Goal: Task Accomplishment & Management: Manage account settings

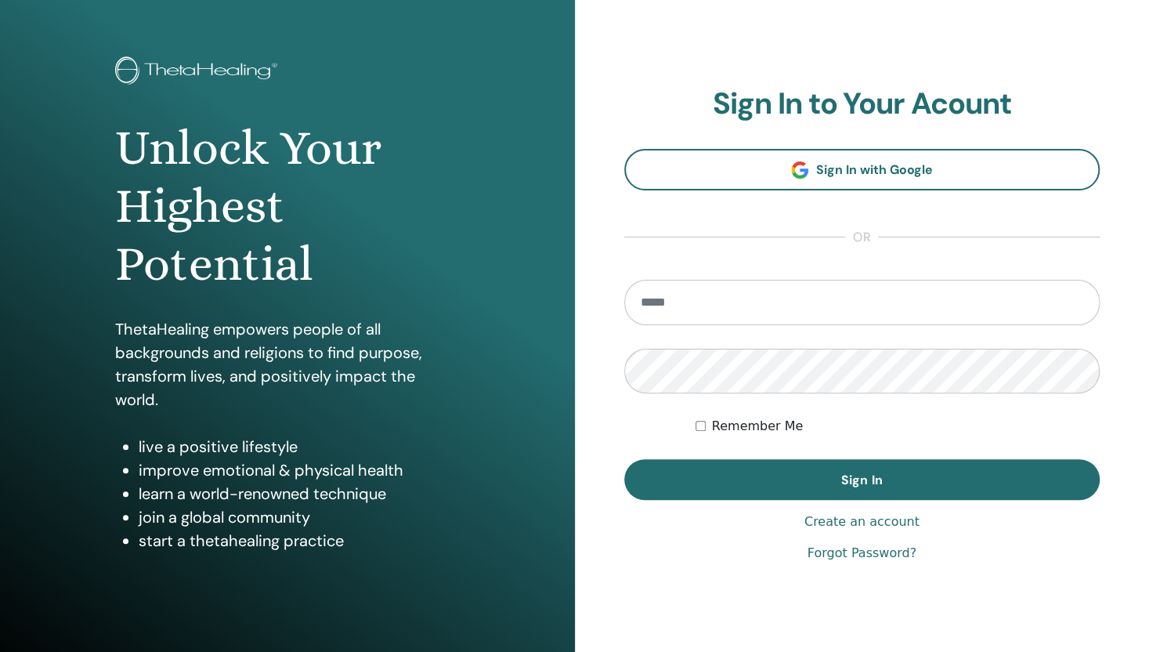
scroll to position [100, 0]
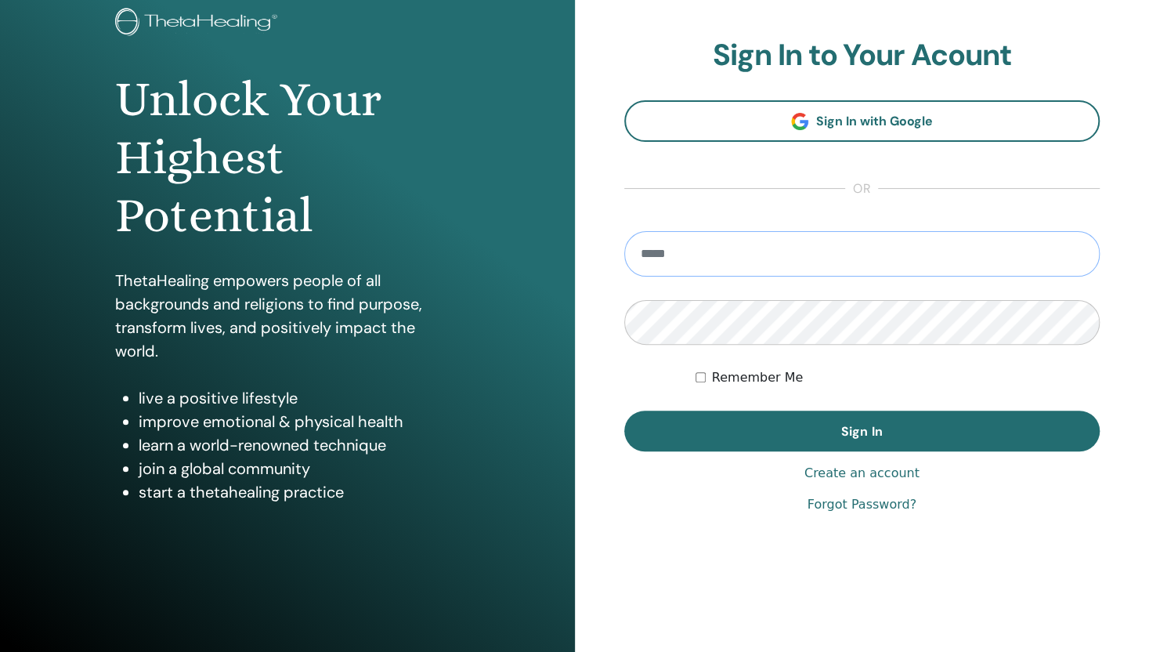
type input "**********"
click at [865, 479] on link "Create an account" at bounding box center [861, 473] width 115 height 19
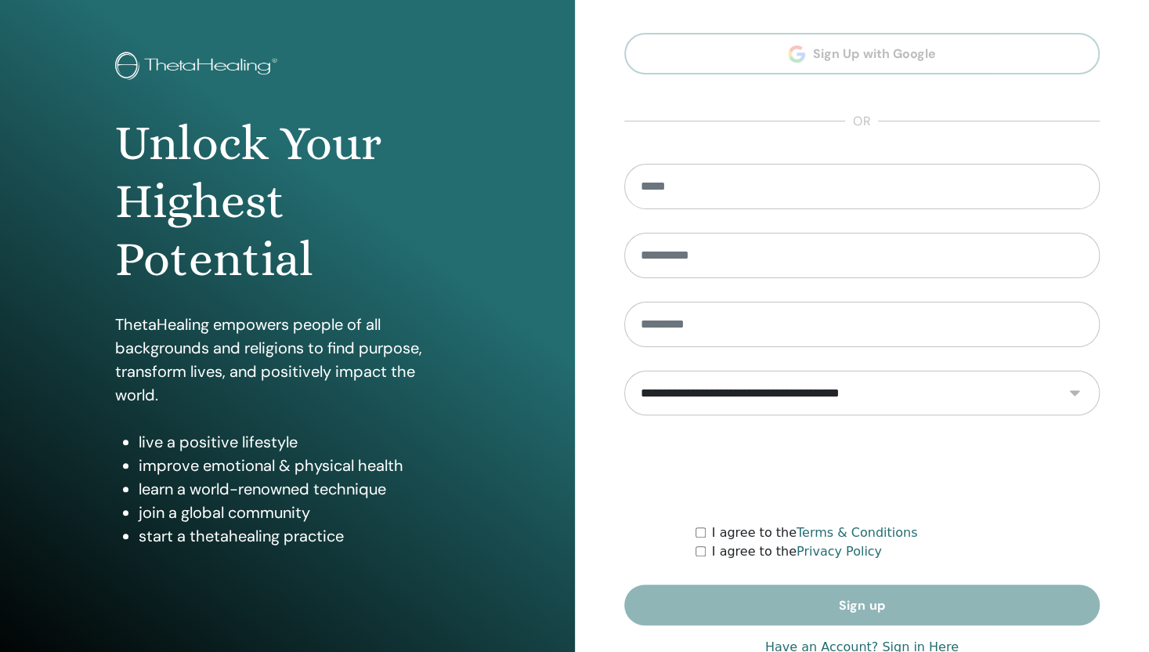
scroll to position [78, 0]
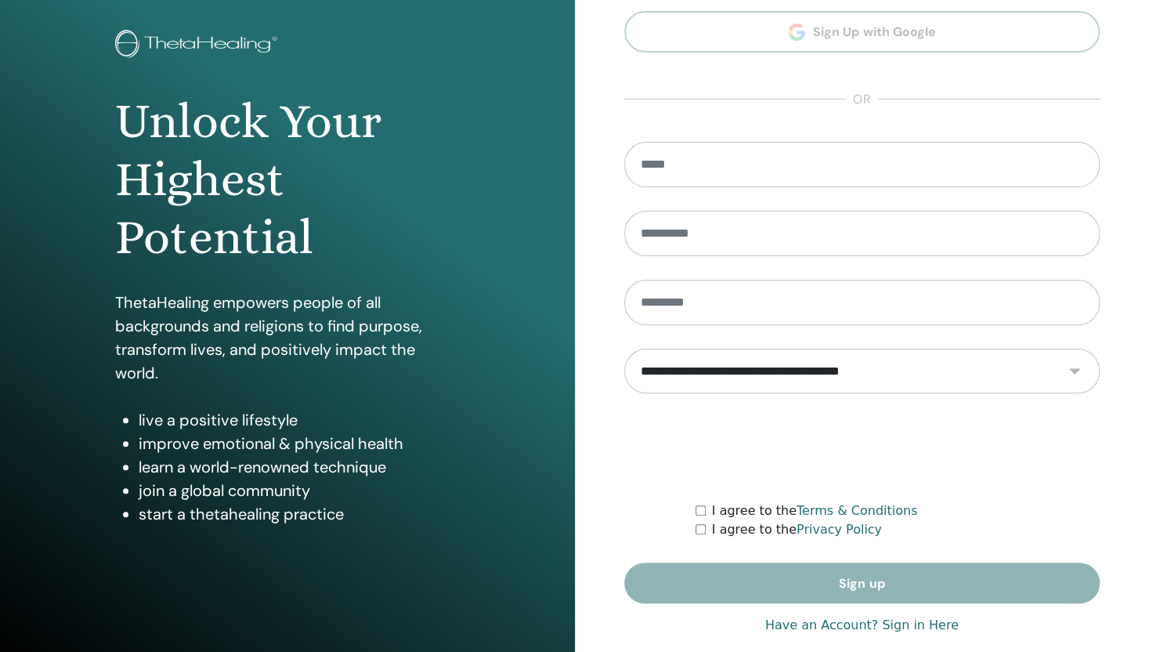
click at [1075, 370] on select "**********" at bounding box center [861, 371] width 475 height 45
select select "***"
click at [624, 349] on select "**********" at bounding box center [861, 371] width 475 height 45
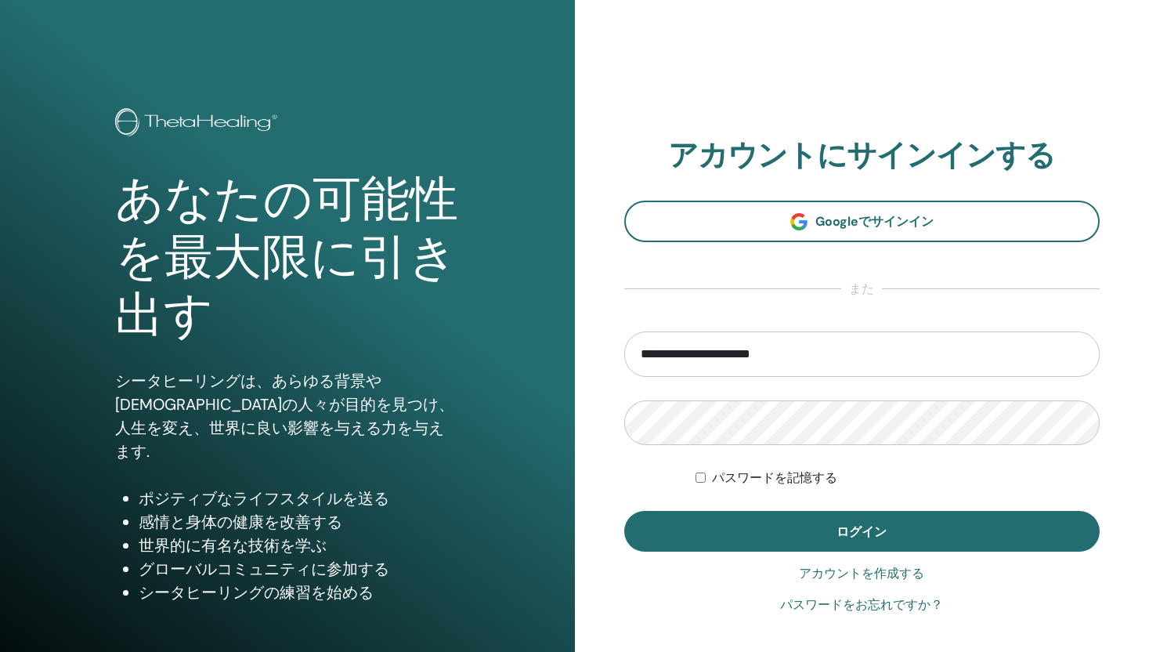
scroll to position [78, 0]
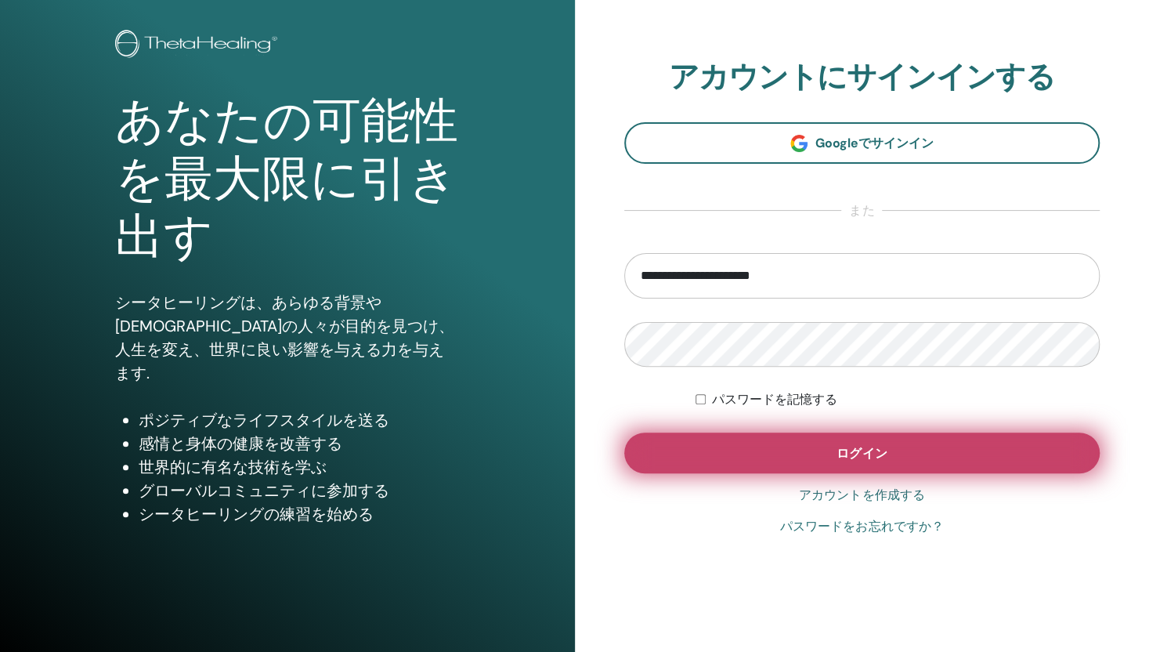
click at [791, 458] on button "ログイン" at bounding box center [862, 452] width 476 height 41
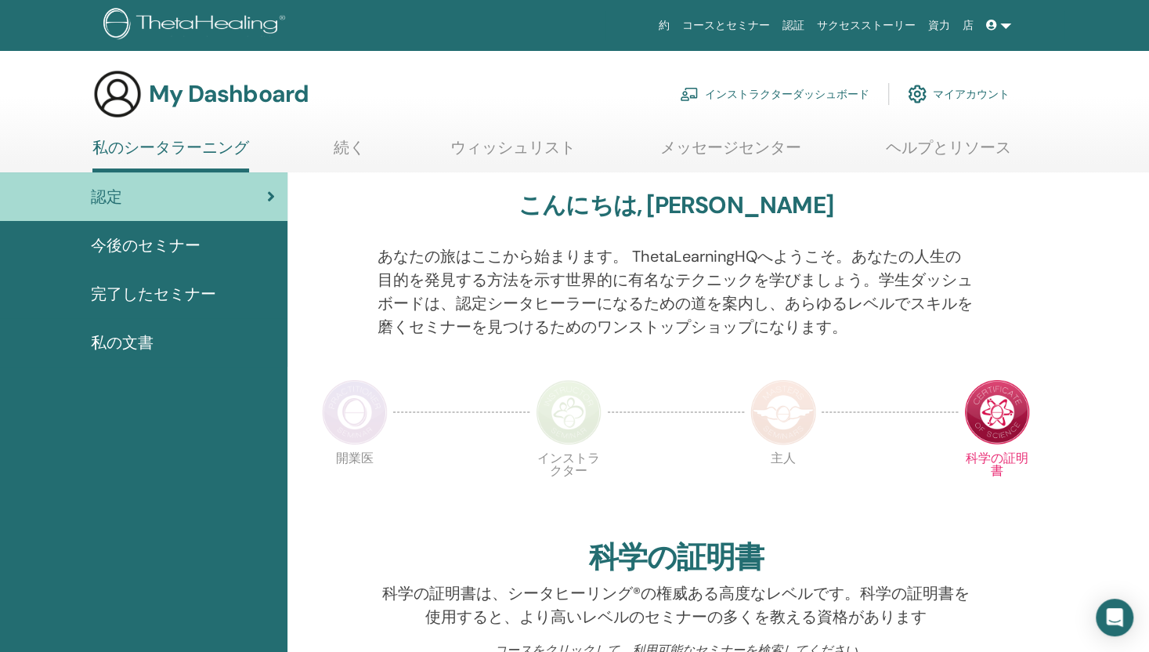
click at [676, 26] on link "約" at bounding box center [663, 25] width 23 height 29
click at [958, 90] on link "マイアカウント" at bounding box center [959, 94] width 102 height 34
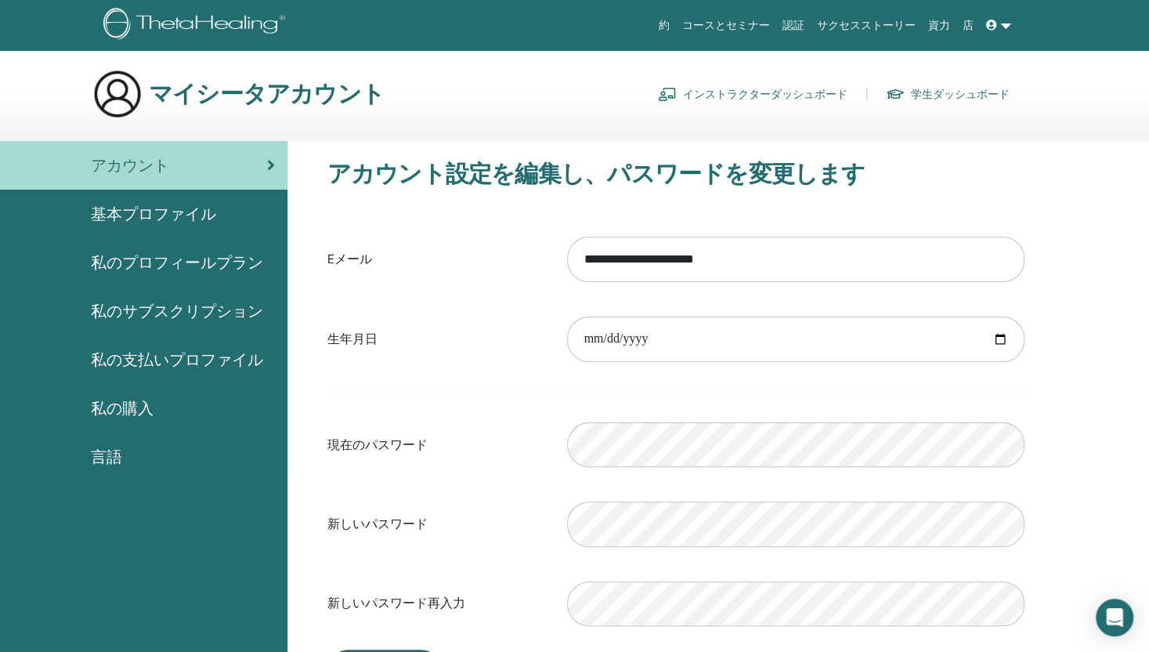
click at [175, 212] on span "基本プロファイル" at bounding box center [153, 213] width 125 height 23
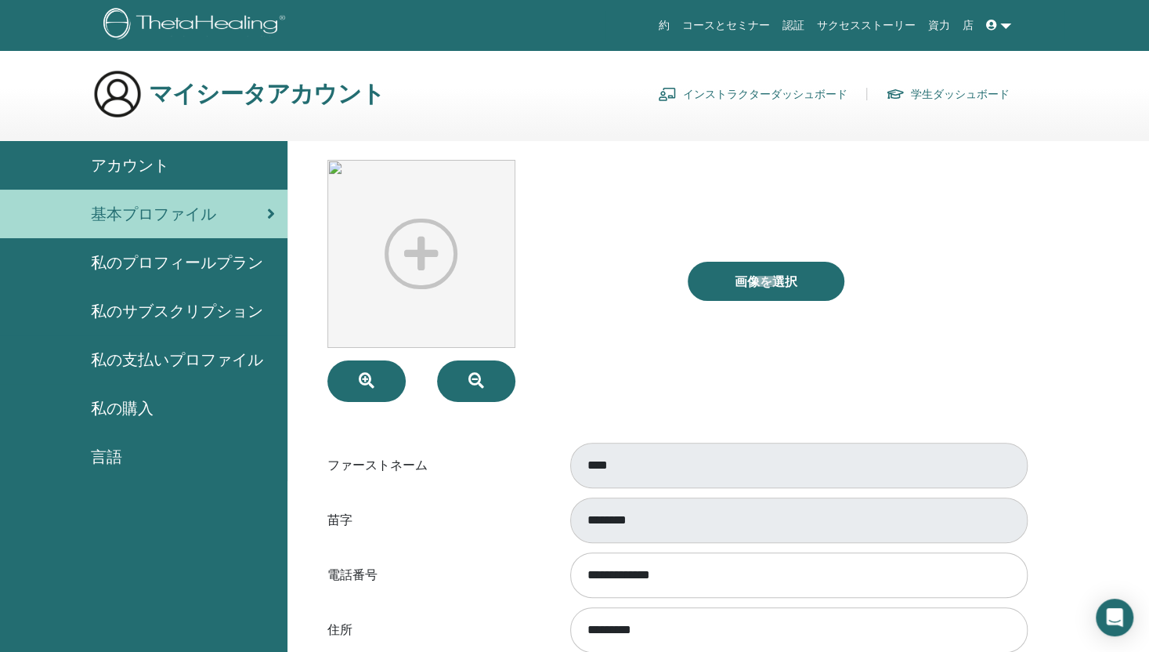
click at [154, 263] on span "私のプロフィールプラン" at bounding box center [177, 262] width 172 height 23
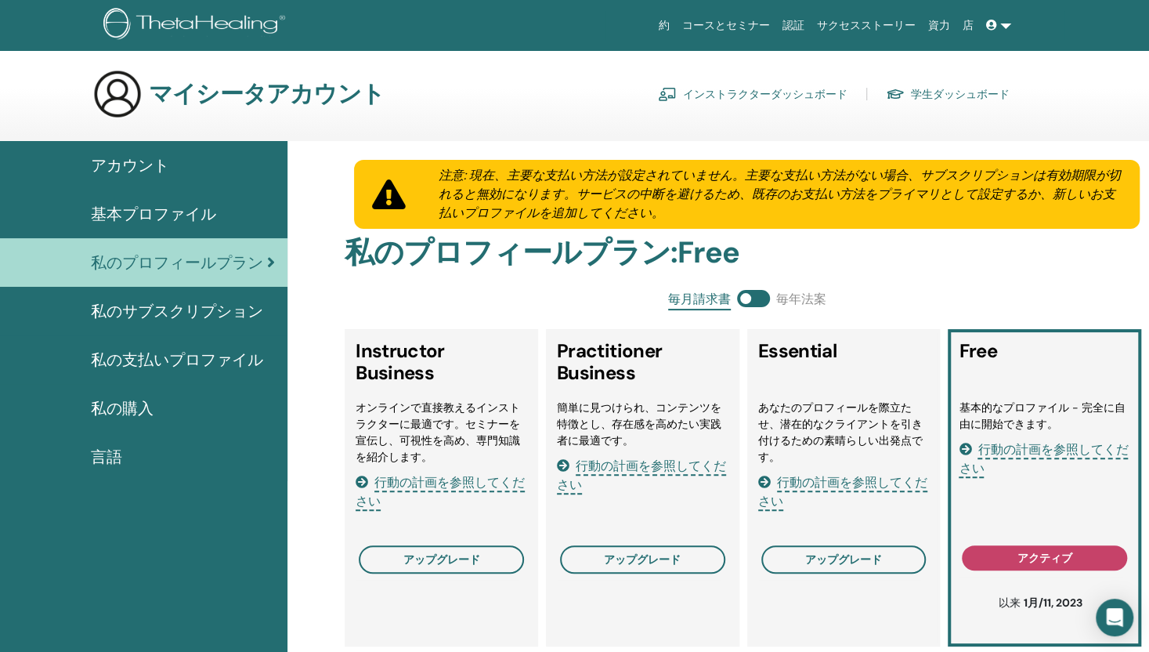
click at [227, 306] on span "私のサブスクリプション" at bounding box center [177, 310] width 172 height 23
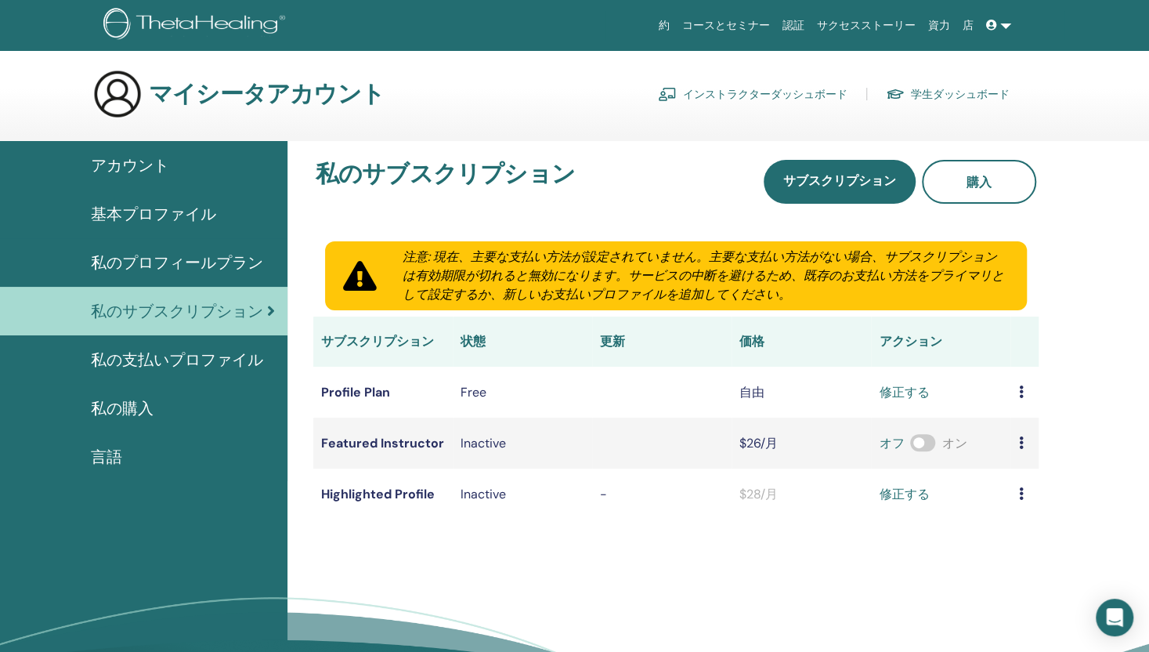
click at [200, 374] on link "私の支払いプロファイル" at bounding box center [143, 359] width 287 height 49
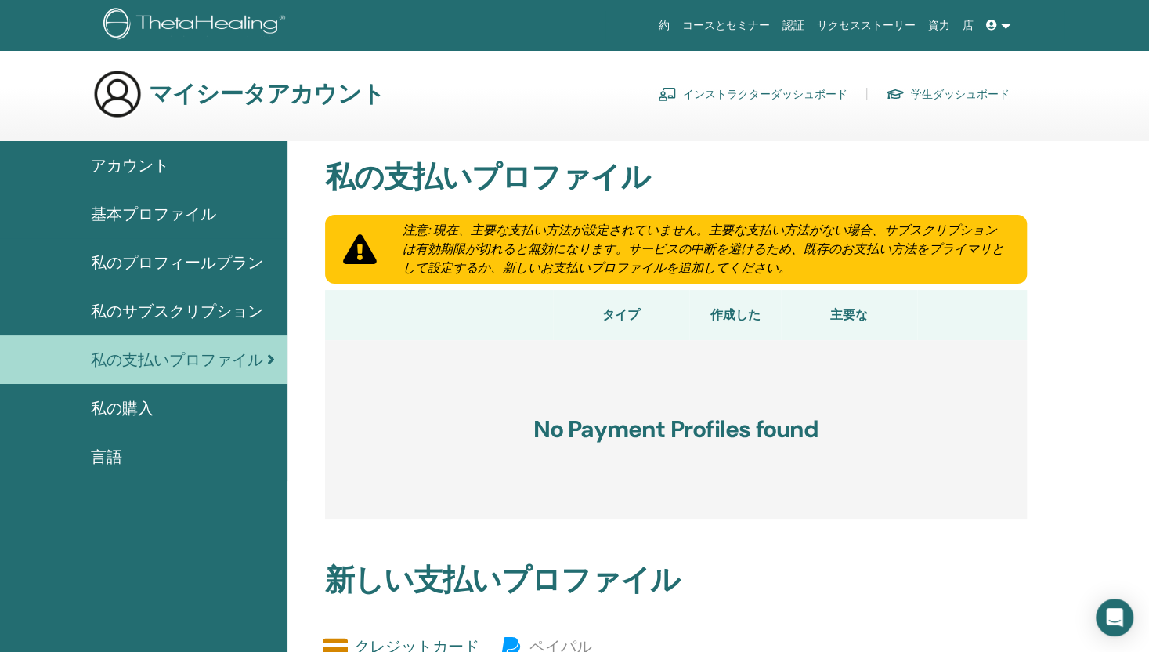
click at [121, 461] on span "言語" at bounding box center [106, 456] width 31 height 23
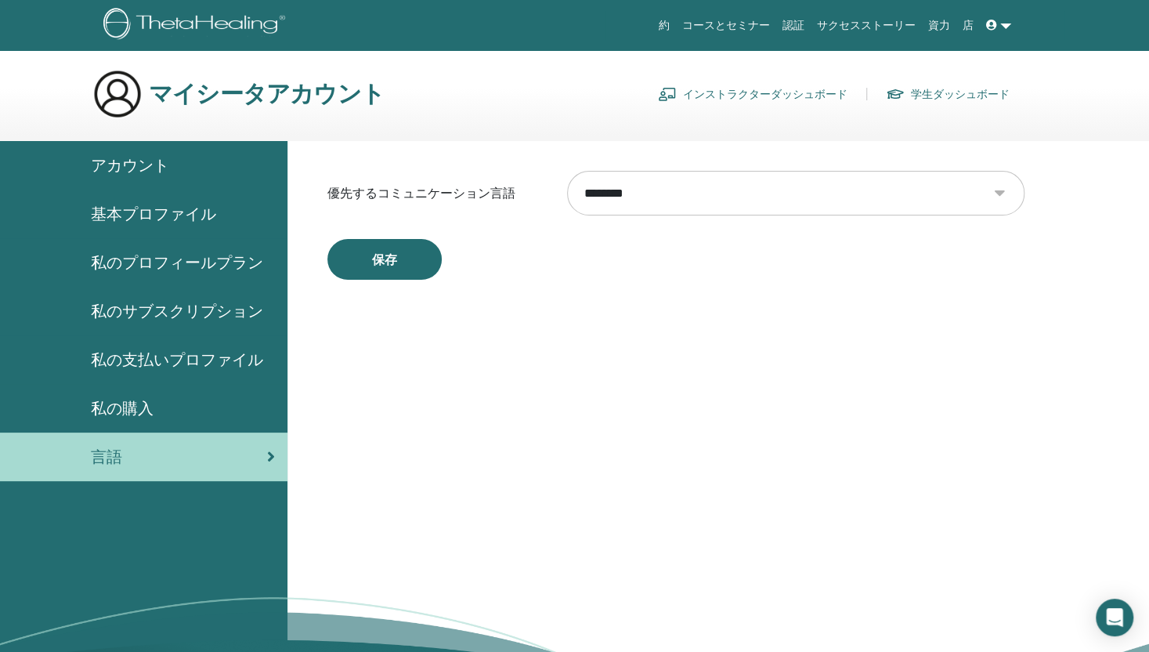
click at [132, 403] on span "私の購入" at bounding box center [122, 407] width 63 height 23
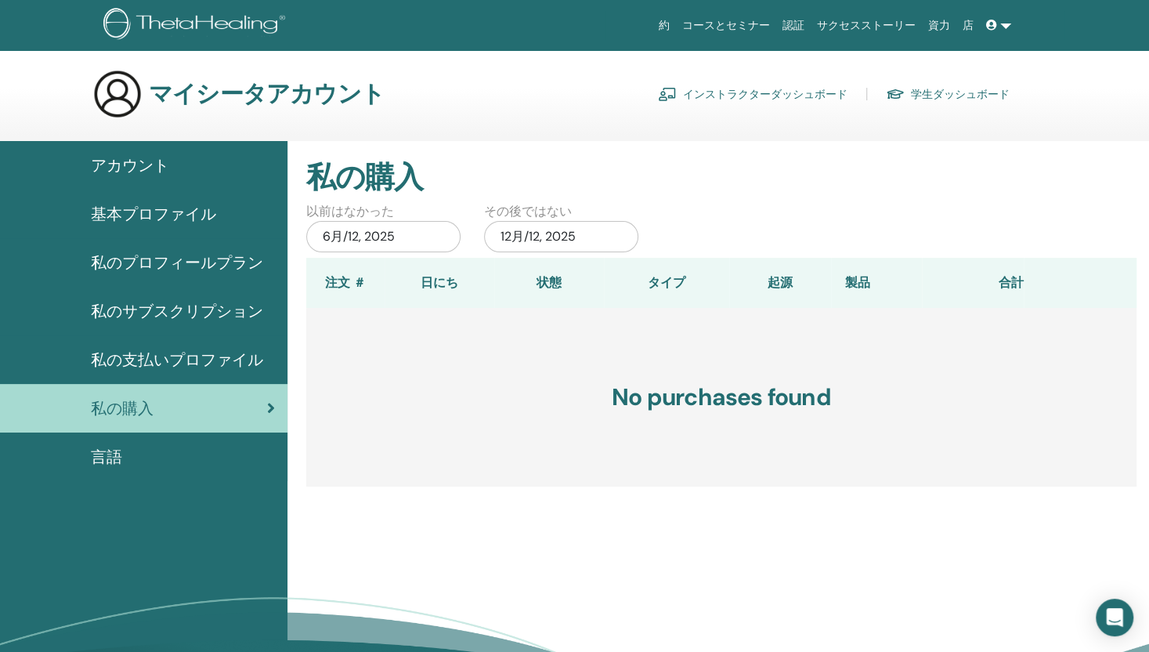
click at [136, 167] on span "アカウント" at bounding box center [130, 165] width 78 height 23
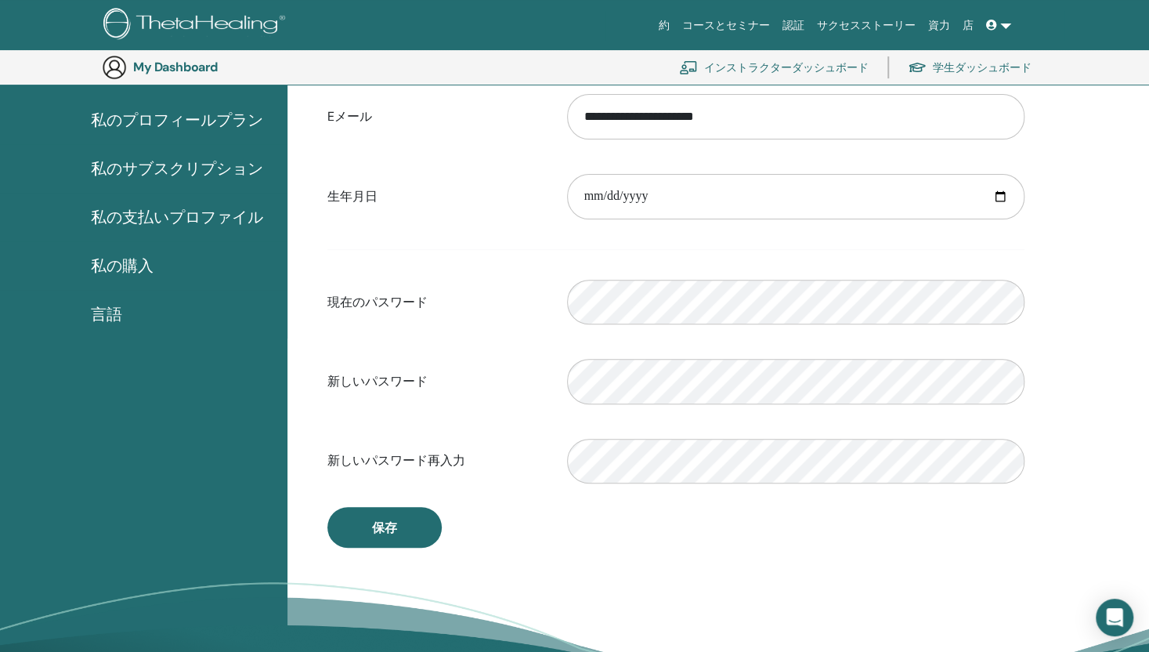
scroll to position [191, 0]
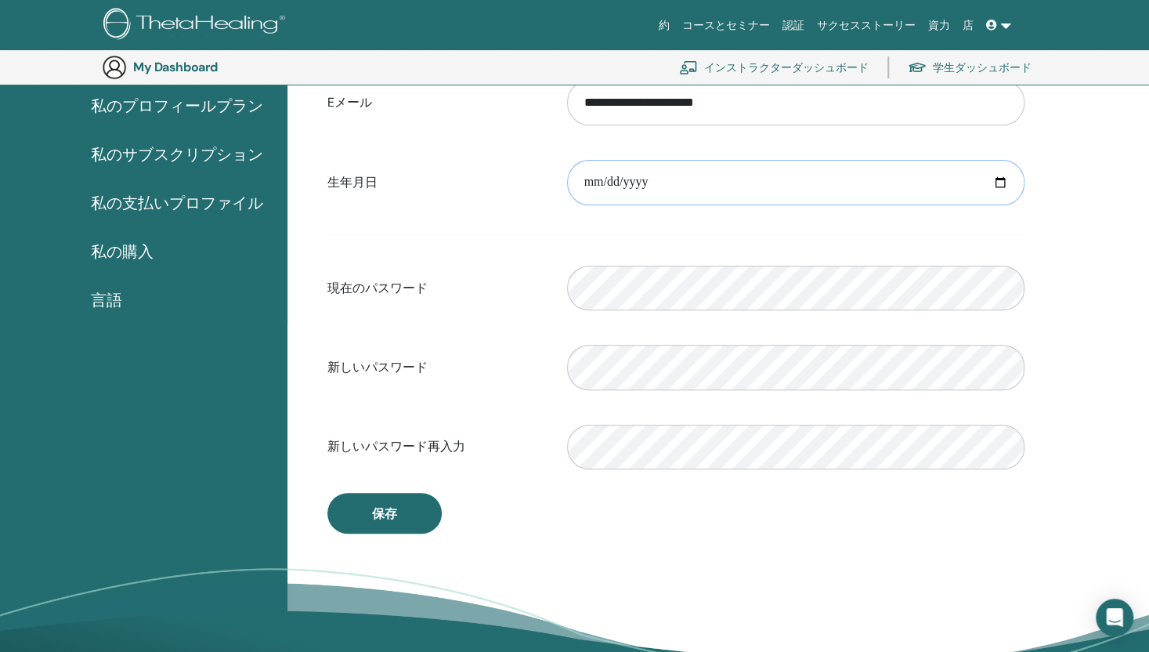
click at [998, 181] on input "**********" at bounding box center [795, 182] width 457 height 45
click at [1082, 175] on div "**********" at bounding box center [717, 354] width 861 height 740
click at [867, 178] on input "**********" at bounding box center [795, 182] width 457 height 45
click at [1065, 192] on div "**********" at bounding box center [717, 354] width 861 height 740
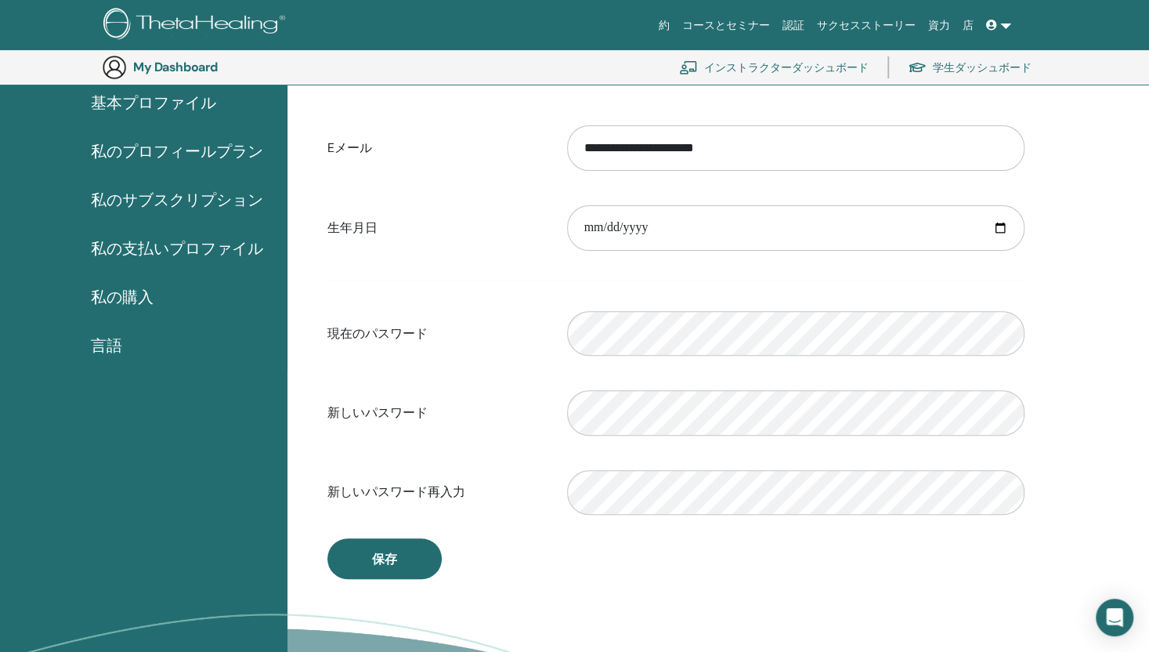
scroll to position [113, 0]
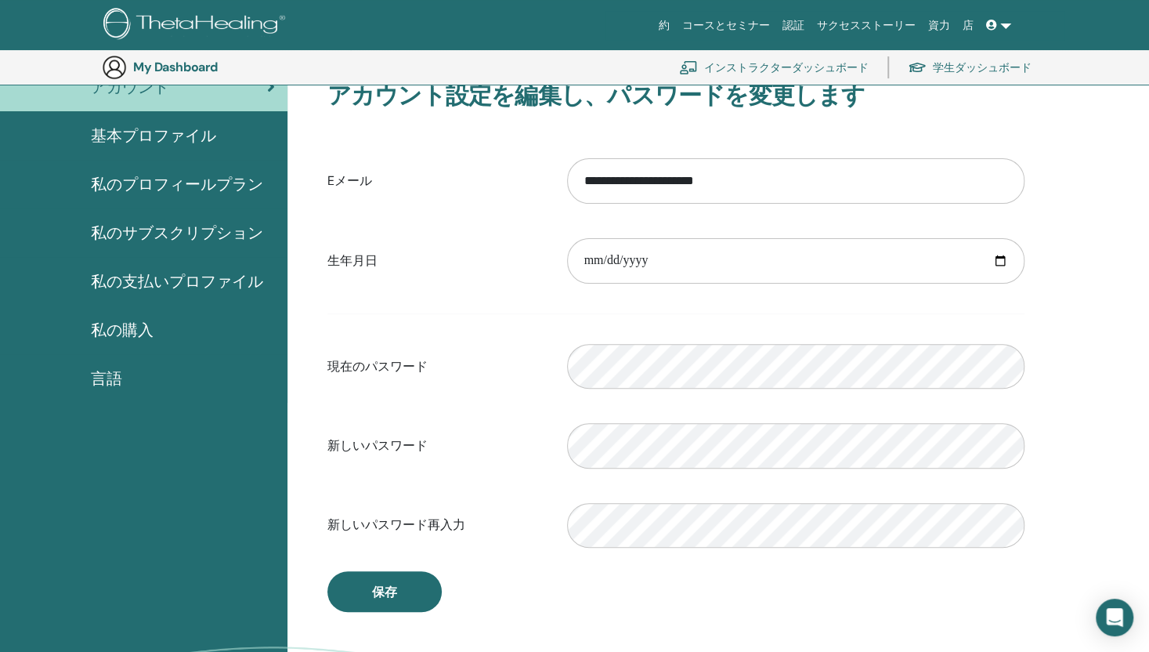
click at [180, 178] on span "私のプロフィールプラン" at bounding box center [177, 183] width 172 height 23
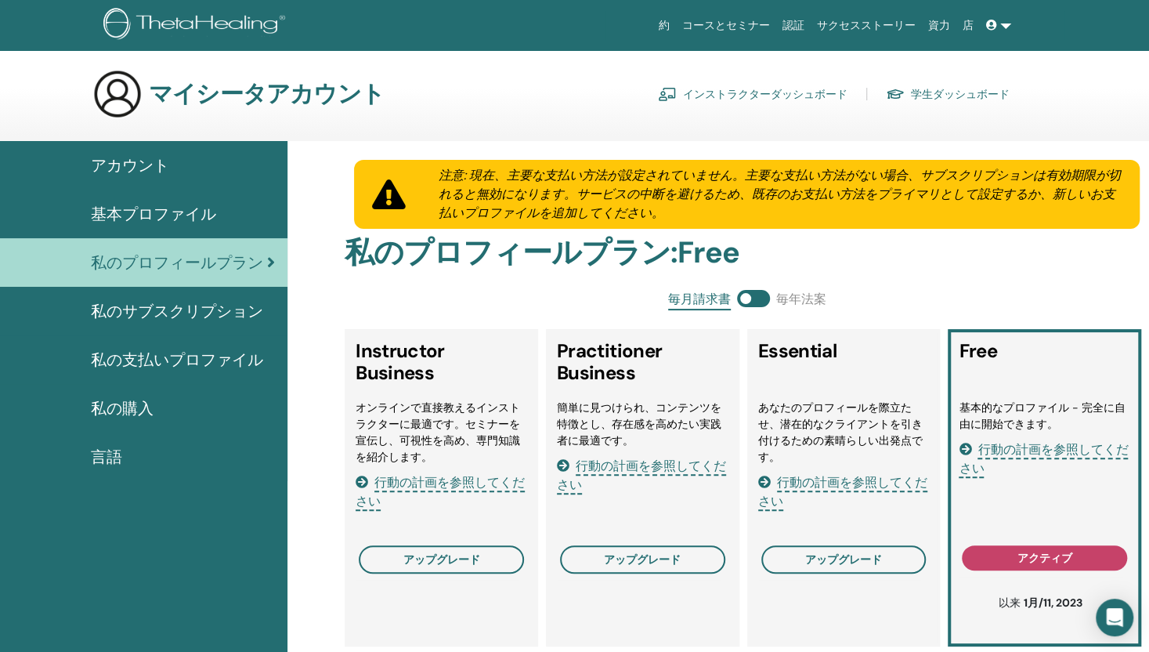
click at [165, 162] on span "アカウント" at bounding box center [130, 165] width 78 height 23
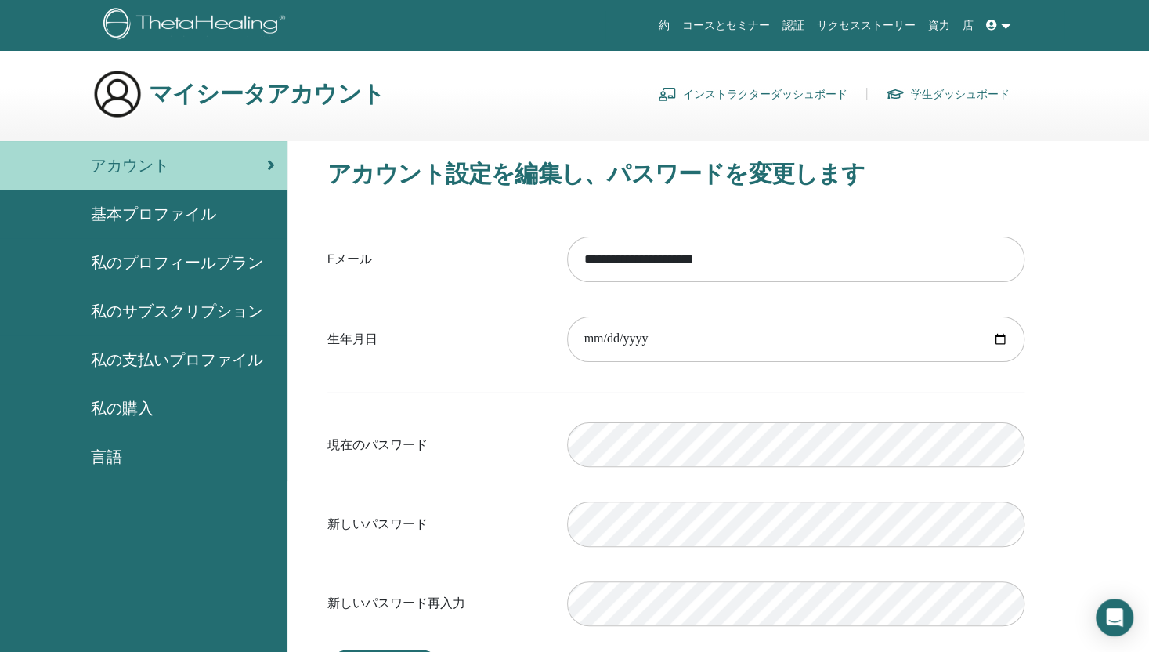
click at [179, 267] on span "私のプロフィールプラン" at bounding box center [177, 262] width 172 height 23
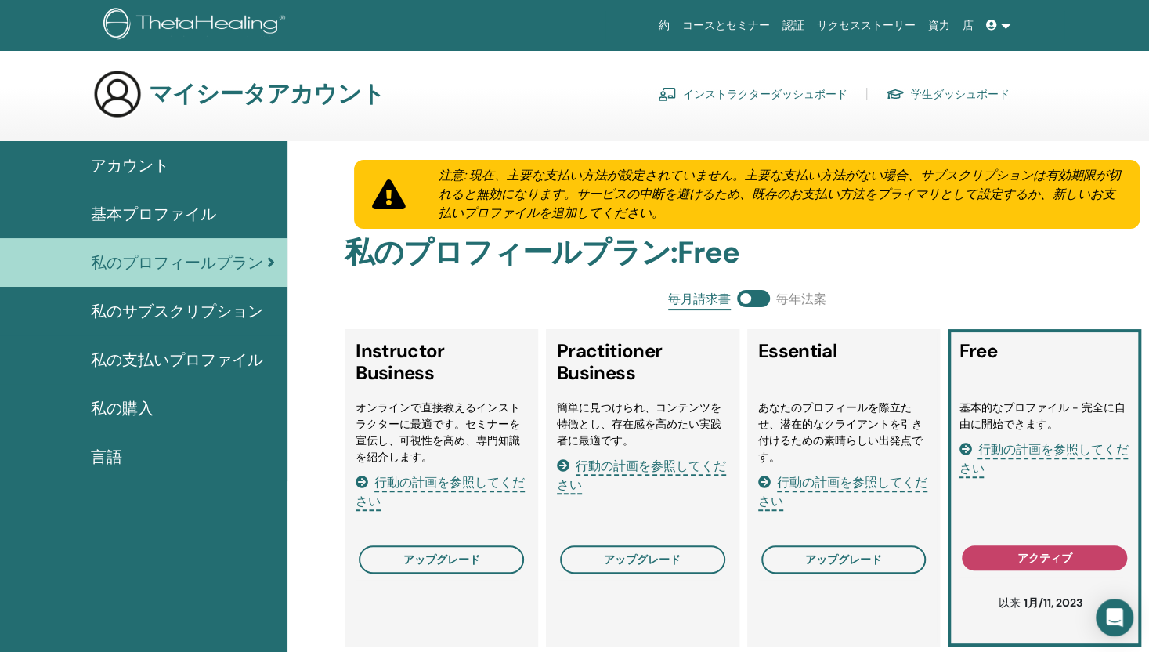
click at [721, 95] on link "インストラクターダッシュボード" at bounding box center [753, 93] width 190 height 25
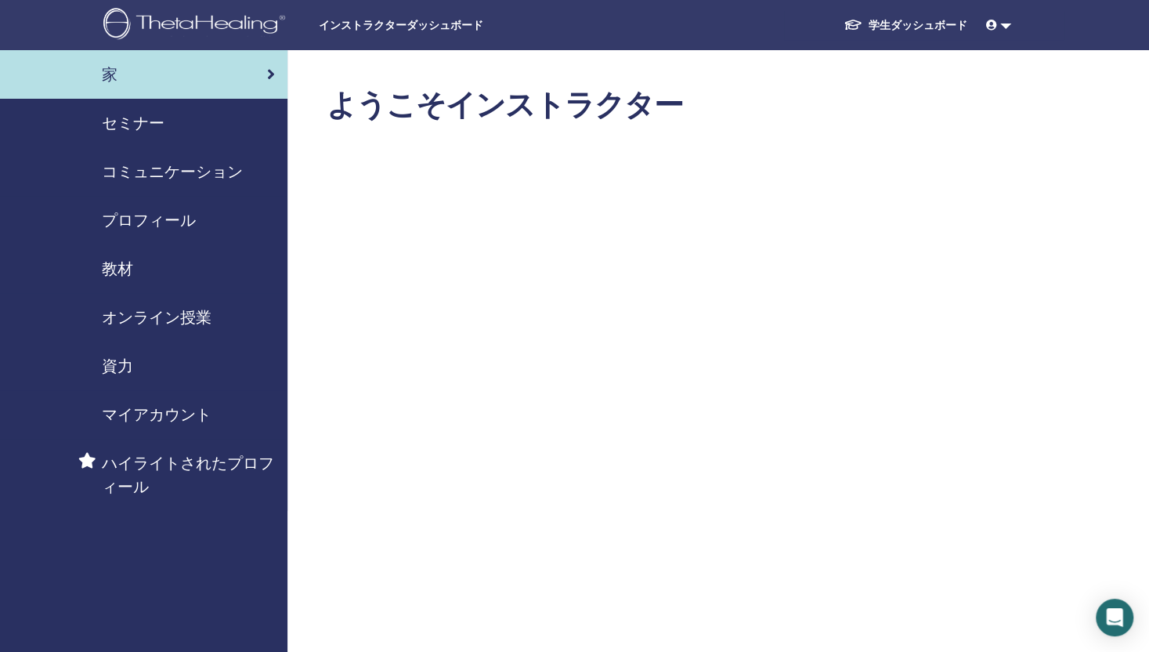
click at [134, 120] on span "セミナー" at bounding box center [133, 122] width 63 height 23
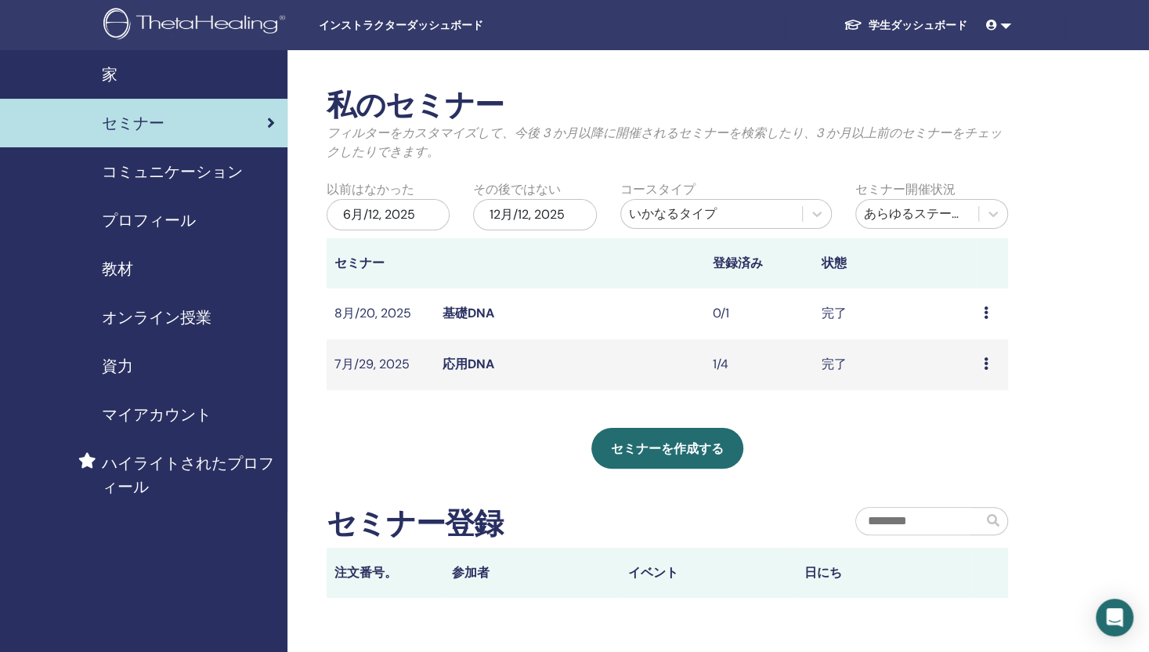
click at [470, 316] on link "基礎DNA" at bounding box center [468, 313] width 52 height 16
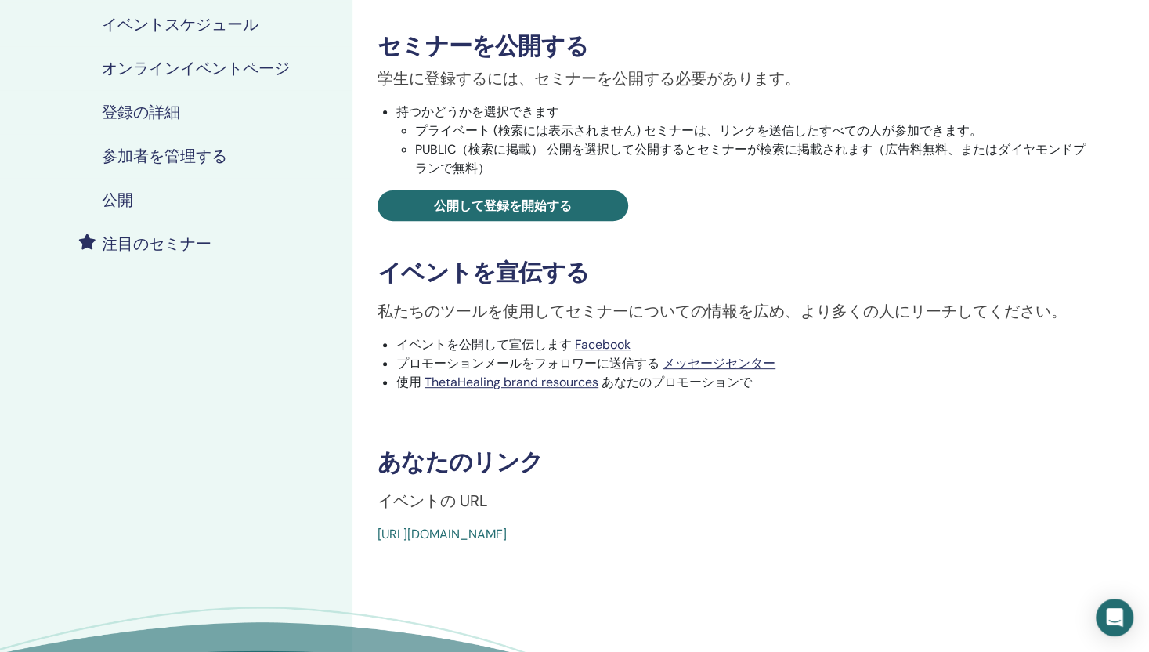
scroll to position [313, 0]
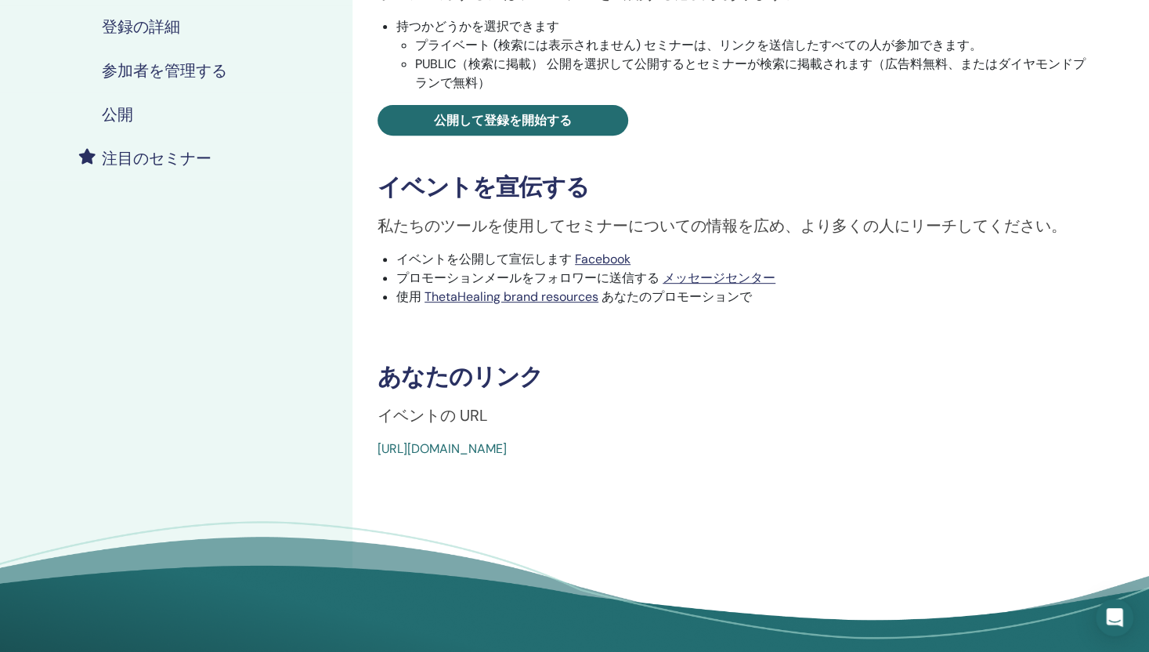
click at [507, 447] on link "https://www.thetahealing.com/seminar-375518-details.html" at bounding box center [441, 448] width 129 height 16
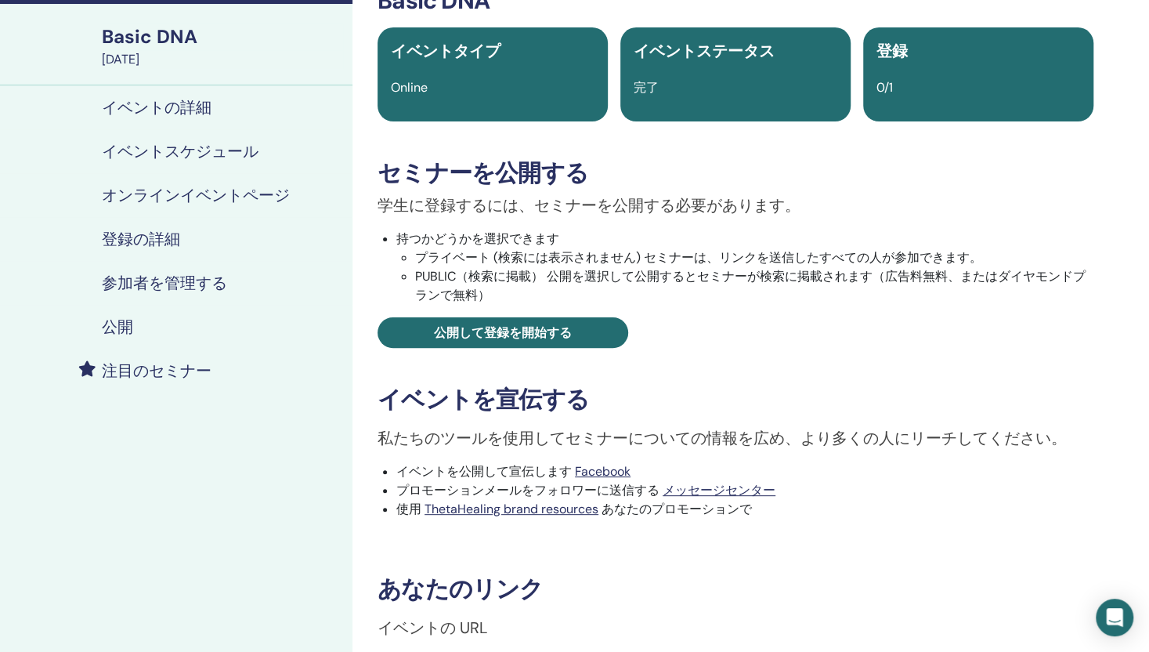
scroll to position [78, 0]
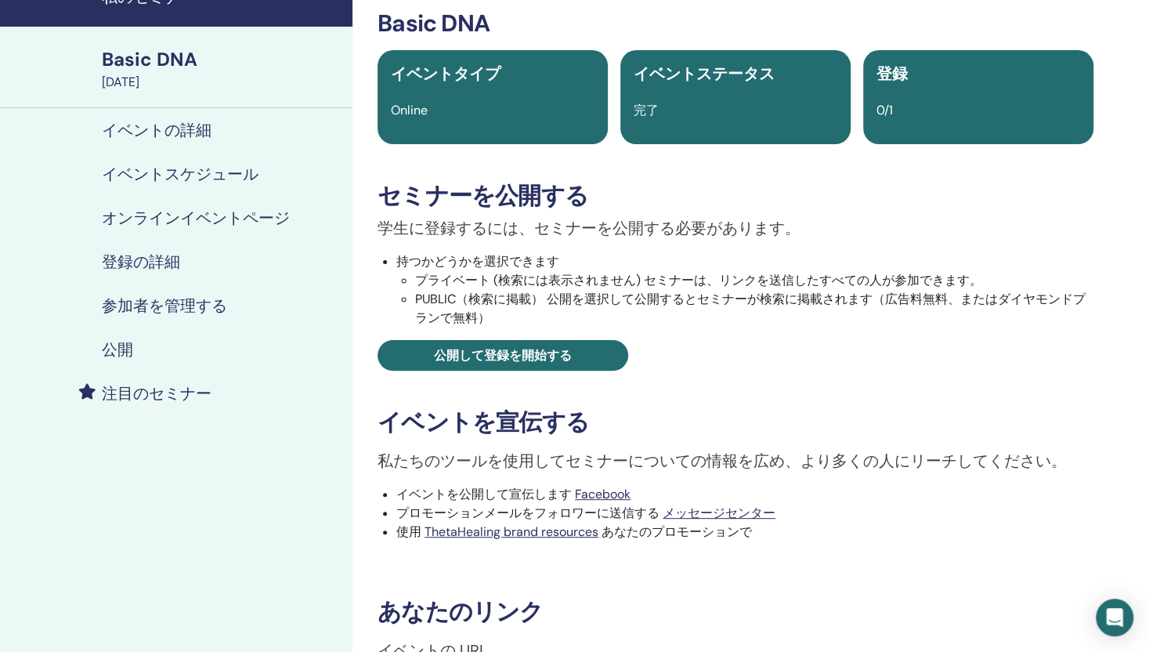
click at [230, 125] on div "イベントの詳細" at bounding box center [176, 130] width 327 height 19
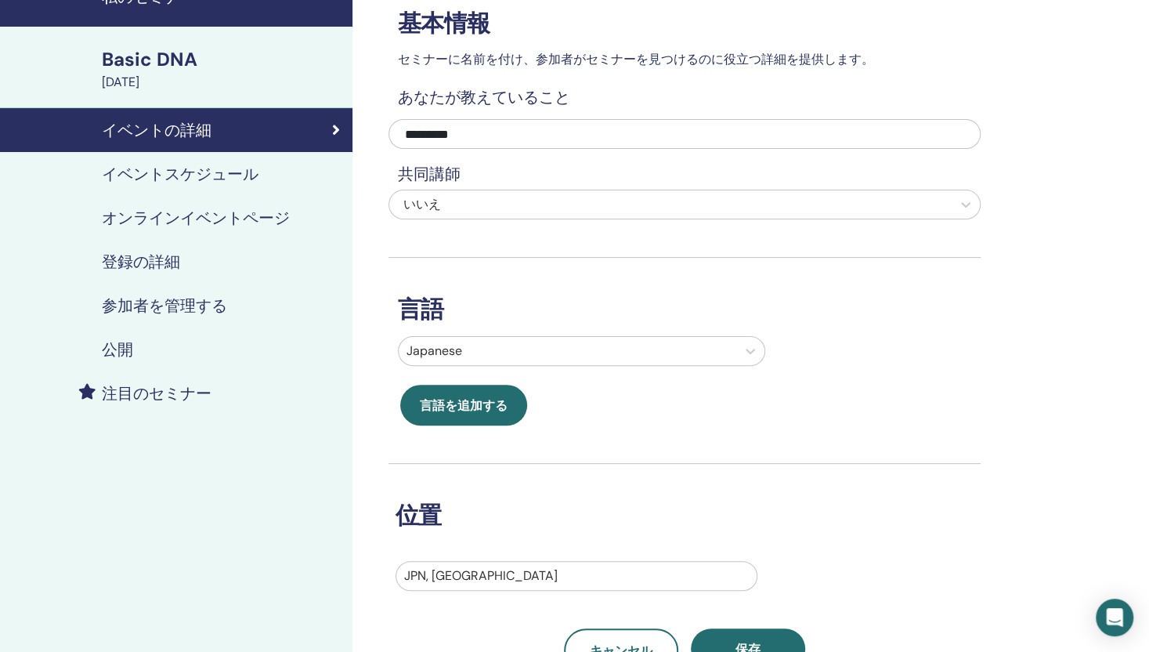
click at [223, 181] on h4 "イベントスケジュール" at bounding box center [180, 173] width 157 height 19
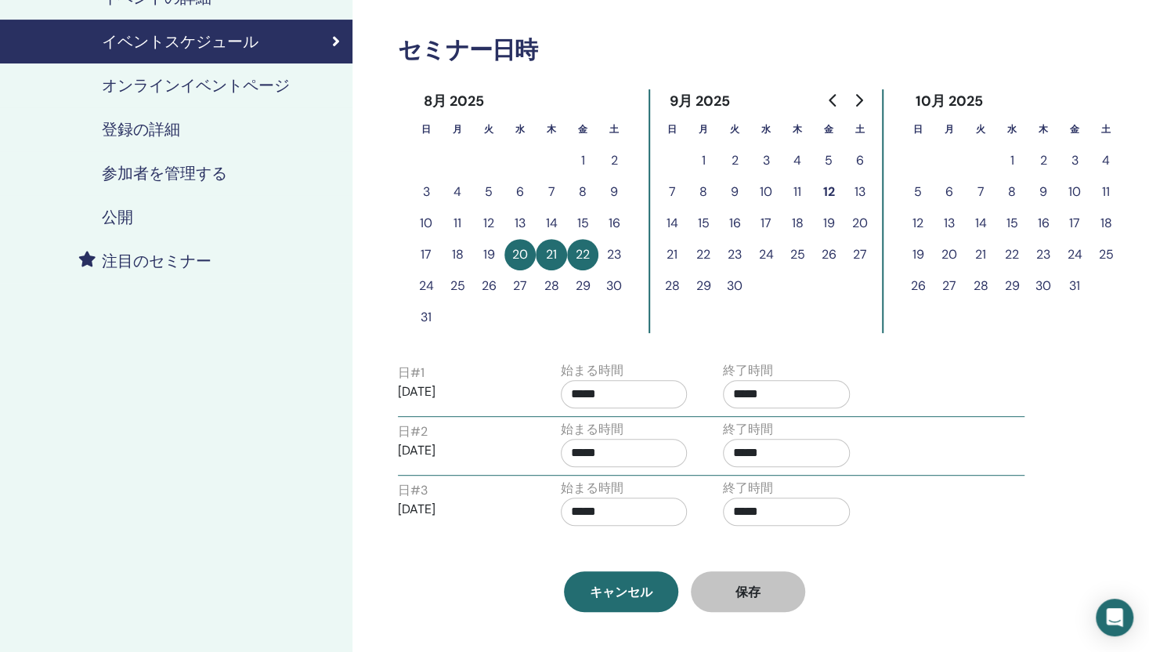
scroll to position [235, 0]
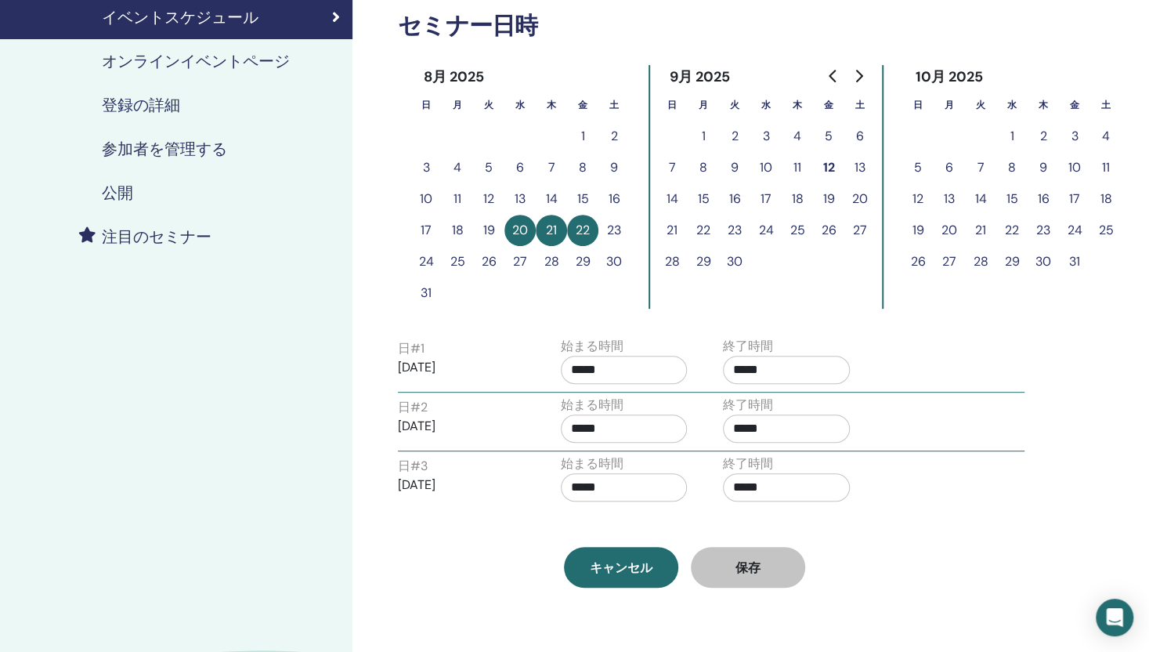
click at [181, 66] on h4 "オンラインイベントページ" at bounding box center [196, 61] width 188 height 19
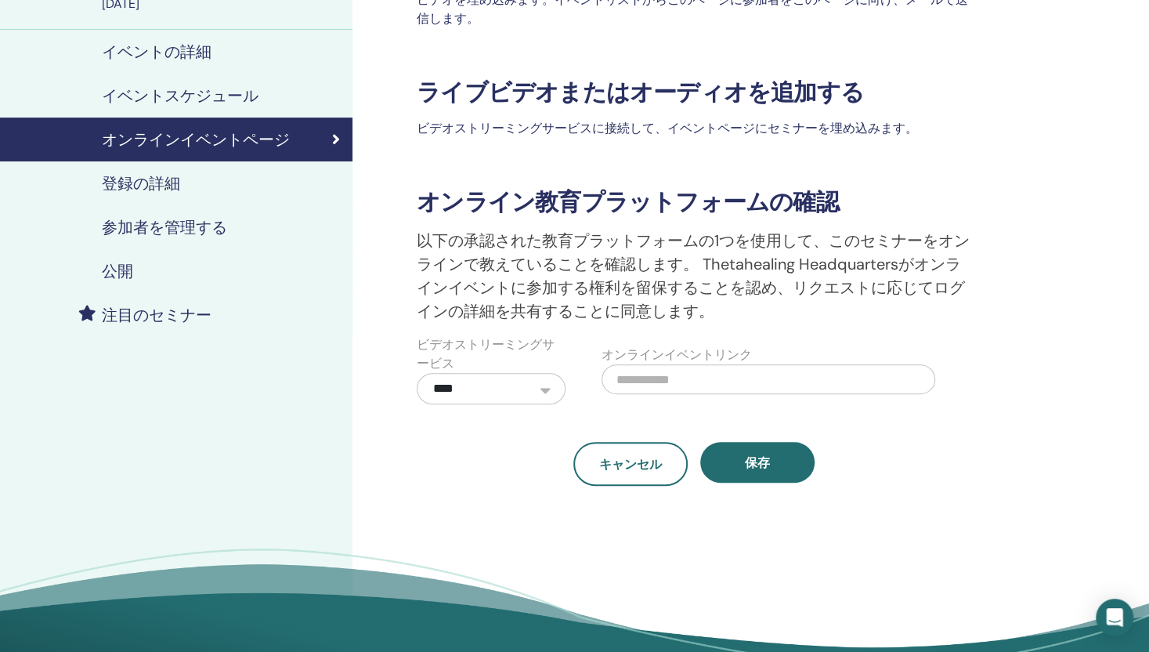
scroll to position [78, 0]
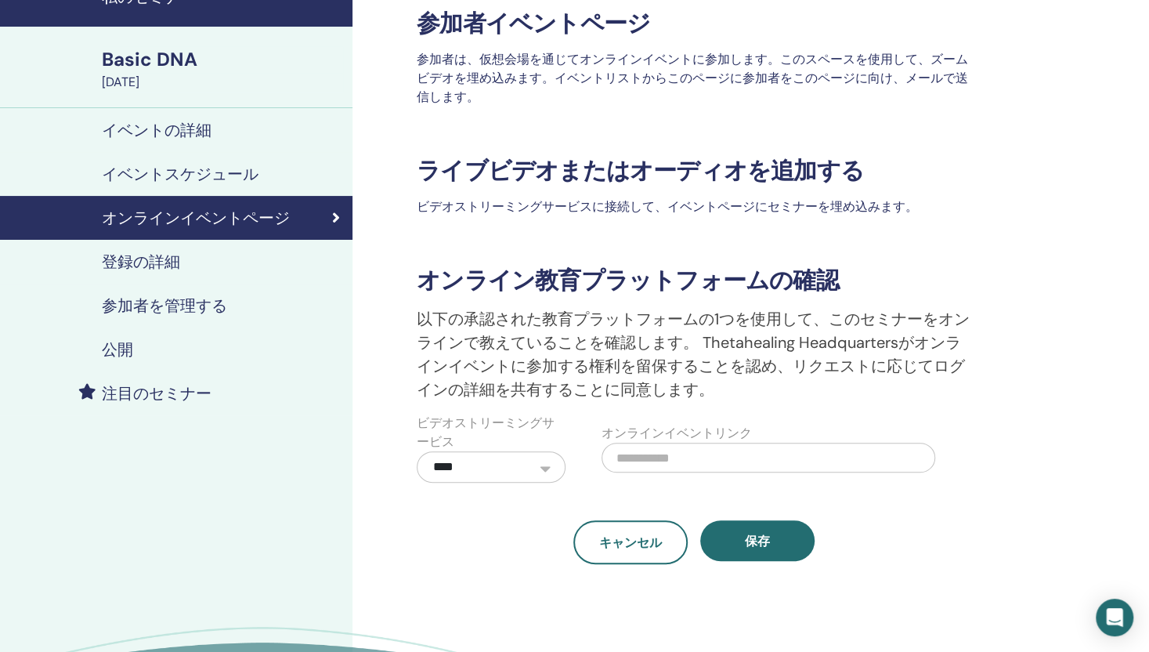
click at [134, 258] on h4 "登録の詳細" at bounding box center [141, 261] width 78 height 19
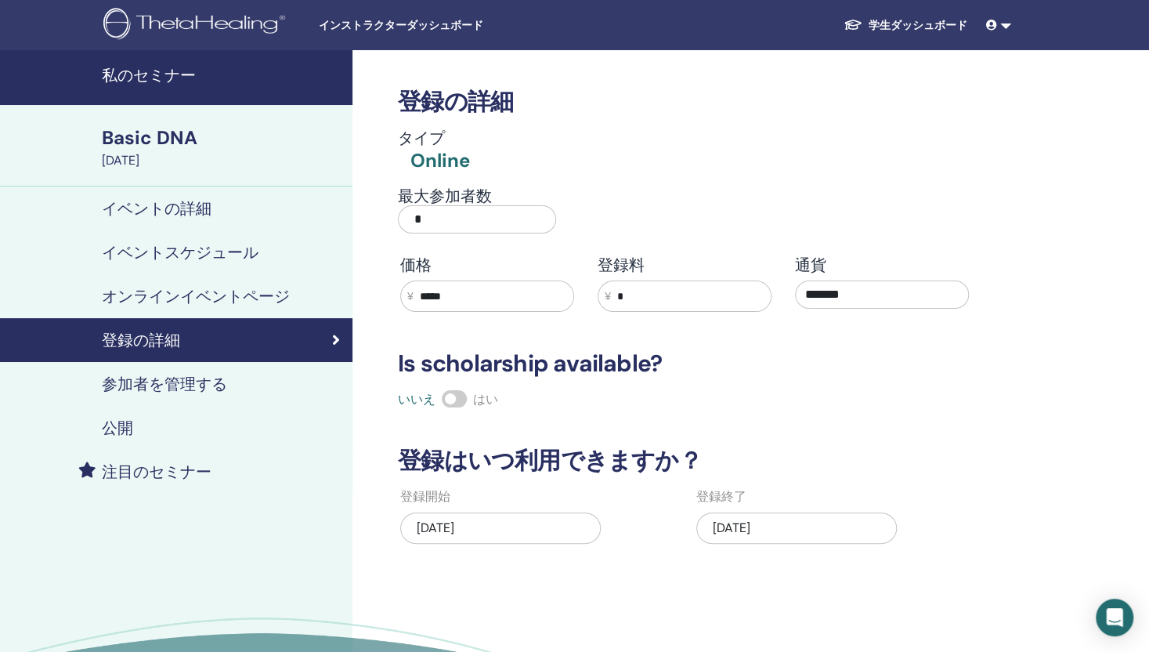
click at [796, 530] on div "08/22/2025" at bounding box center [796, 527] width 200 height 31
click at [729, 518] on div "08/22/2025" at bounding box center [796, 527] width 200 height 31
click at [742, 519] on div "08/22/2025" at bounding box center [796, 527] width 200 height 31
click at [763, 527] on div "08/22/2025" at bounding box center [796, 527] width 200 height 31
click at [185, 385] on h4 "参加者を管理する" at bounding box center [164, 383] width 125 height 19
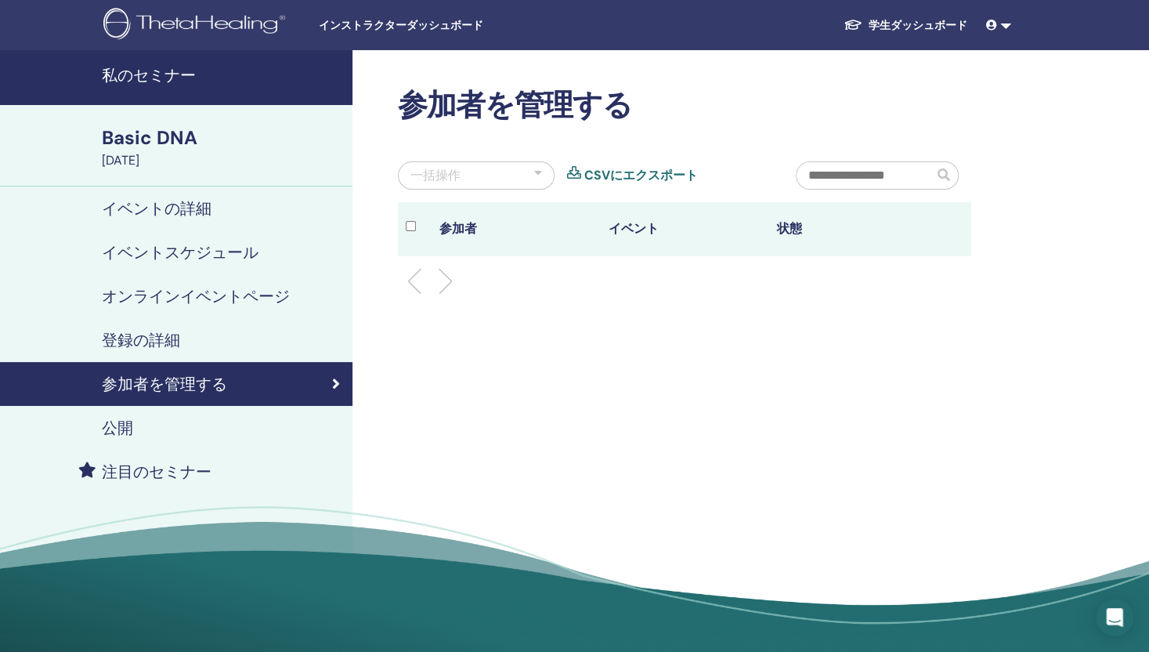
click at [128, 430] on h4 "公開" at bounding box center [117, 427] width 31 height 19
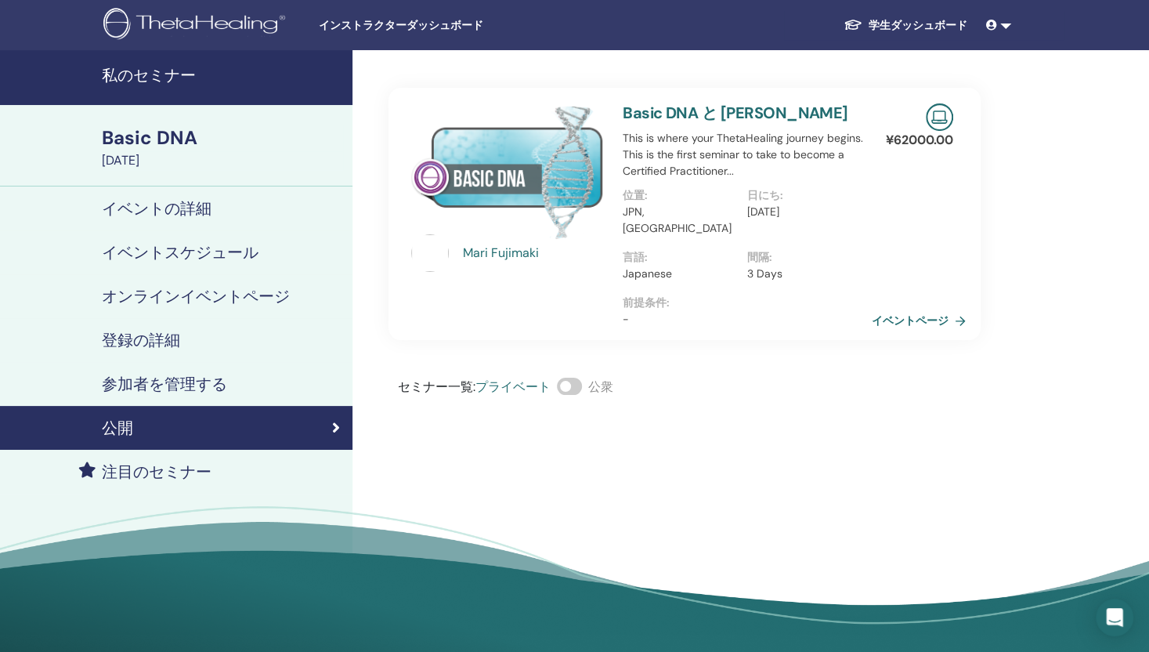
click at [194, 211] on h4 "イベントの詳細" at bounding box center [157, 208] width 110 height 19
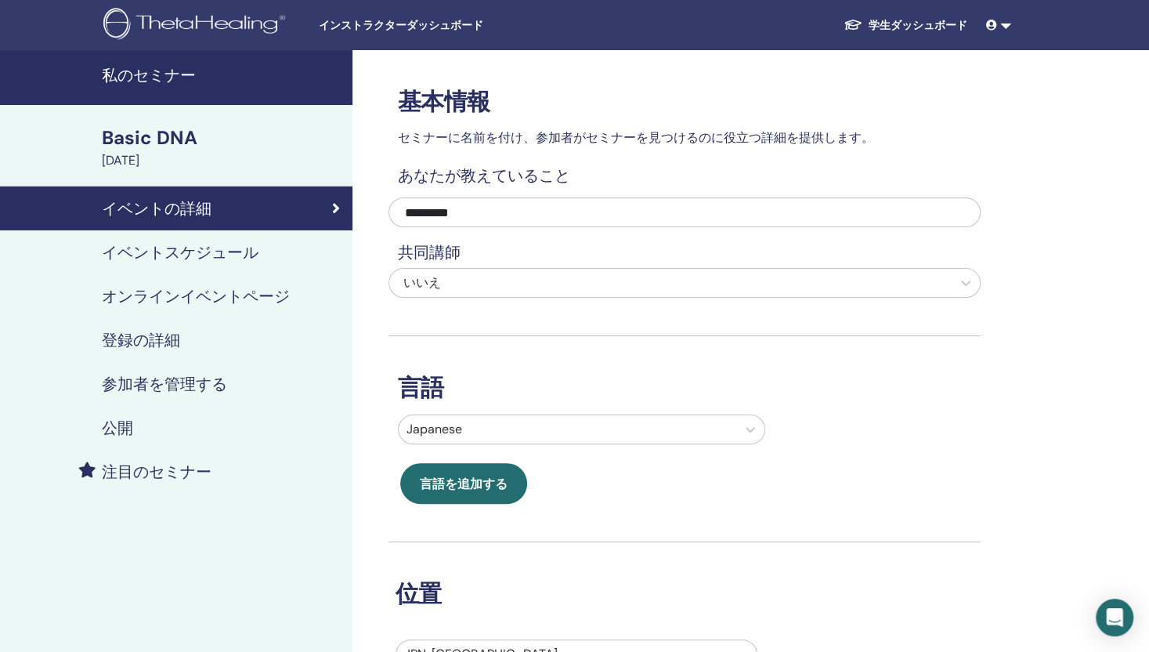
click at [151, 247] on h4 "イベントスケジュール" at bounding box center [180, 252] width 157 height 19
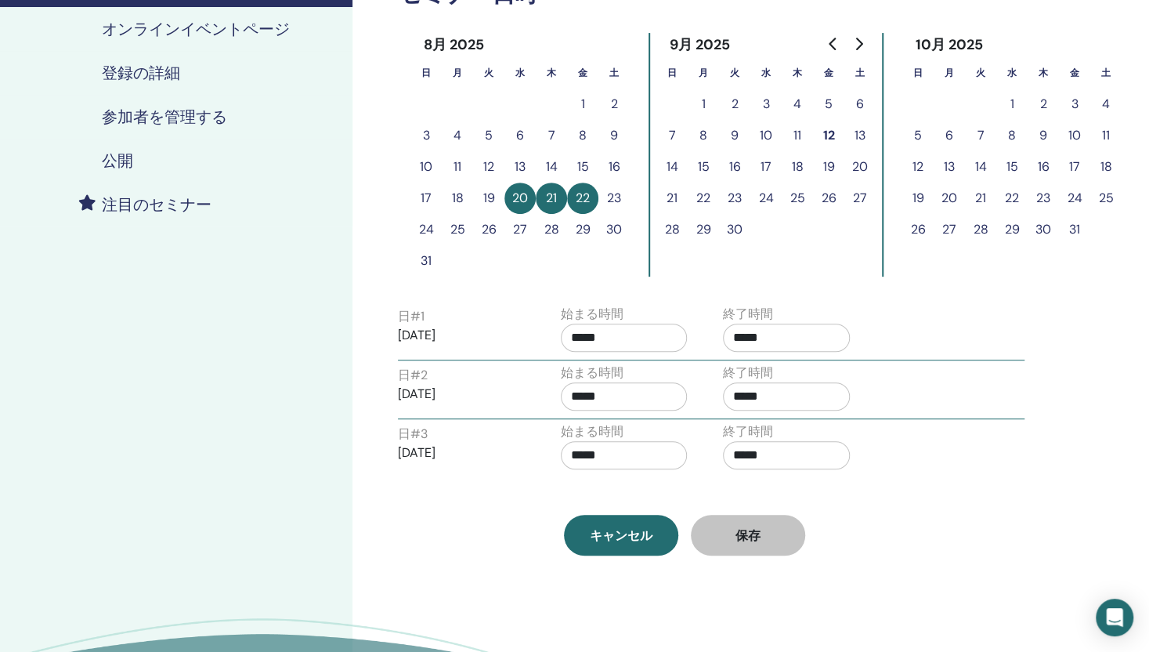
scroll to position [157, 0]
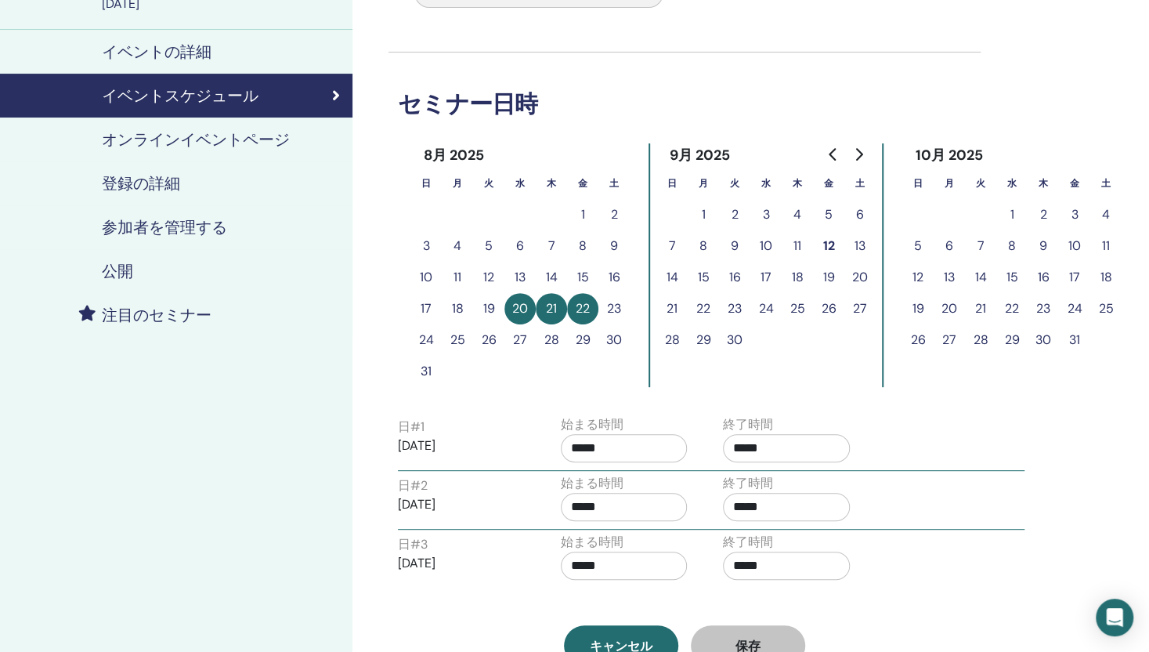
click at [132, 184] on h4 "登録の詳細" at bounding box center [141, 183] width 78 height 19
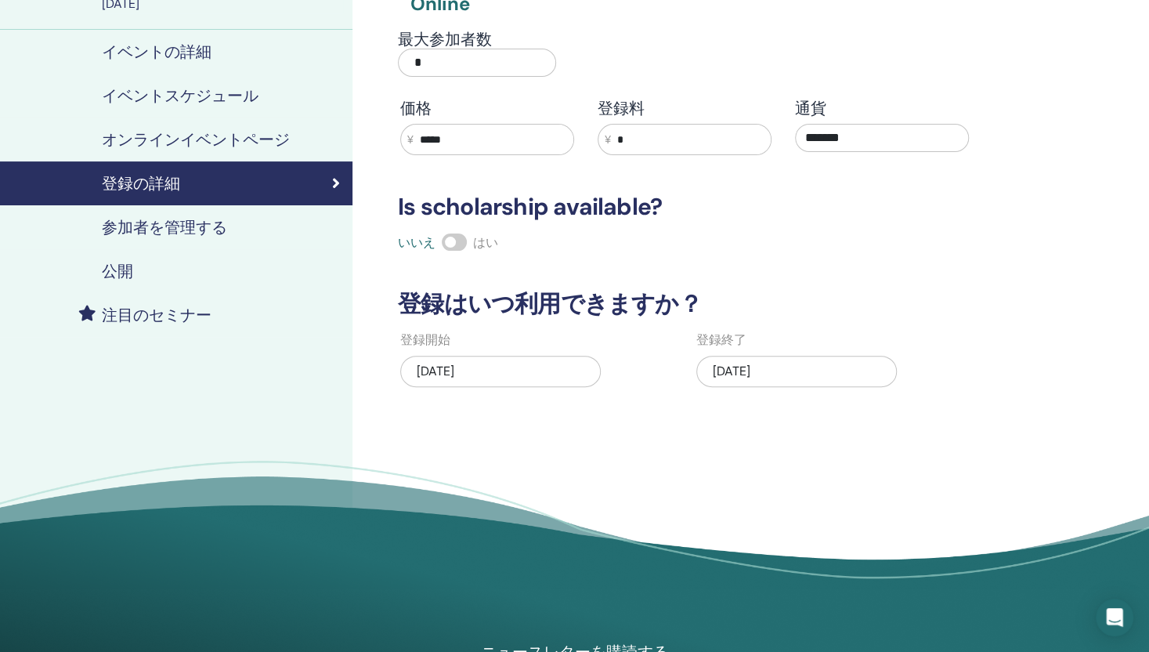
click at [785, 372] on div "08/22/2025" at bounding box center [796, 371] width 200 height 31
click at [754, 371] on div "08/22/2025" at bounding box center [796, 371] width 200 height 31
drag, startPoint x: 754, startPoint y: 371, endPoint x: 739, endPoint y: 373, distance: 15.0
click at [739, 373] on div "08/22/2025" at bounding box center [796, 371] width 200 height 31
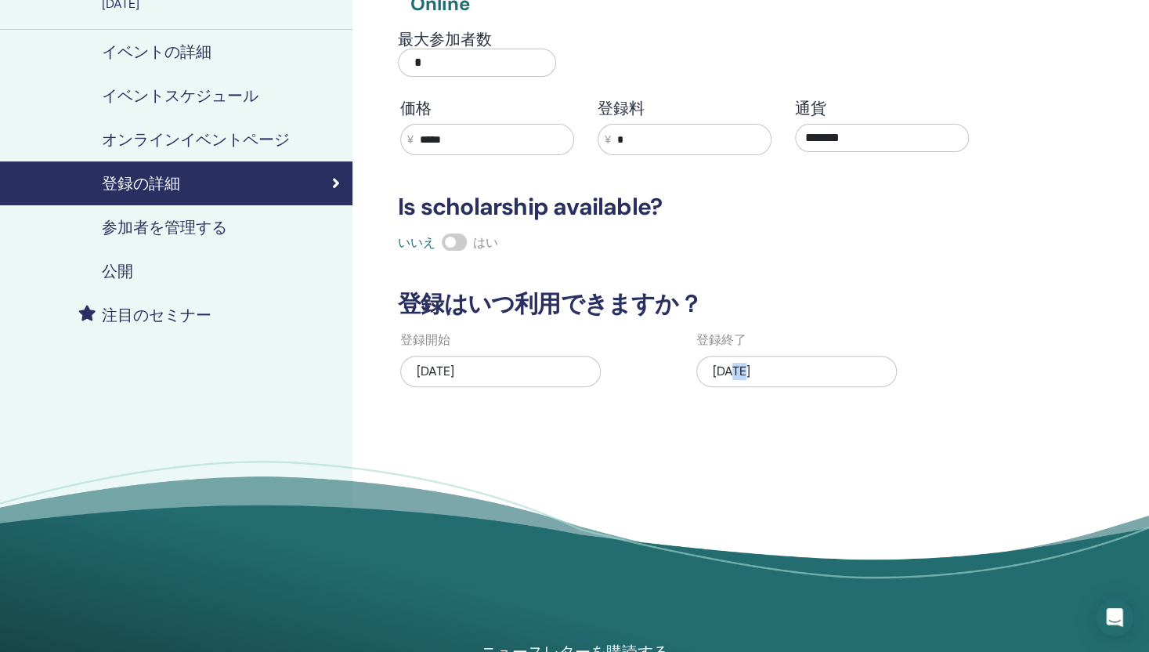
click at [739, 373] on div "08/22/2025" at bounding box center [796, 371] width 200 height 31
click at [191, 45] on h4 "イベントの詳細" at bounding box center [157, 51] width 110 height 19
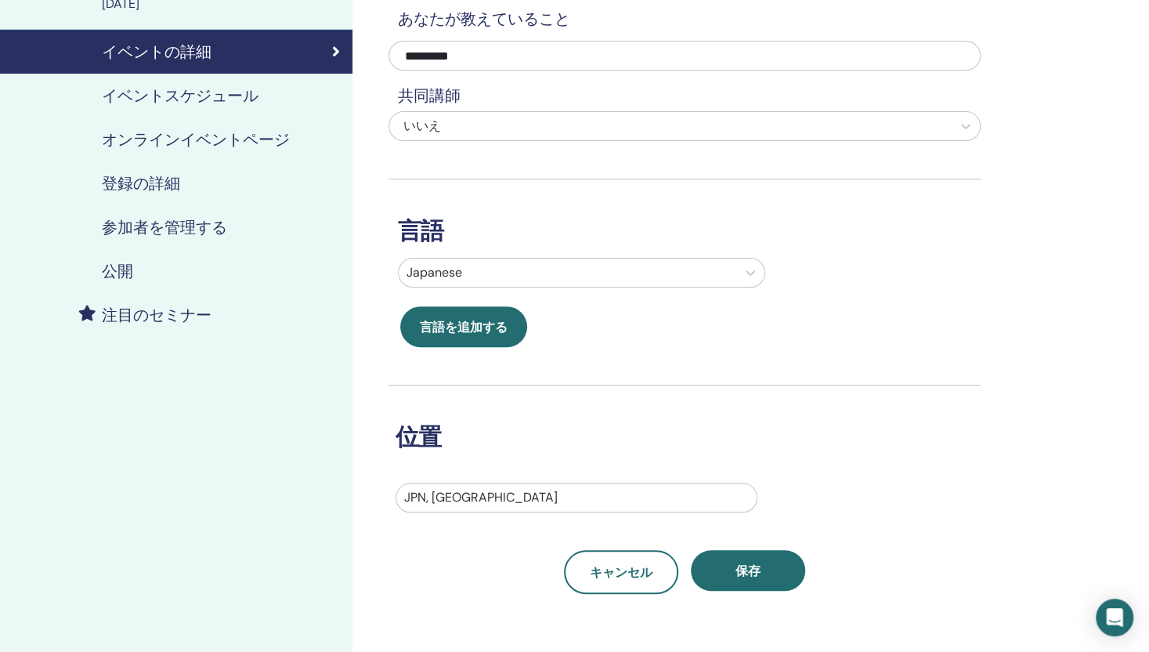
click at [209, 98] on h4 "イベントスケジュール" at bounding box center [180, 95] width 157 height 19
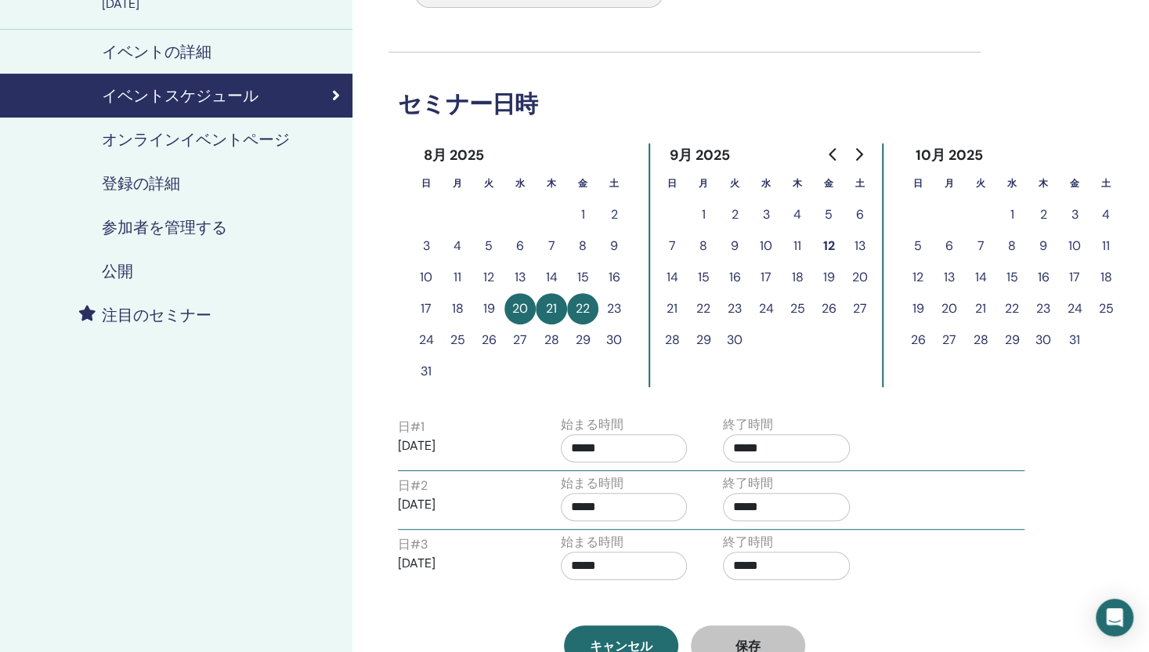
click at [828, 248] on button "12" at bounding box center [828, 245] width 31 height 31
click at [833, 245] on button "12" at bounding box center [828, 245] width 31 height 31
click at [523, 300] on button "20" at bounding box center [519, 308] width 31 height 31
click at [603, 312] on button "23" at bounding box center [613, 308] width 31 height 31
click at [635, 638] on span "キャンセル" at bounding box center [621, 645] width 63 height 16
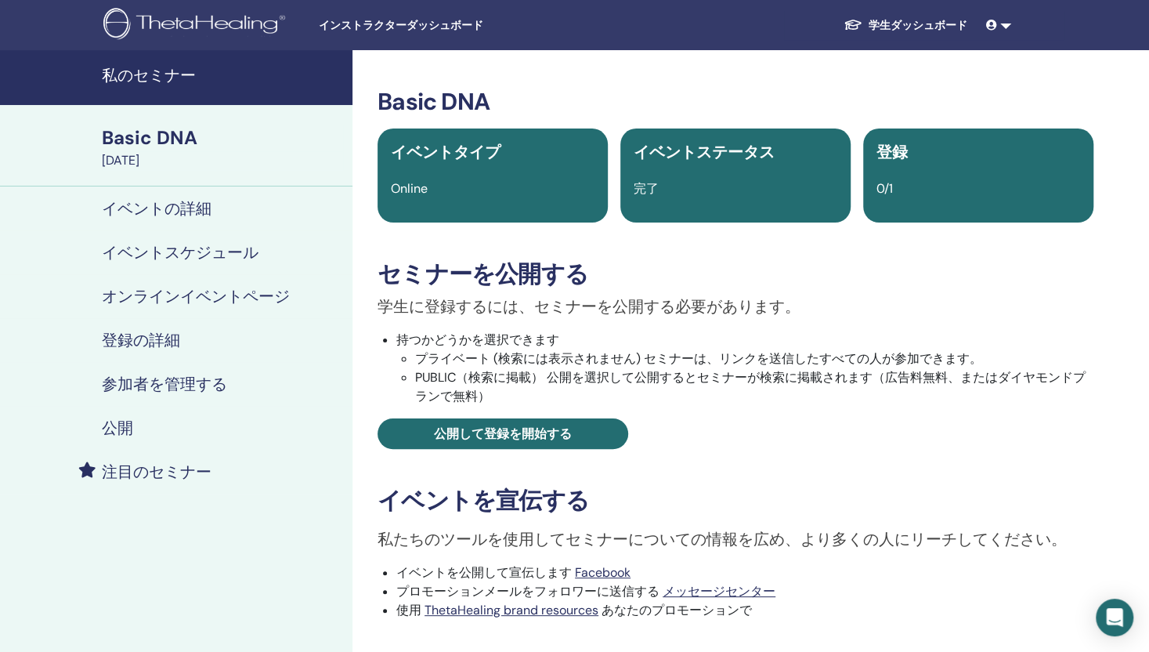
click at [195, 253] on h4 "イベントスケジュール" at bounding box center [180, 252] width 157 height 19
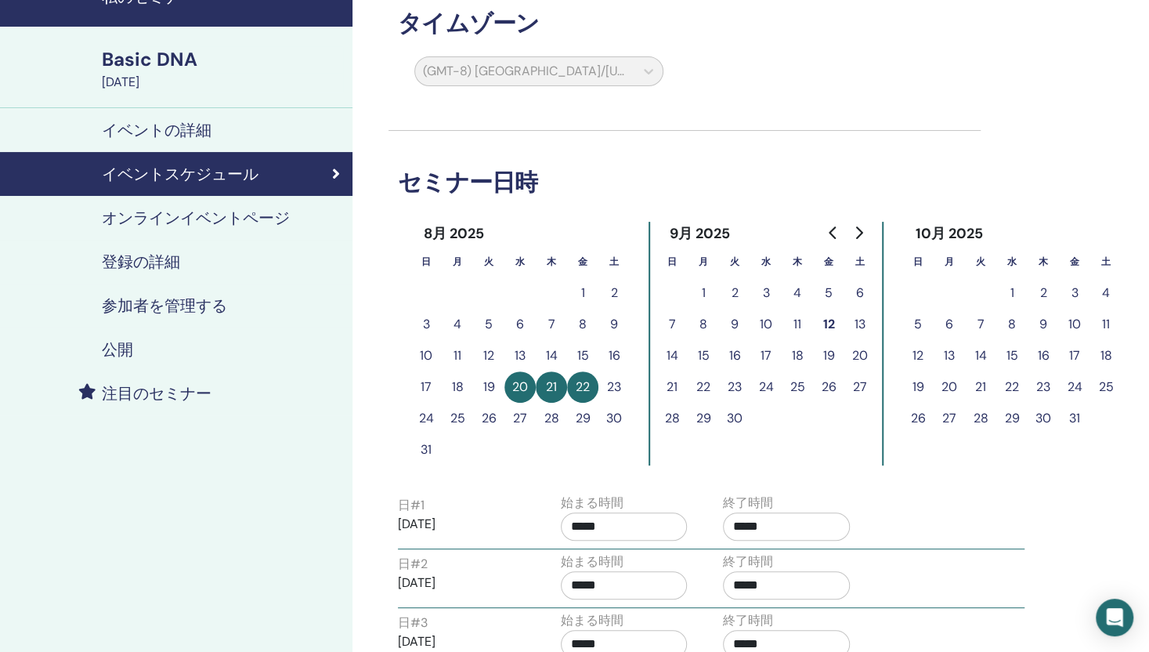
scroll to position [157, 0]
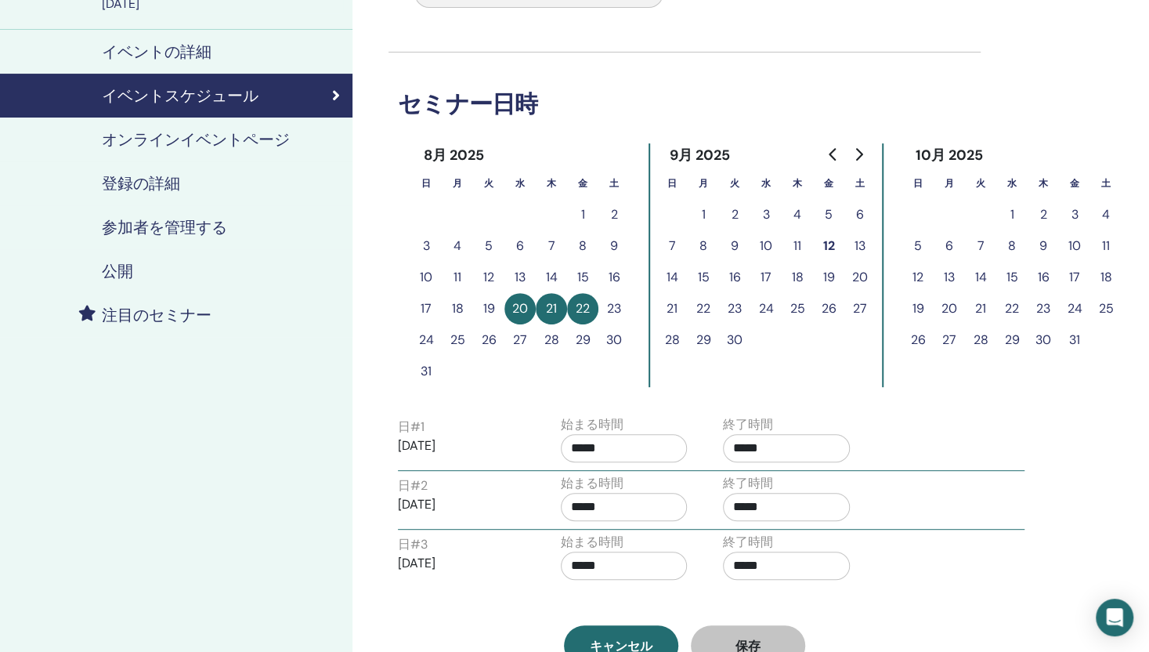
click at [820, 244] on button "12" at bounding box center [828, 245] width 31 height 31
click at [791, 244] on button "11" at bounding box center [797, 245] width 31 height 31
click at [827, 247] on button "12" at bounding box center [828, 245] width 31 height 31
drag, startPoint x: 598, startPoint y: 289, endPoint x: 593, endPoint y: 297, distance: 9.1
click at [595, 291] on td "15" at bounding box center [582, 277] width 31 height 31
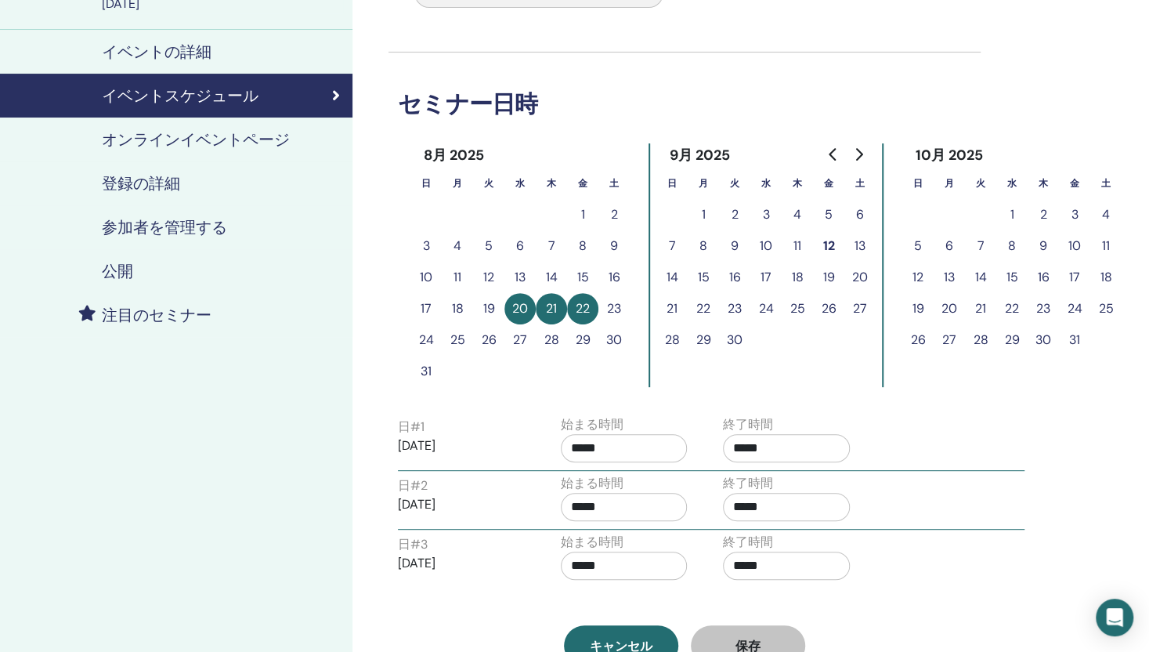
click at [591, 303] on button "22" at bounding box center [582, 308] width 31 height 31
click at [517, 297] on button "20" at bounding box center [519, 308] width 31 height 31
click at [517, 311] on button "20" at bounding box center [519, 308] width 31 height 31
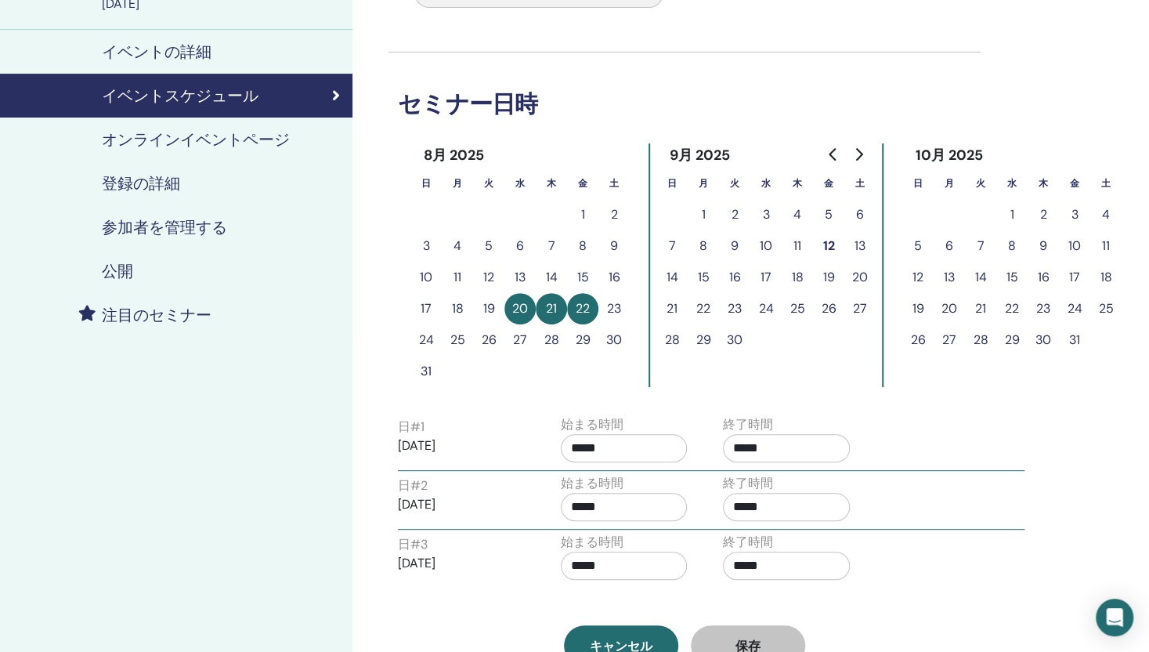
click at [517, 311] on button "20" at bounding box center [519, 308] width 31 height 31
click at [182, 59] on h4 "イベントの詳細" at bounding box center [157, 51] width 110 height 19
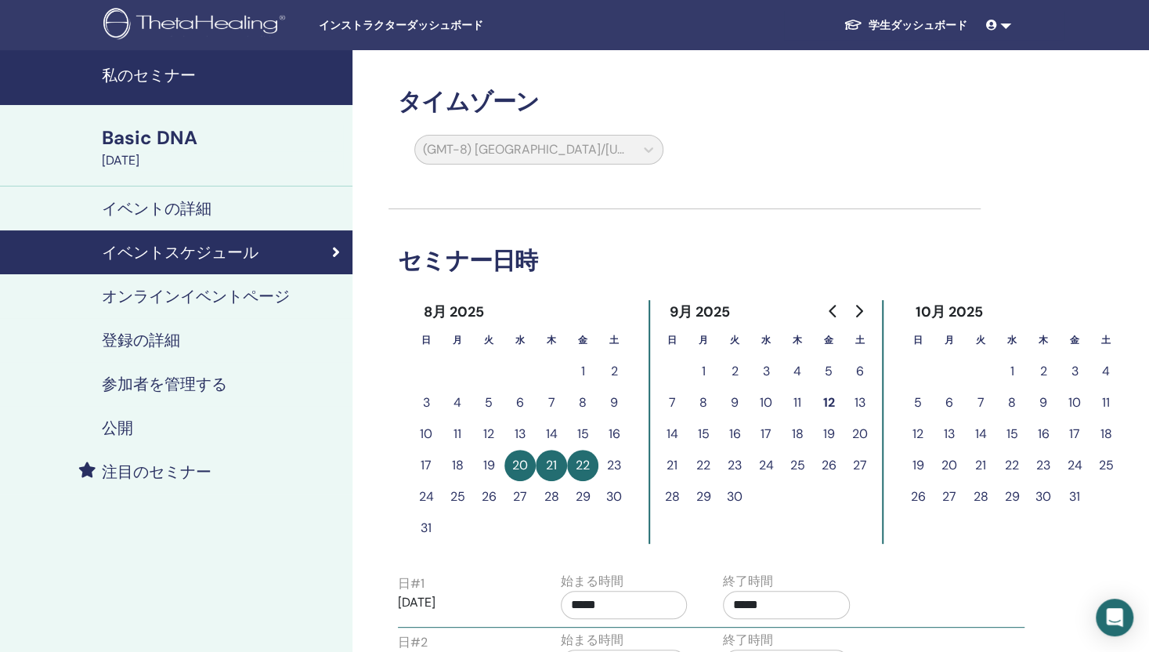
click at [410, 28] on span "インストラクターダッシュボード" at bounding box center [436, 25] width 235 height 16
click at [179, 81] on h4 "私のセミナー" at bounding box center [222, 75] width 241 height 19
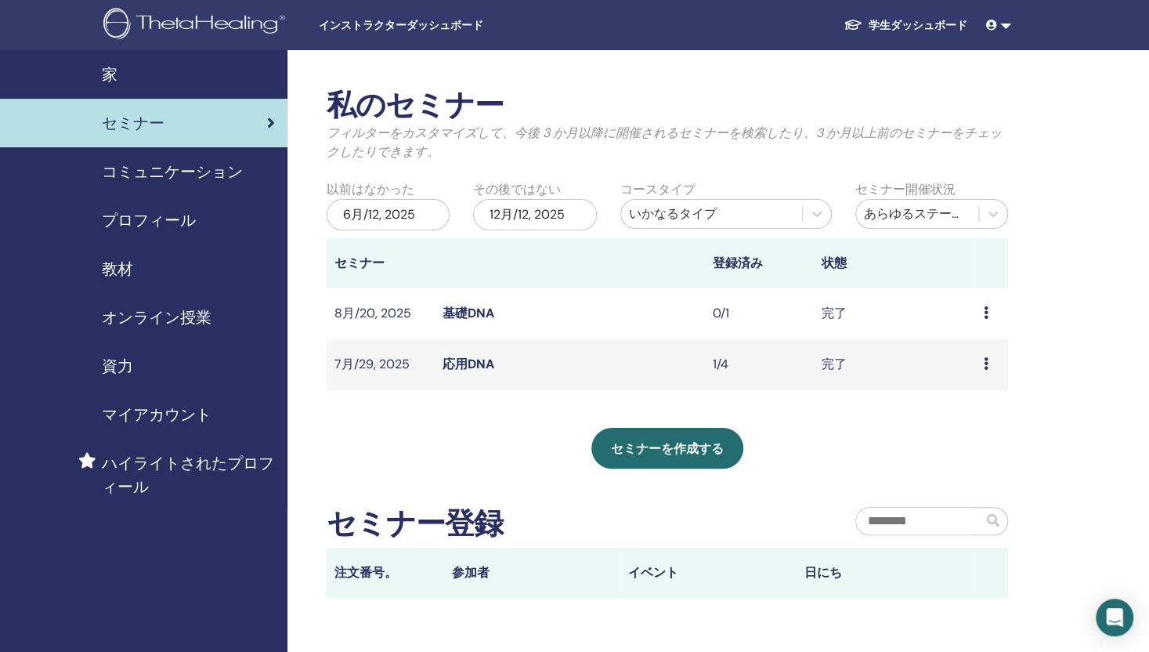
scroll to position [78, 0]
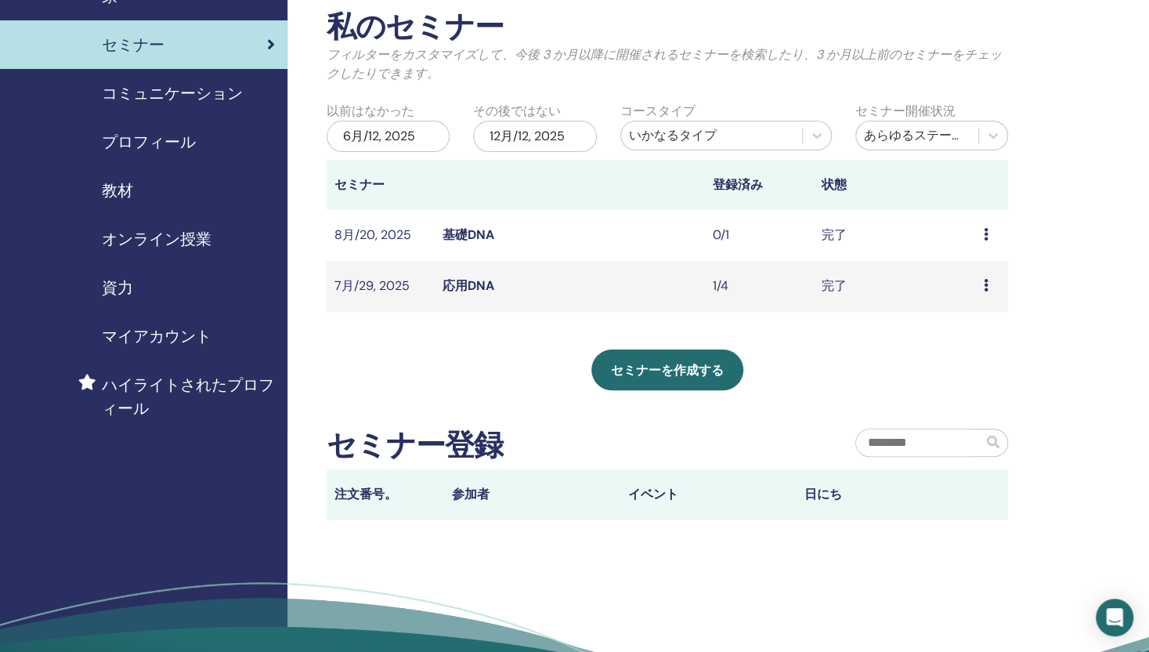
click at [988, 232] on div "プレビュー 出席者" at bounding box center [992, 235] width 16 height 19
click at [913, 222] on td "完了" at bounding box center [894, 235] width 162 height 51
click at [478, 234] on link "基礎DNA" at bounding box center [468, 234] width 52 height 16
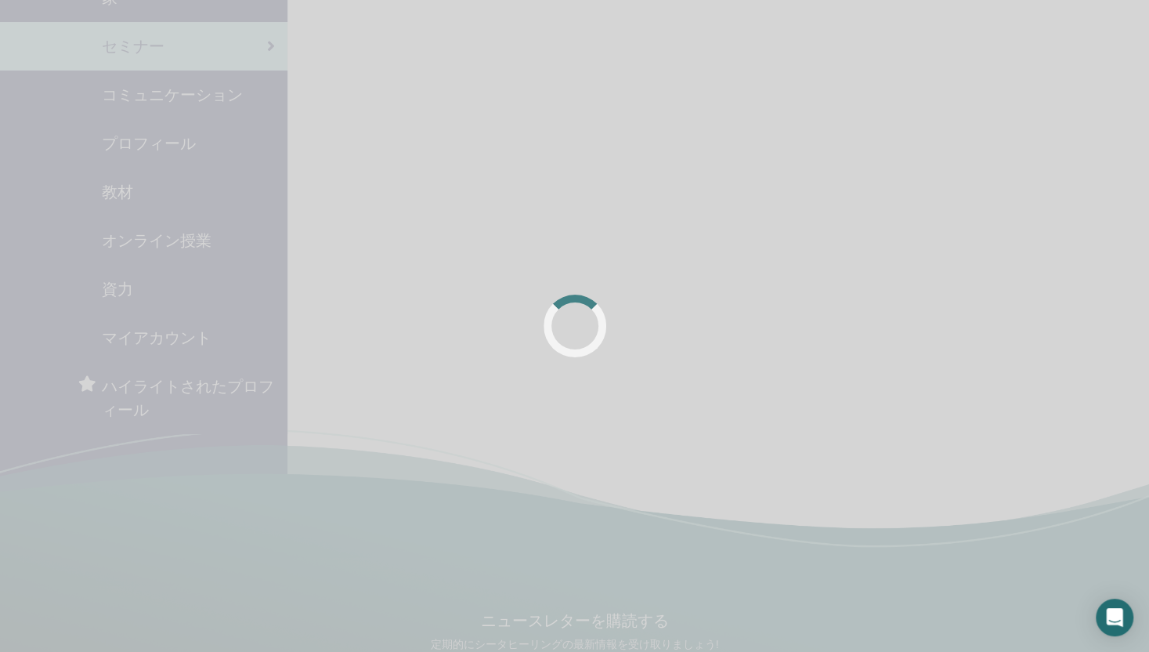
scroll to position [77, 0]
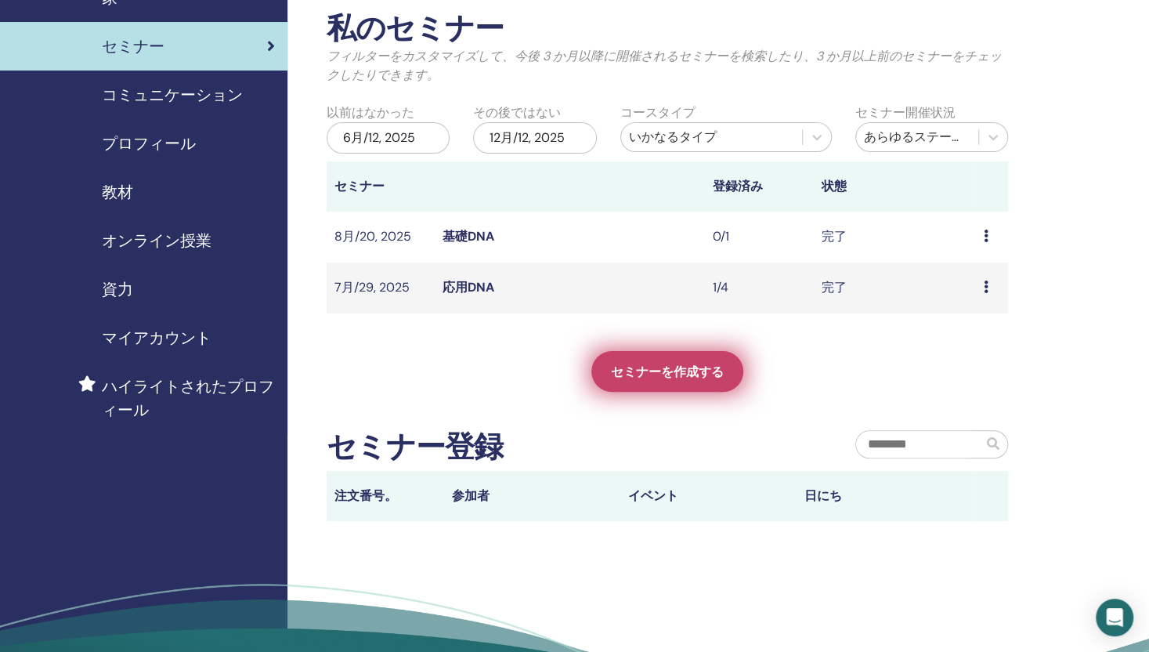
click at [708, 375] on span "セミナーを作成する" at bounding box center [667, 371] width 113 height 16
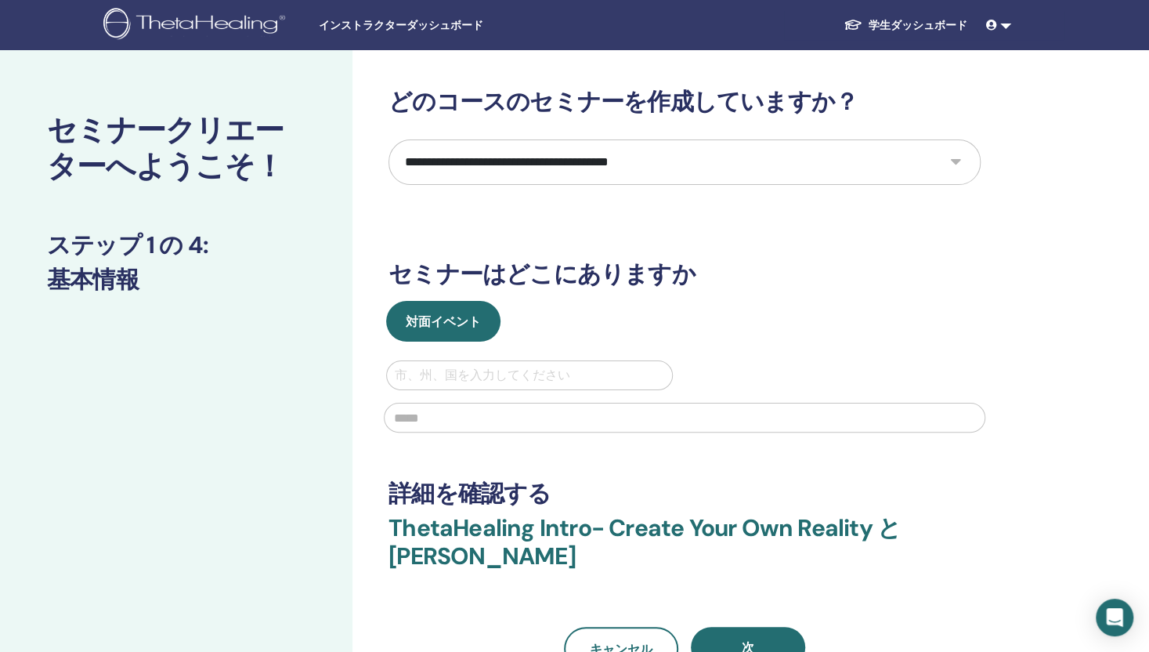
click at [962, 160] on select "**********" at bounding box center [684, 161] width 592 height 45
select select "*"
click at [388, 139] on select "**********" at bounding box center [684, 161] width 592 height 45
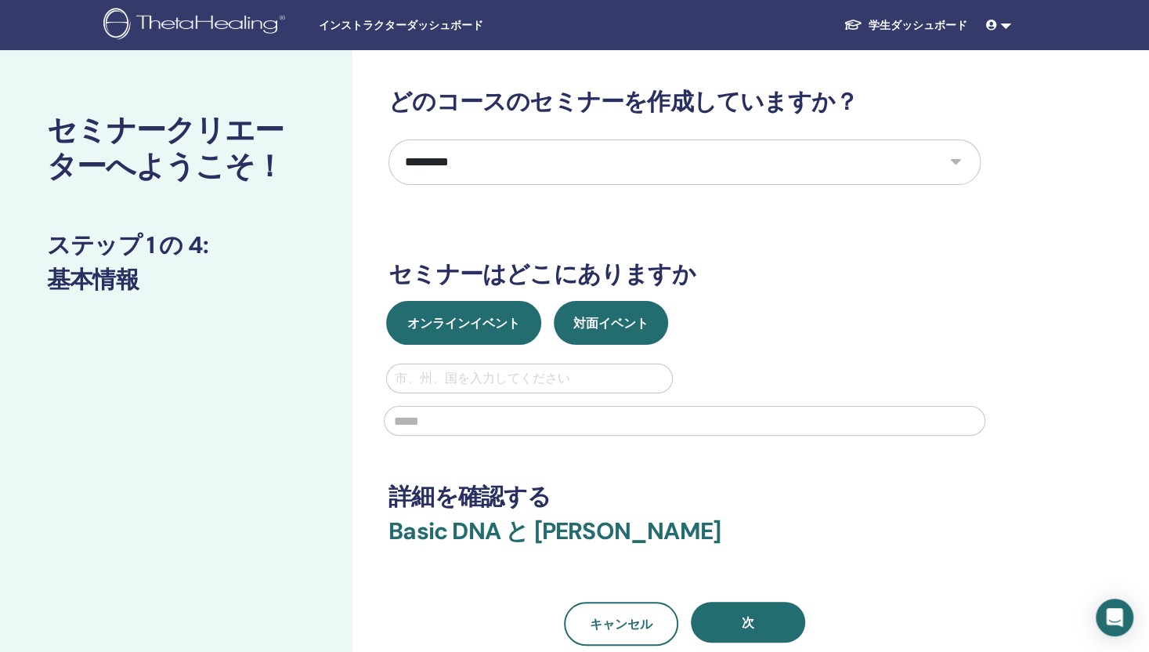
click at [474, 320] on span "オンラインイベント" at bounding box center [463, 323] width 113 height 16
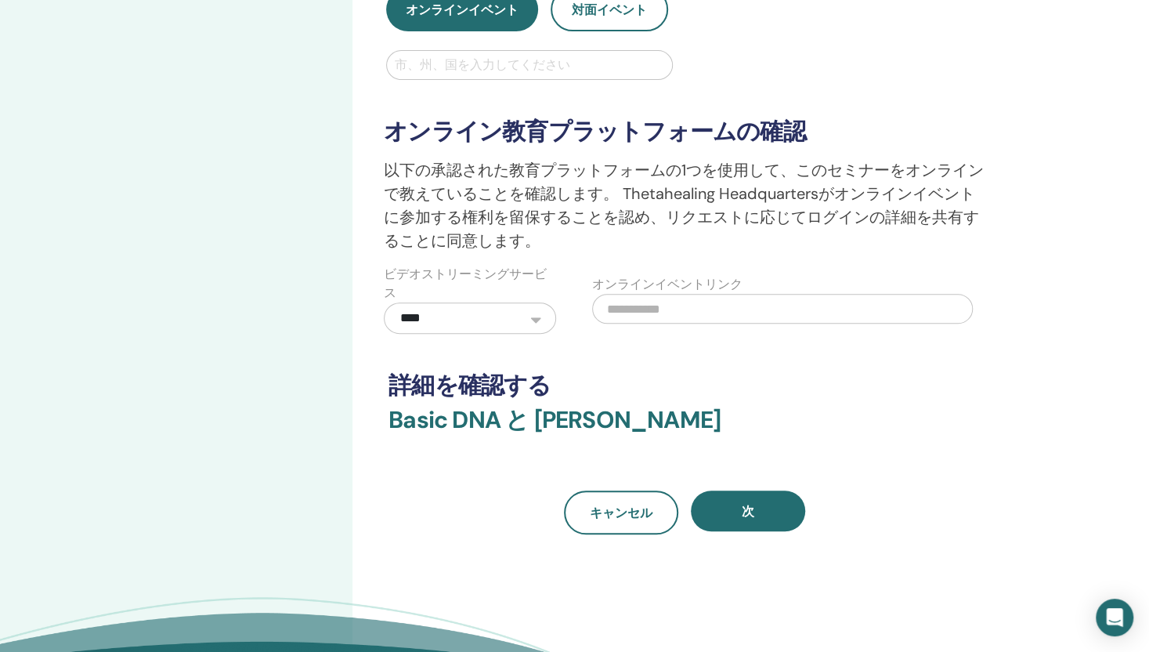
scroll to position [392, 0]
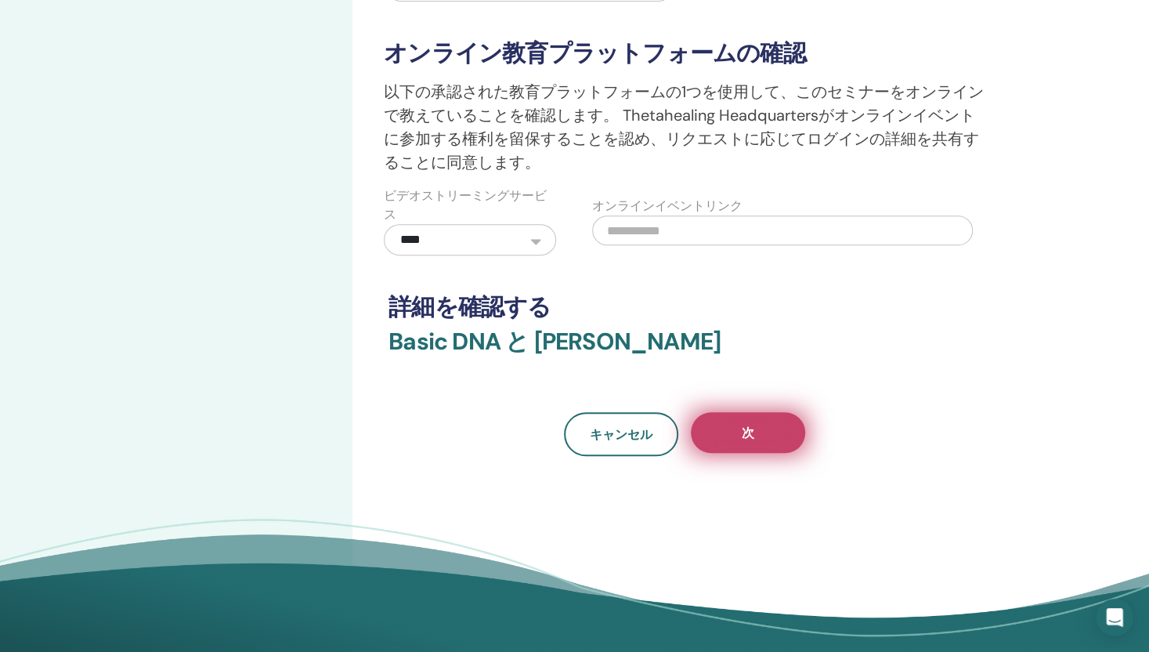
click at [737, 436] on button "次" at bounding box center [748, 432] width 114 height 41
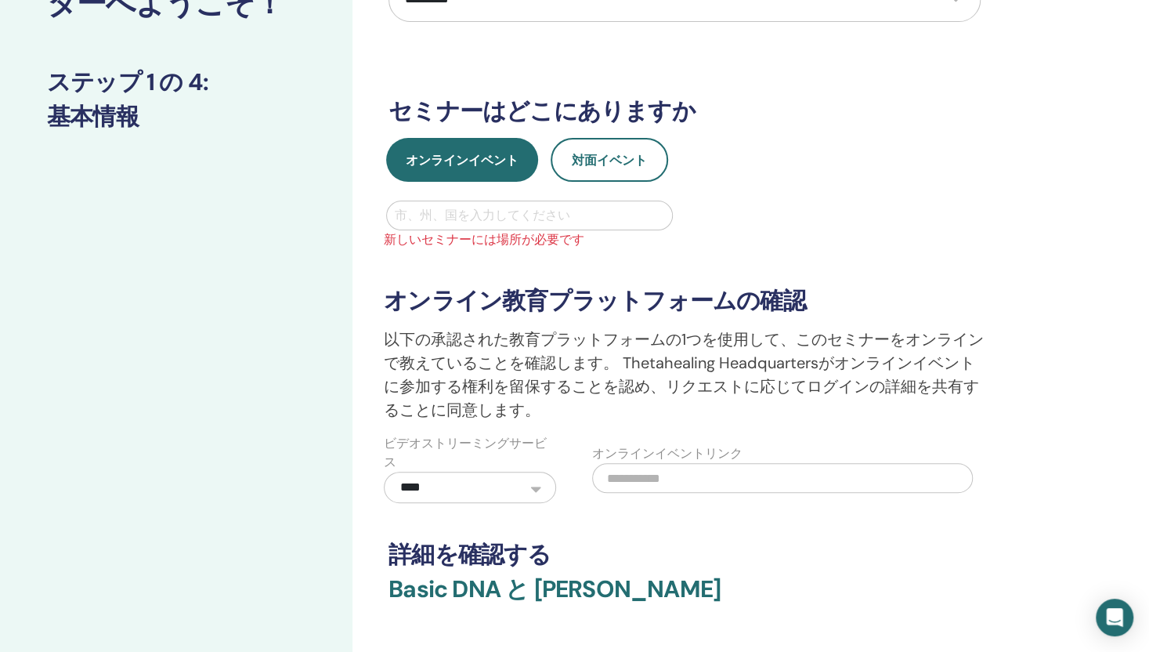
scroll to position [157, 0]
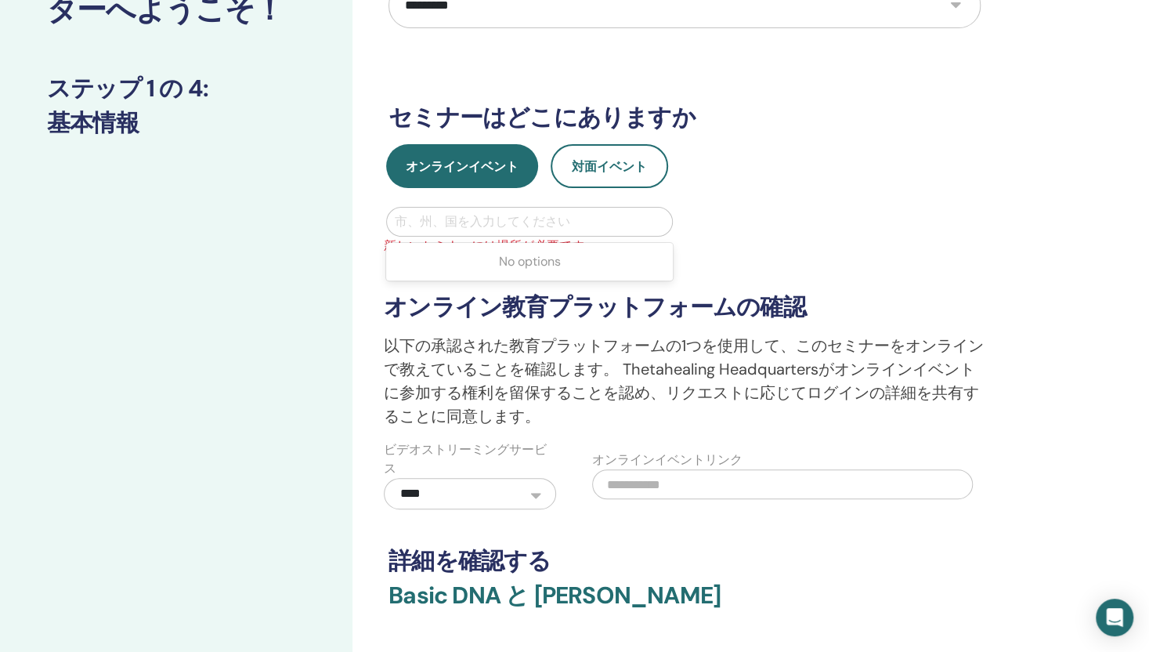
click at [548, 226] on div at bounding box center [529, 222] width 269 height 22
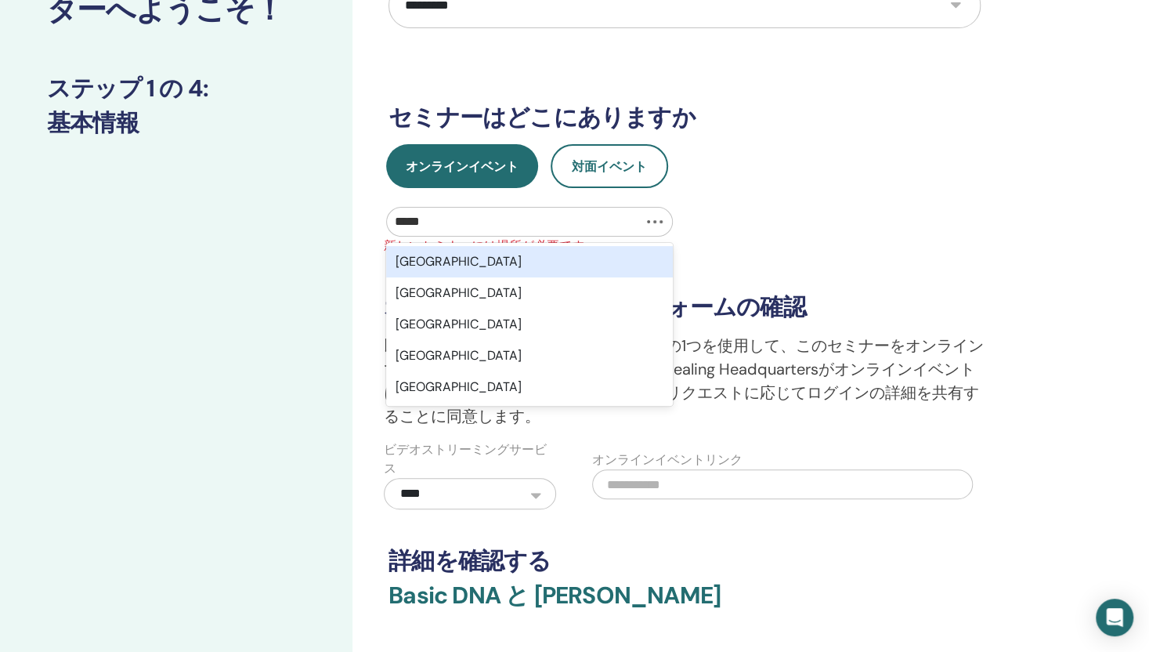
type input "******"
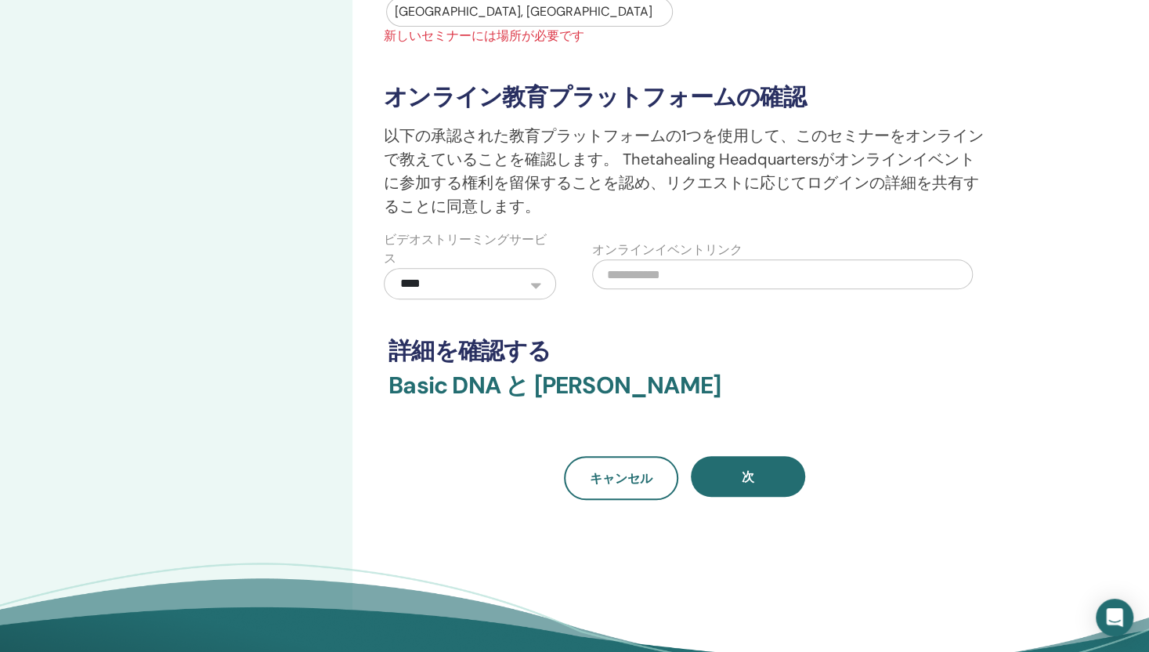
scroll to position [392, 0]
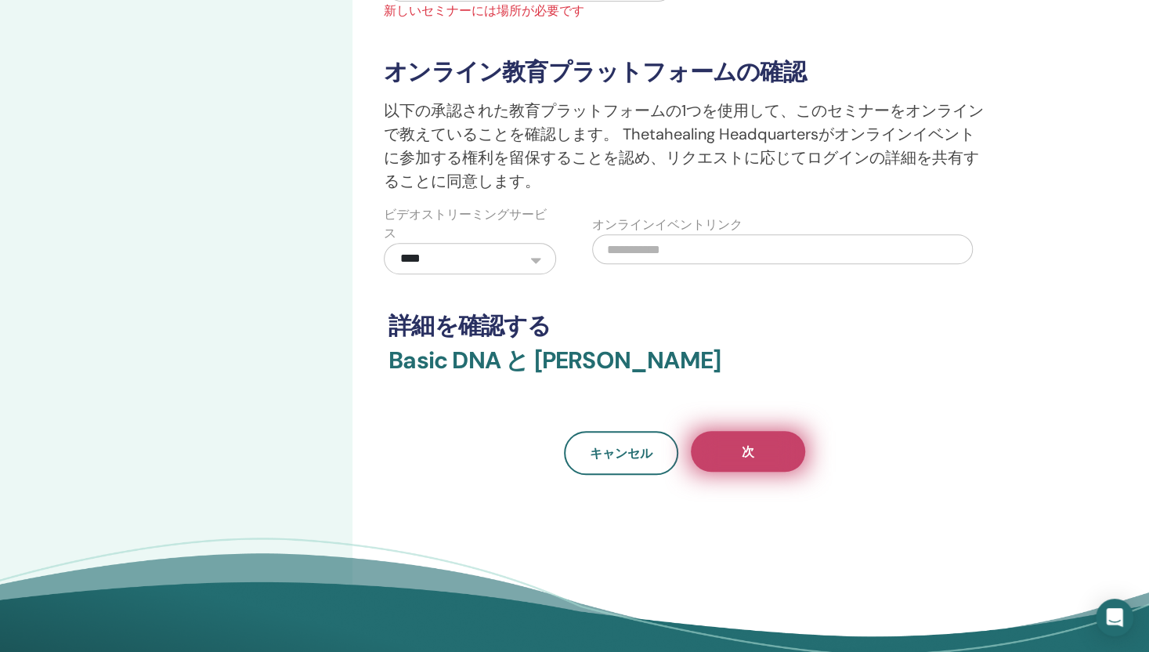
click at [744, 450] on span "次" at bounding box center [748, 451] width 13 height 16
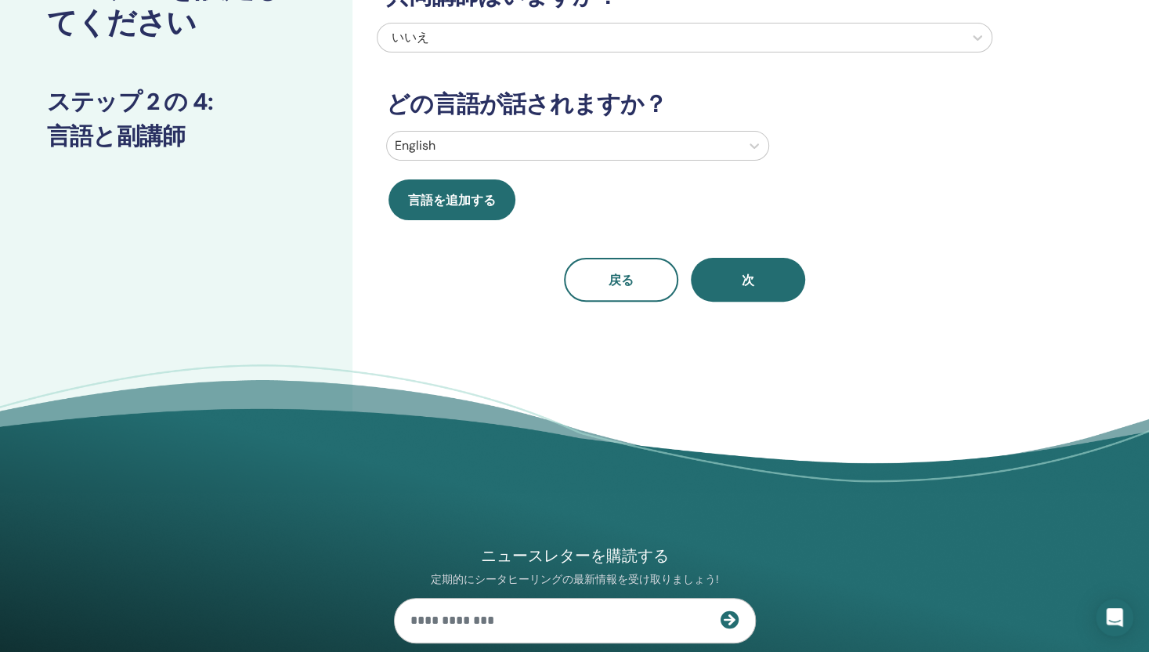
scroll to position [0, 0]
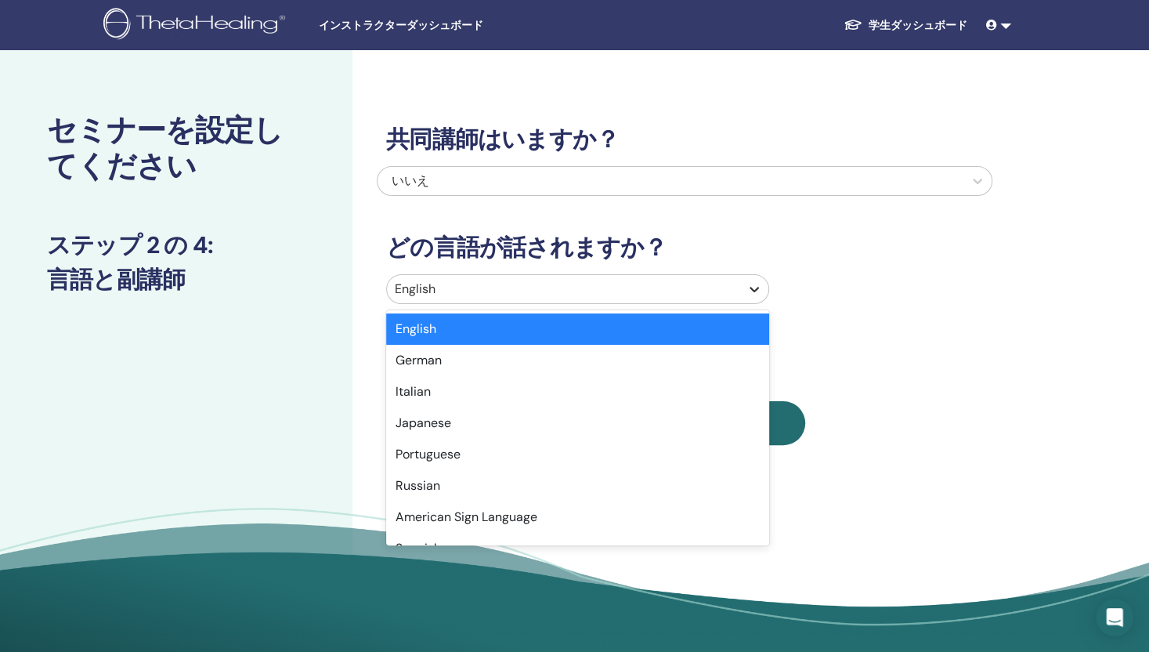
click at [746, 294] on div at bounding box center [754, 289] width 28 height 28
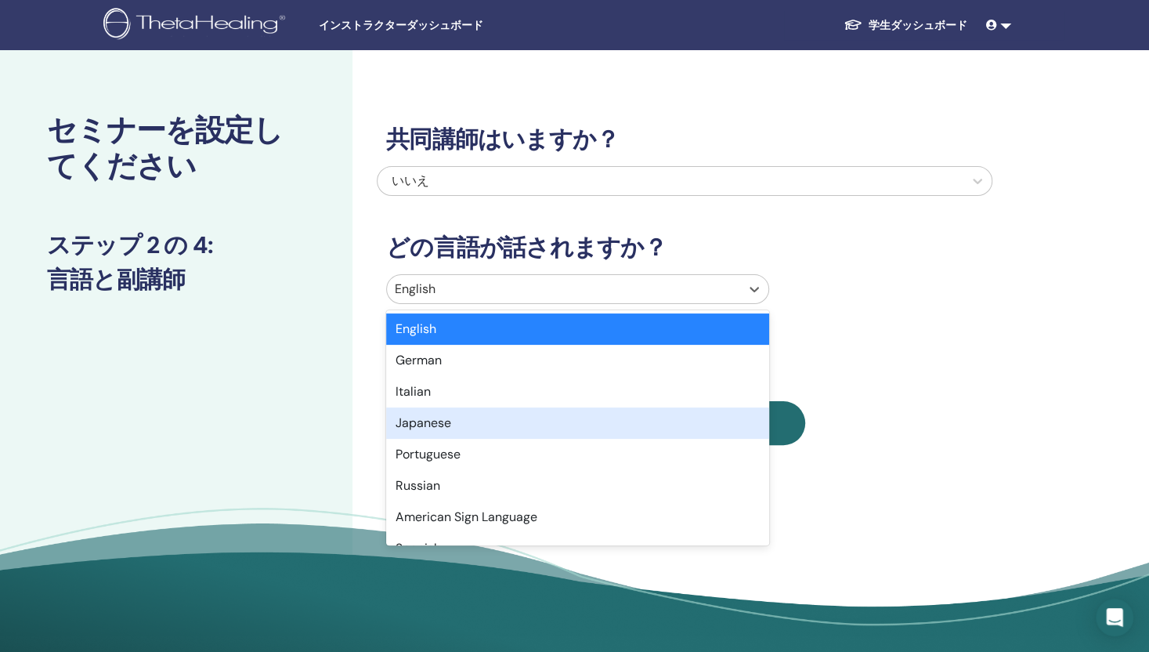
click at [442, 425] on div "Japanese" at bounding box center [577, 422] width 383 height 31
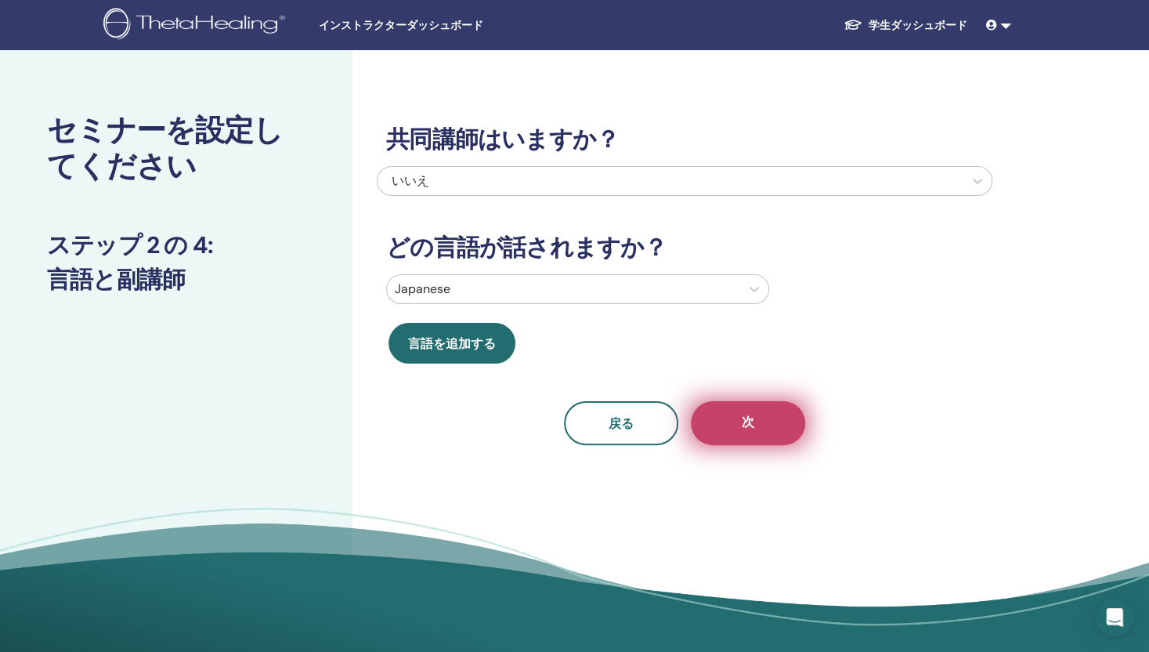
click at [744, 416] on span "次" at bounding box center [748, 424] width 13 height 20
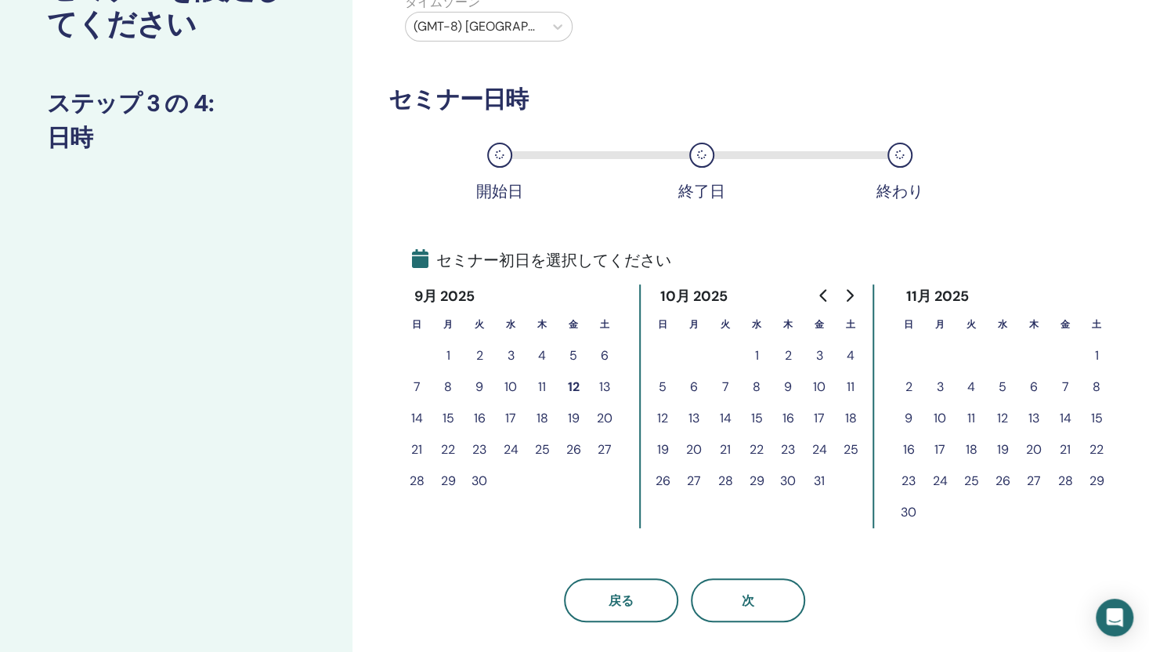
scroll to position [157, 0]
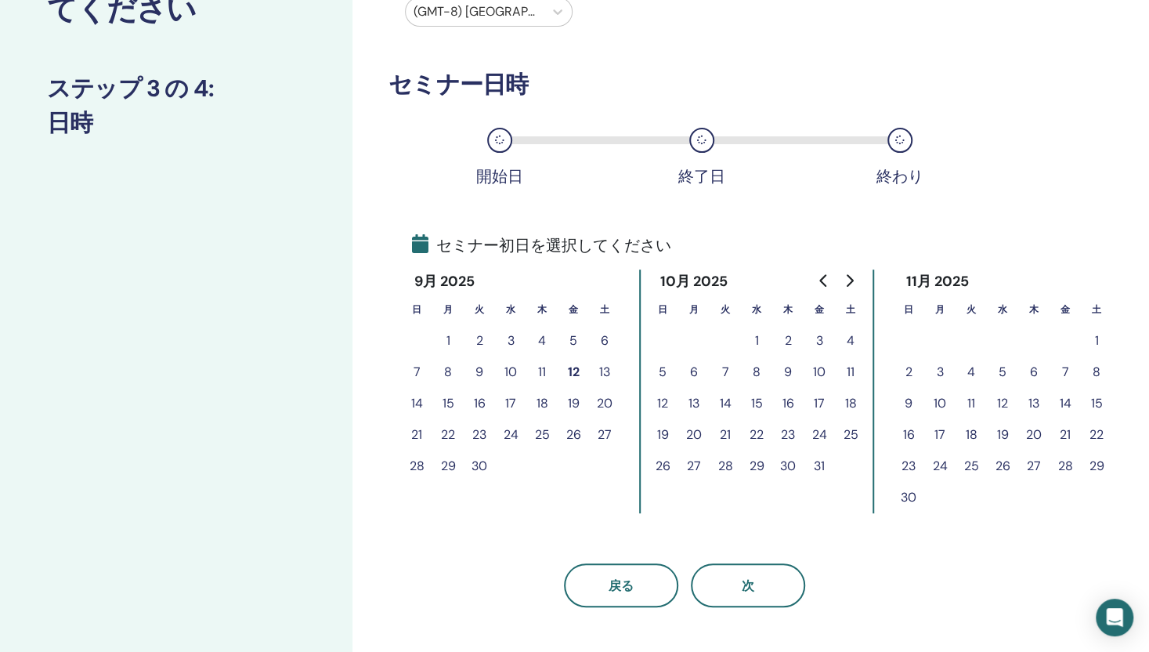
click at [572, 374] on button "12" at bounding box center [573, 371] width 31 height 31
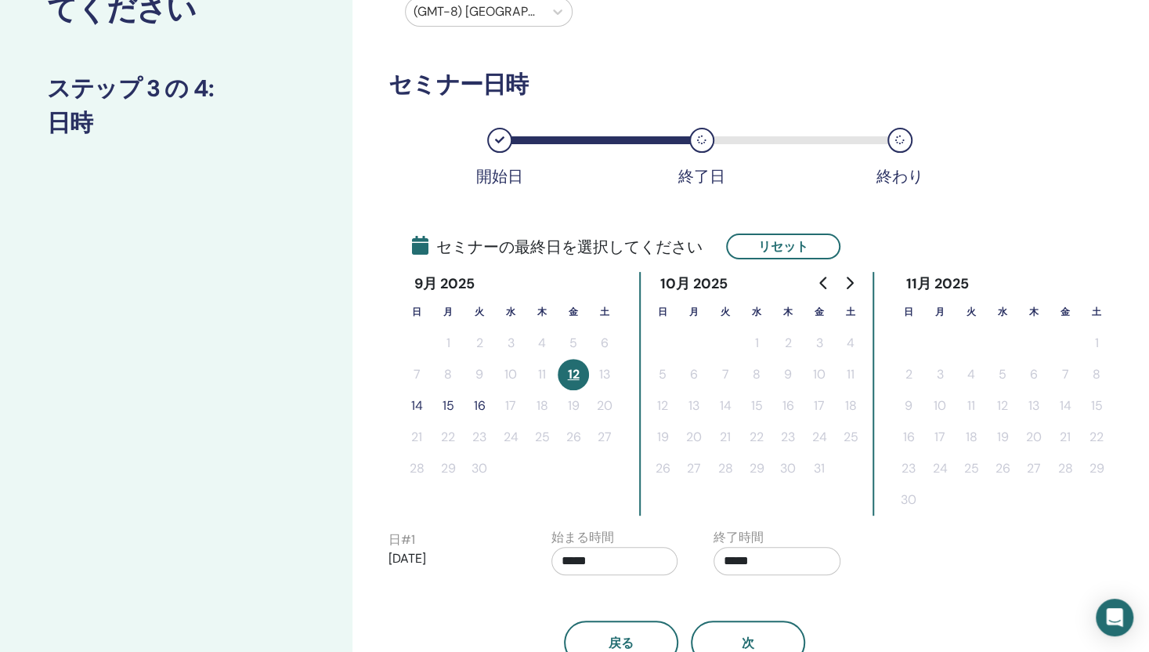
click at [443, 404] on button "15" at bounding box center [447, 405] width 31 height 31
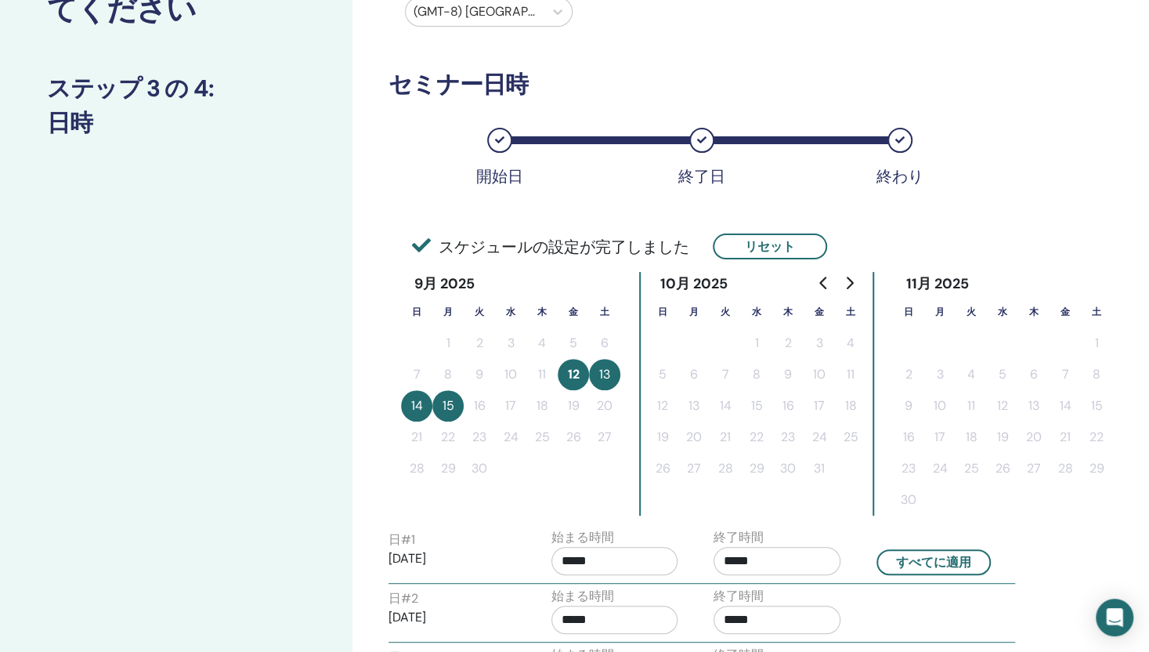
click at [407, 405] on button "14" at bounding box center [416, 405] width 31 height 31
click at [417, 411] on button "14" at bounding box center [416, 405] width 31 height 31
click at [576, 370] on button "12" at bounding box center [573, 374] width 31 height 31
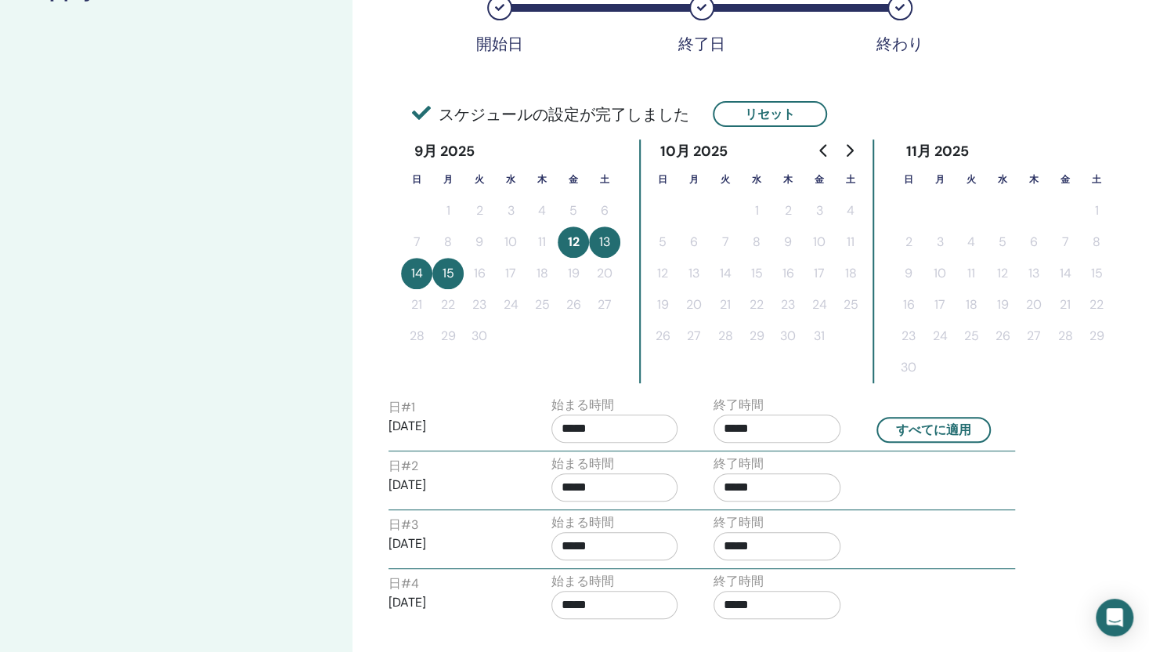
scroll to position [313, 0]
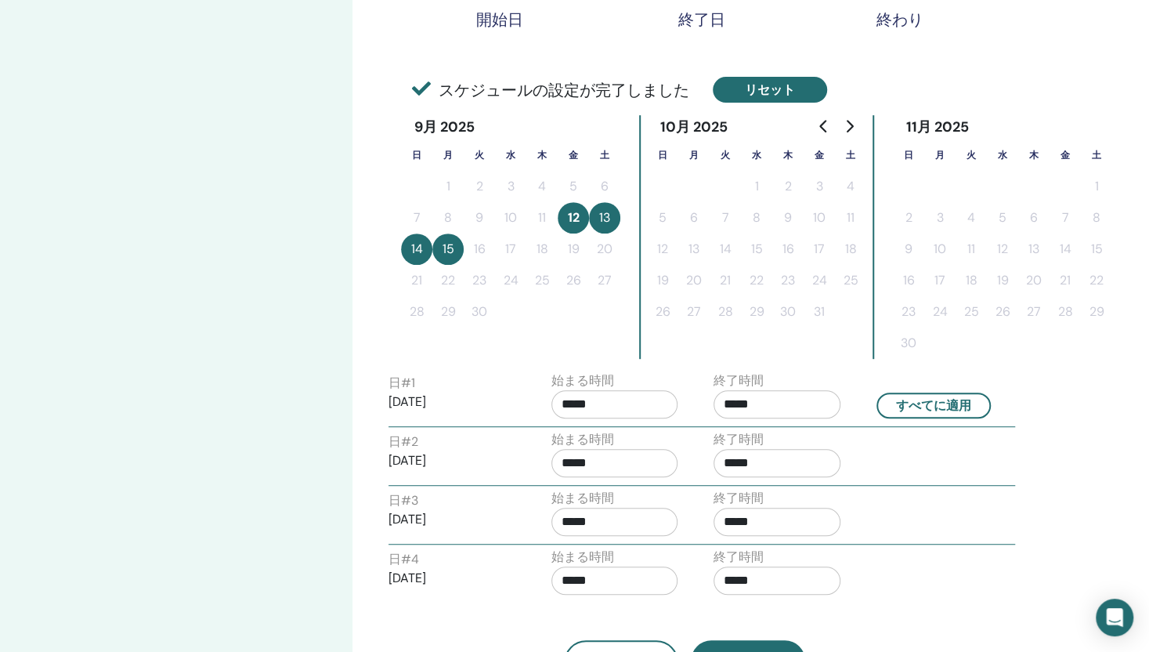
click at [807, 93] on button "リセット" at bounding box center [770, 90] width 114 height 26
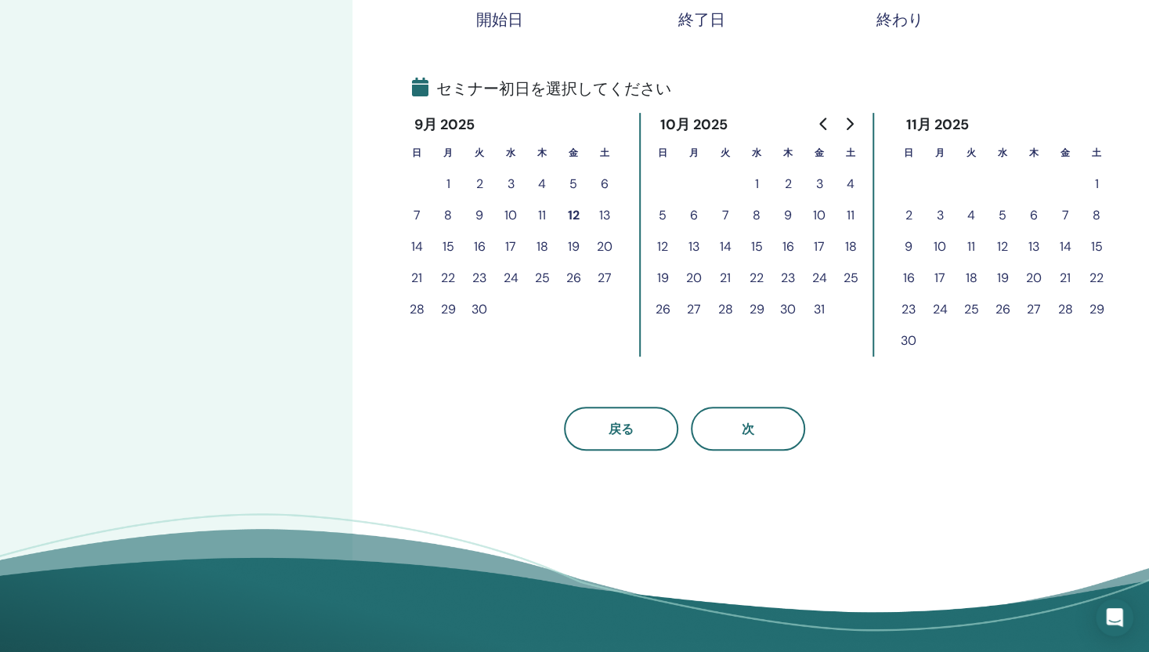
click at [578, 215] on button "12" at bounding box center [573, 215] width 31 height 31
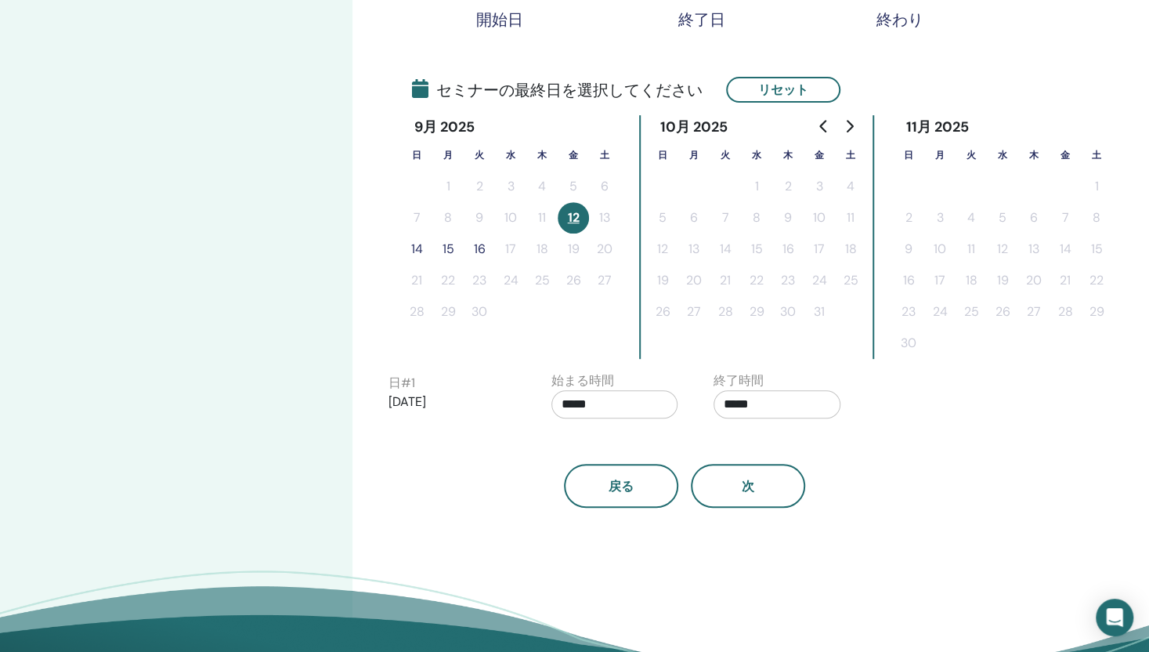
click at [446, 248] on button "15" at bounding box center [447, 248] width 31 height 31
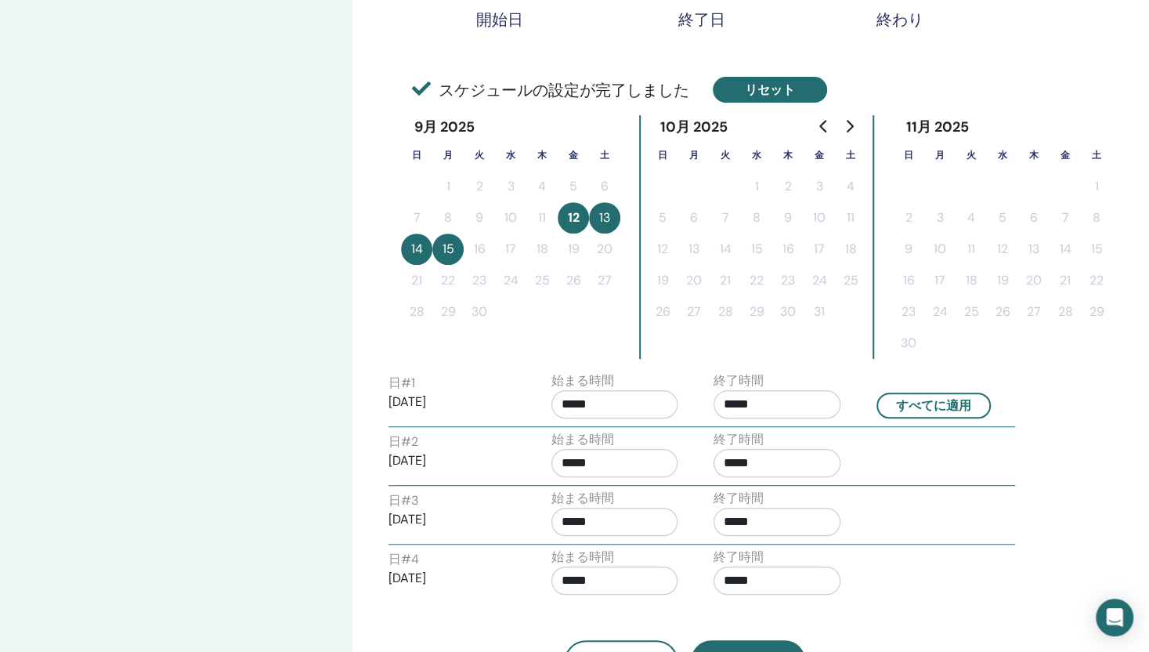
click at [764, 96] on button "リセット" at bounding box center [770, 90] width 114 height 26
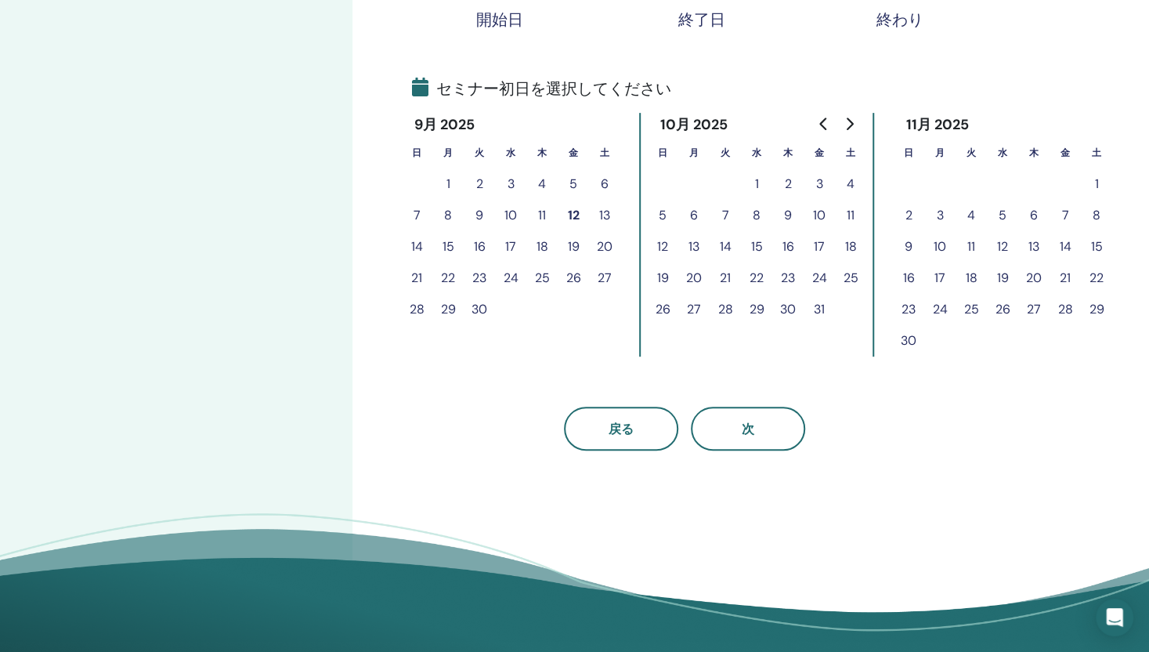
click at [573, 208] on button "12" at bounding box center [573, 215] width 31 height 31
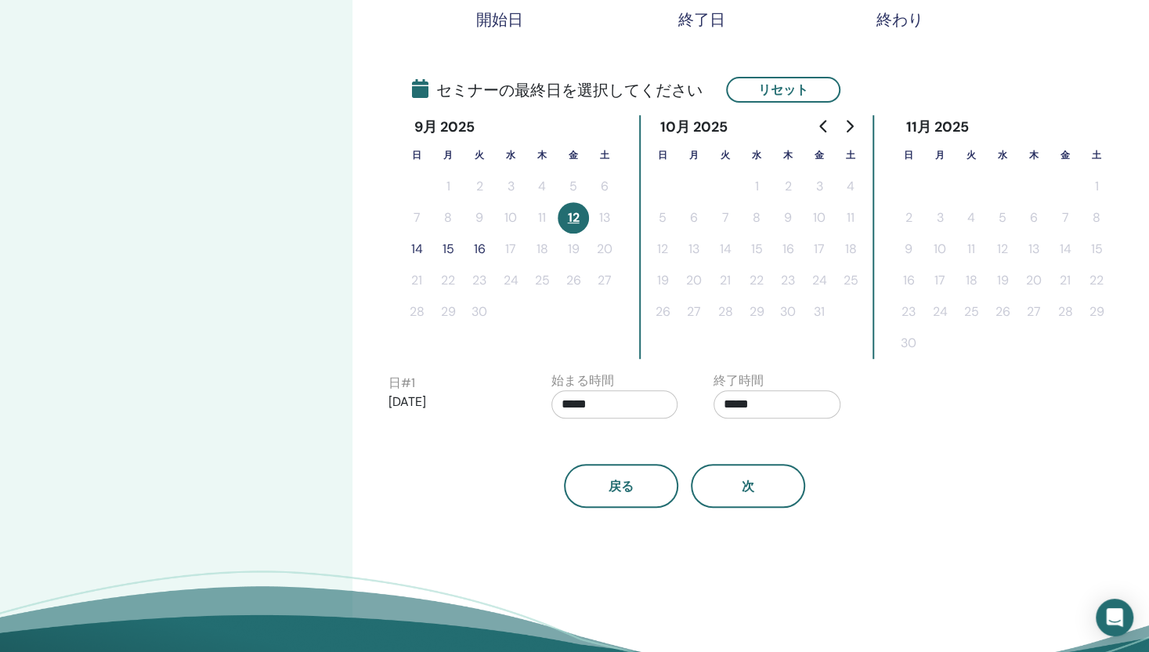
click at [413, 244] on button "14" at bounding box center [416, 248] width 31 height 31
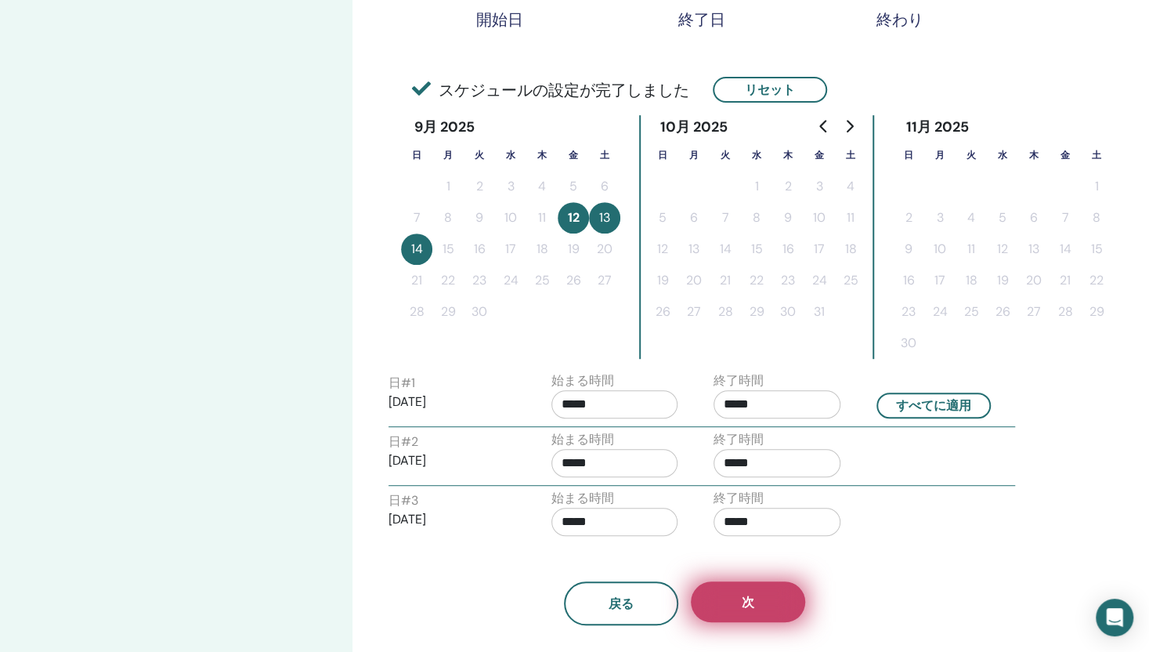
click at [742, 597] on span "次" at bounding box center [748, 602] width 13 height 16
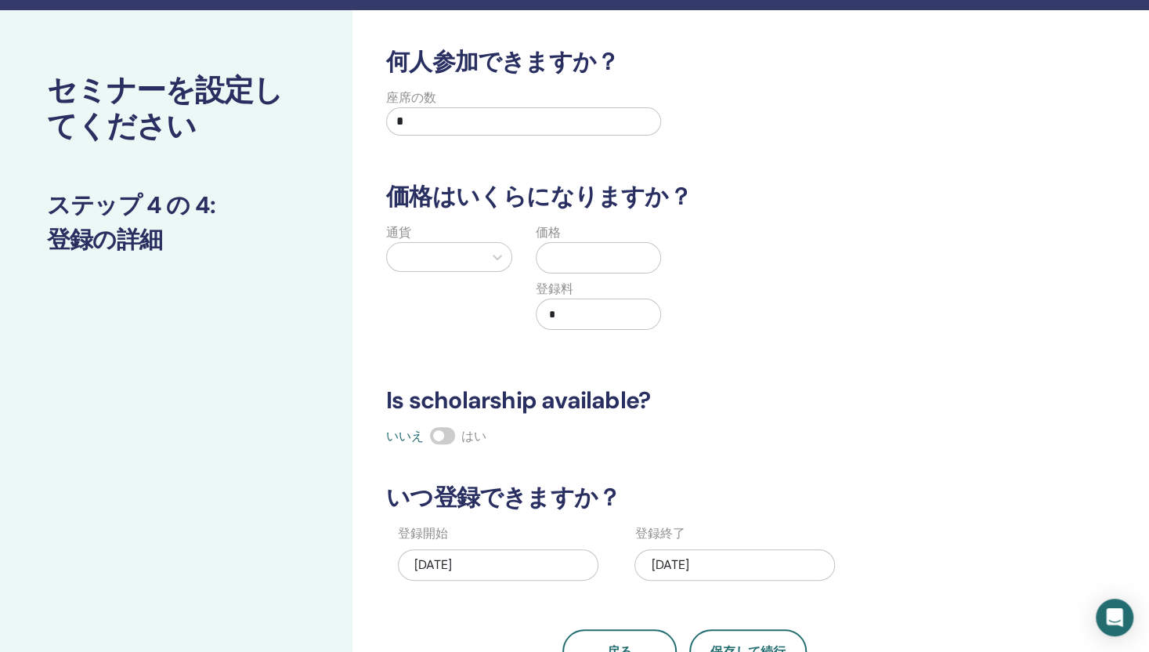
scroll to position [0, 0]
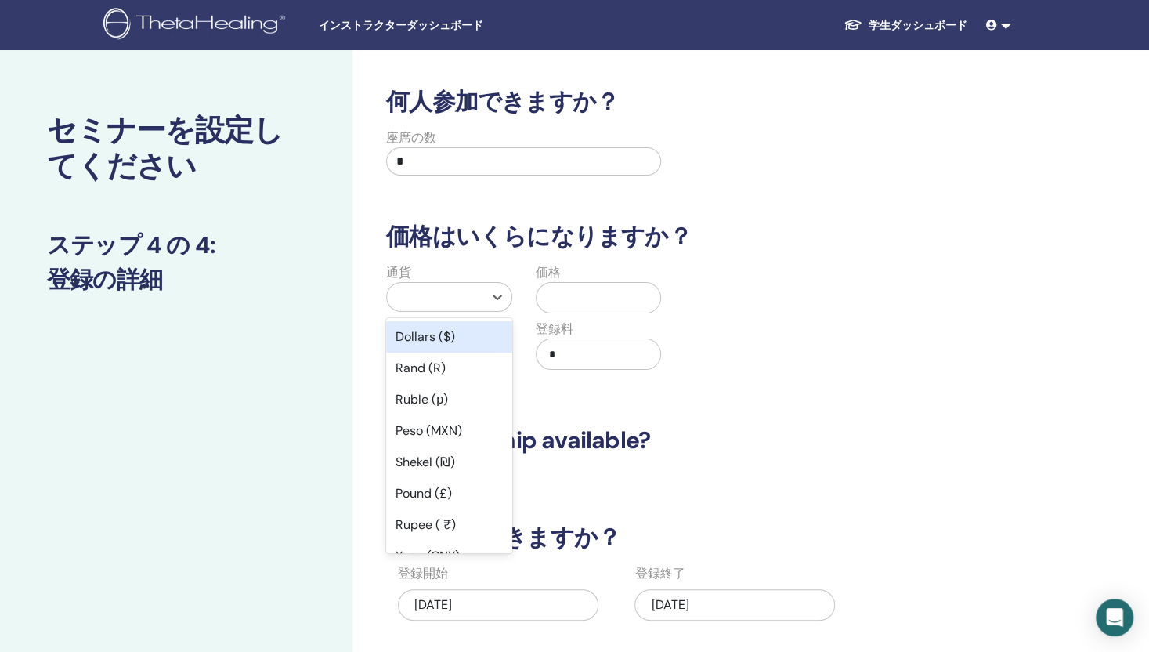
click at [434, 291] on div at bounding box center [435, 297] width 81 height 22
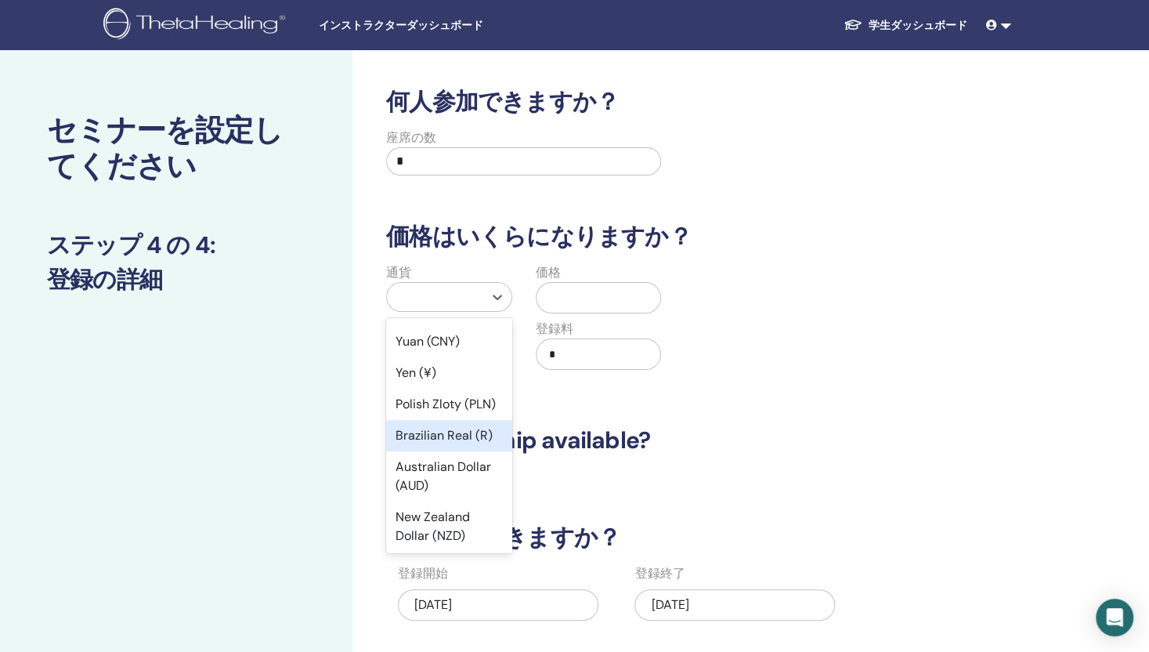
scroll to position [235, 0]
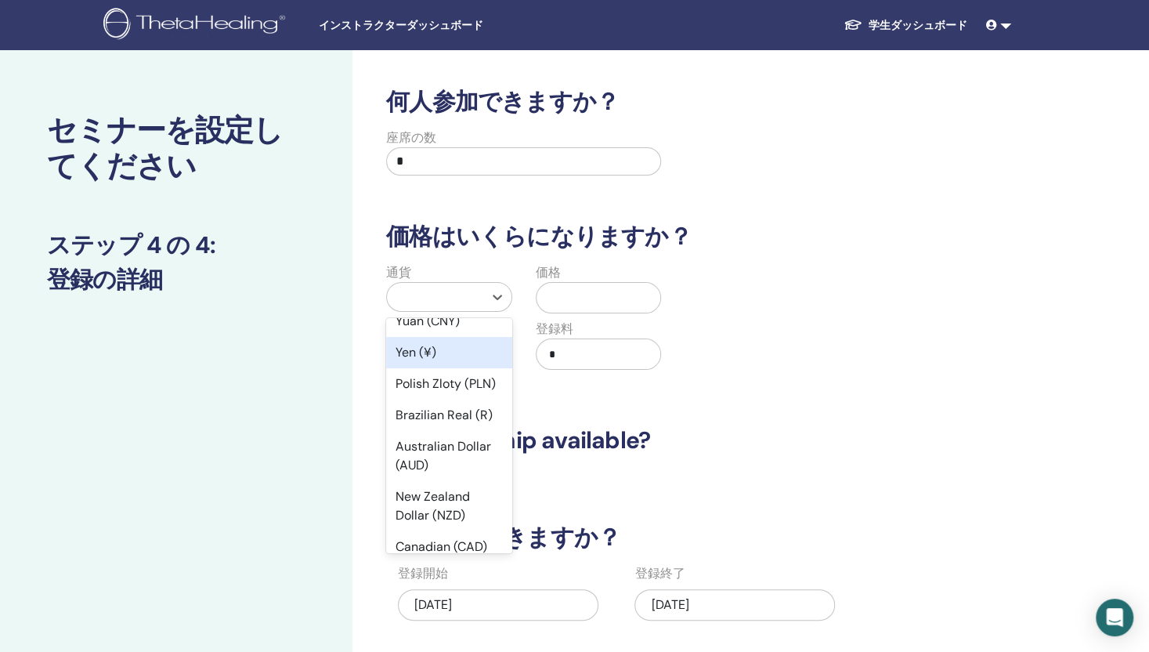
click at [442, 356] on div "Yen (¥)" at bounding box center [449, 352] width 126 height 31
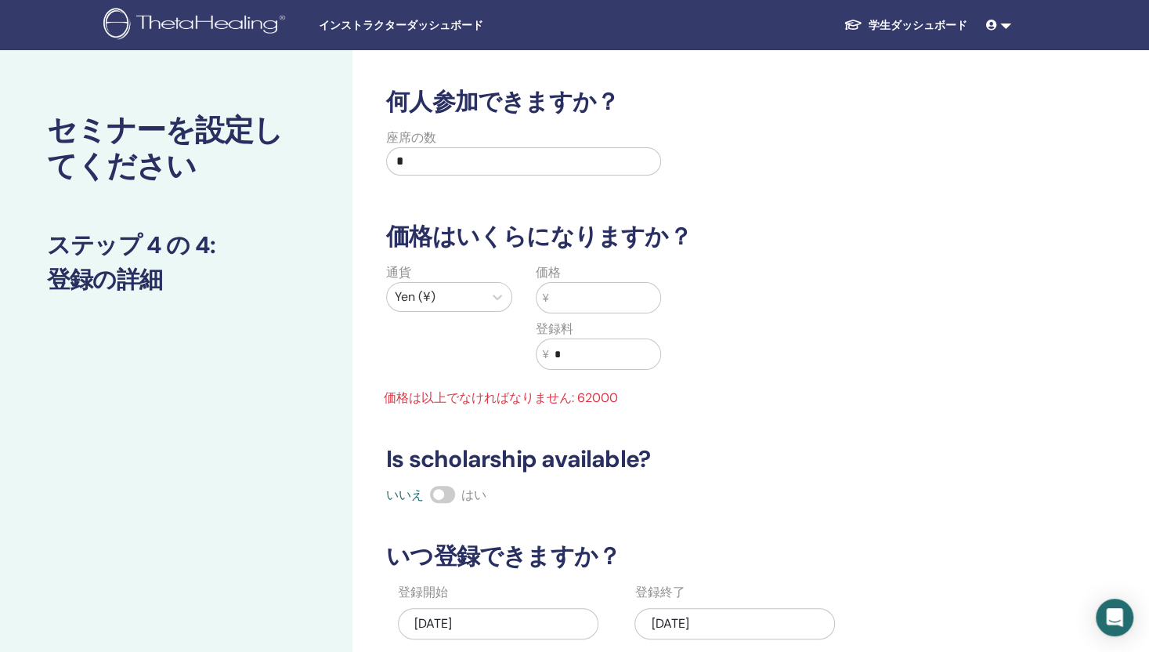
click at [617, 286] on input "text" at bounding box center [604, 298] width 112 height 30
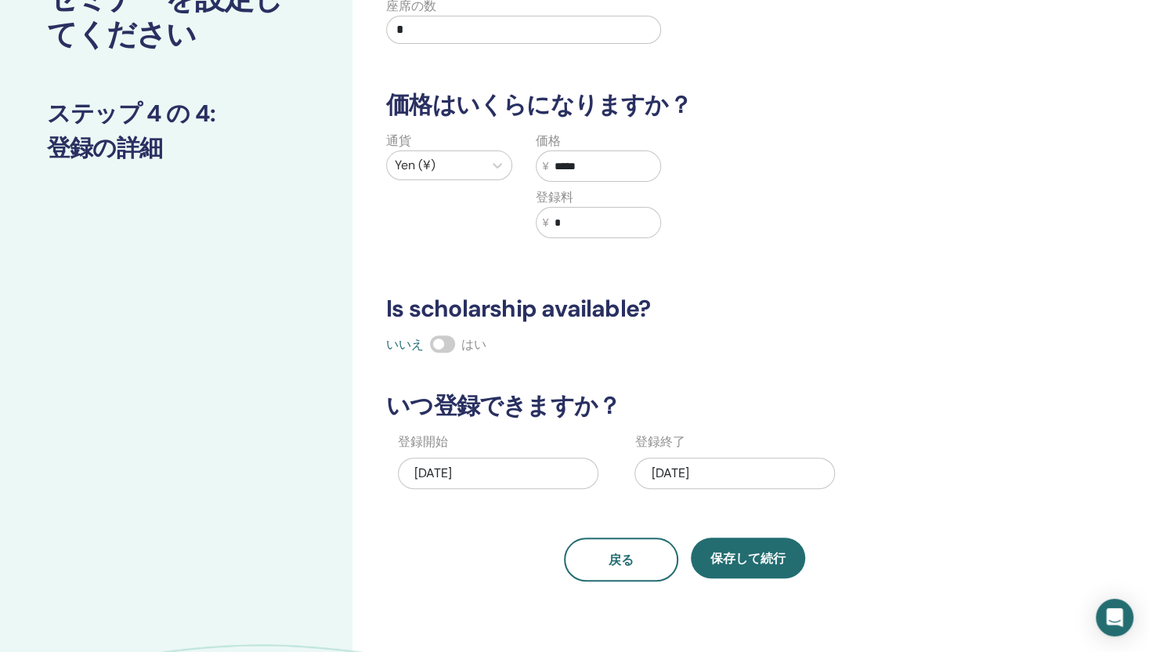
scroll to position [157, 0]
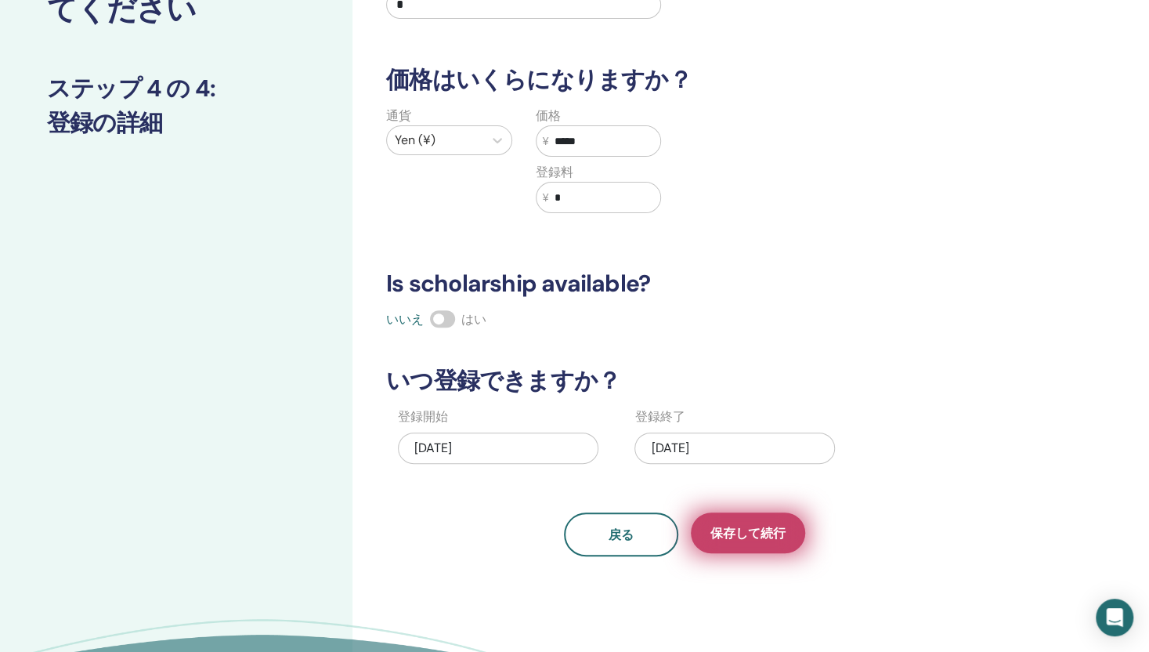
type input "*****"
click at [756, 525] on span "保存して続行" at bounding box center [747, 533] width 75 height 16
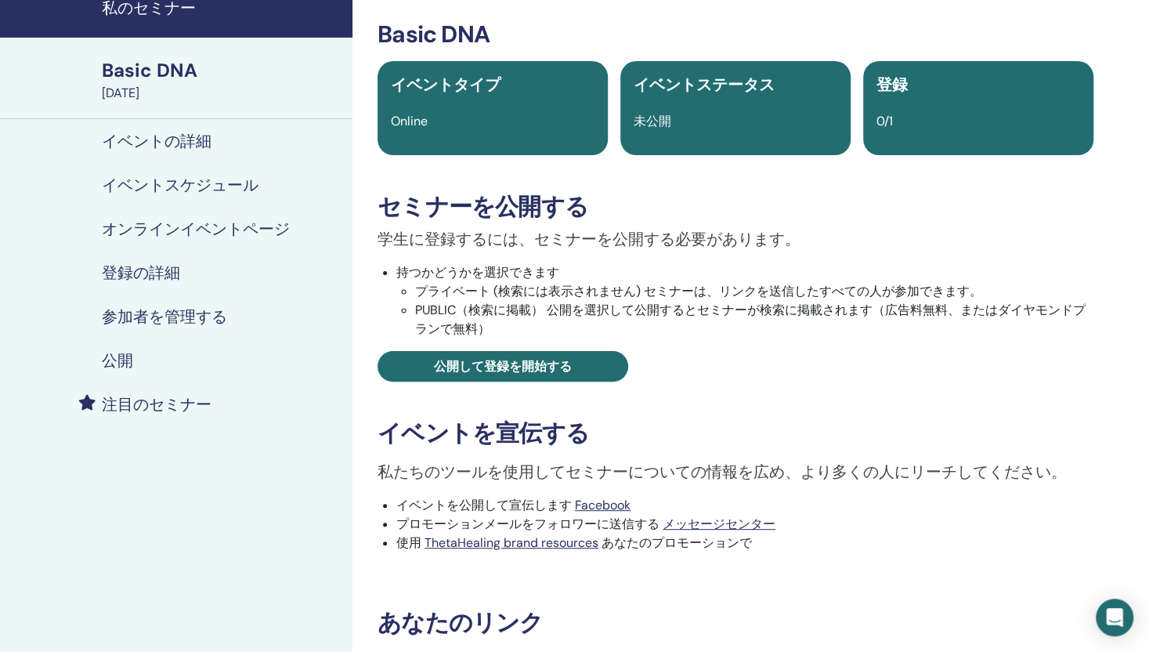
scroll to position [235, 0]
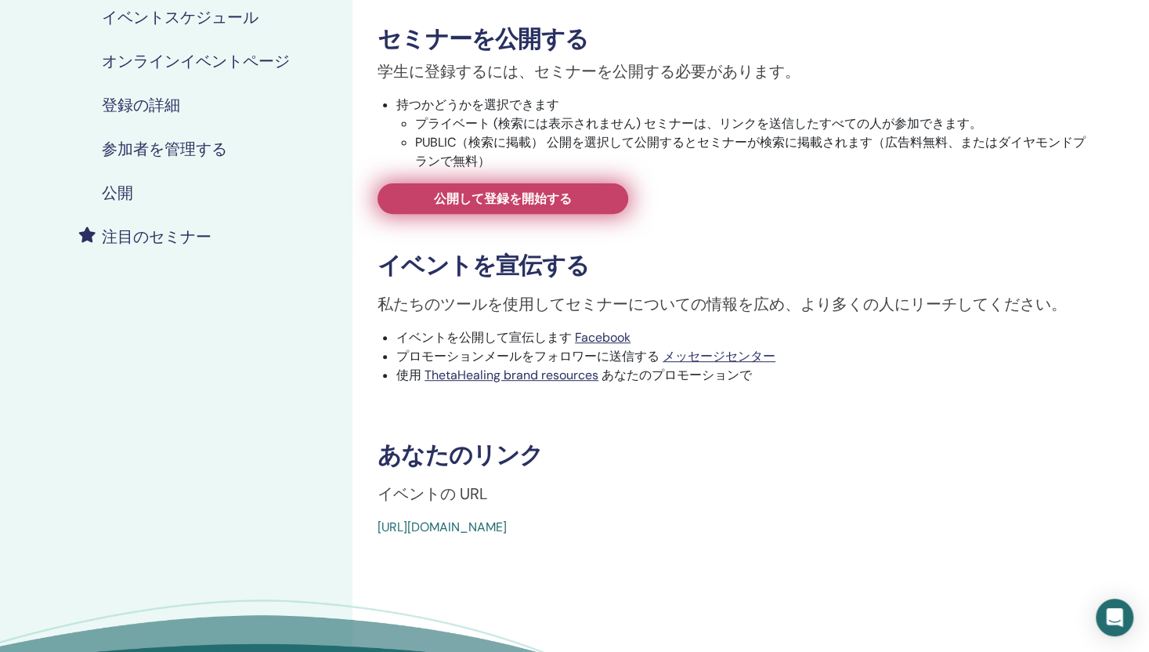
click at [479, 204] on span "公開して登録を開始する" at bounding box center [503, 198] width 138 height 16
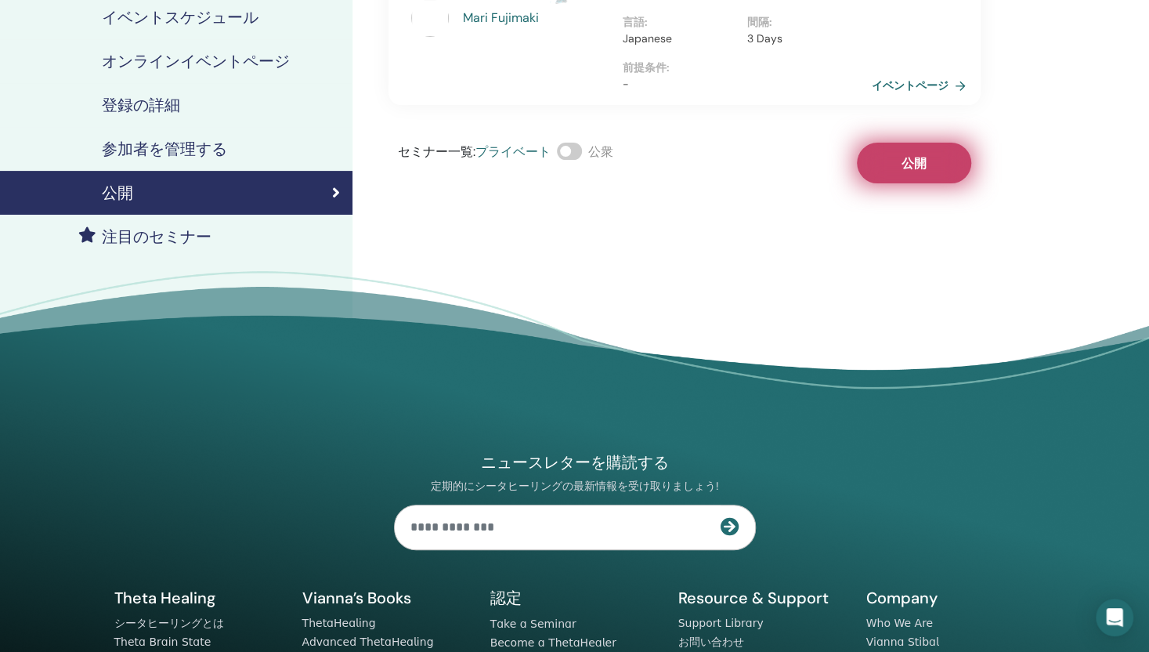
click at [948, 152] on button "公開" at bounding box center [914, 163] width 114 height 41
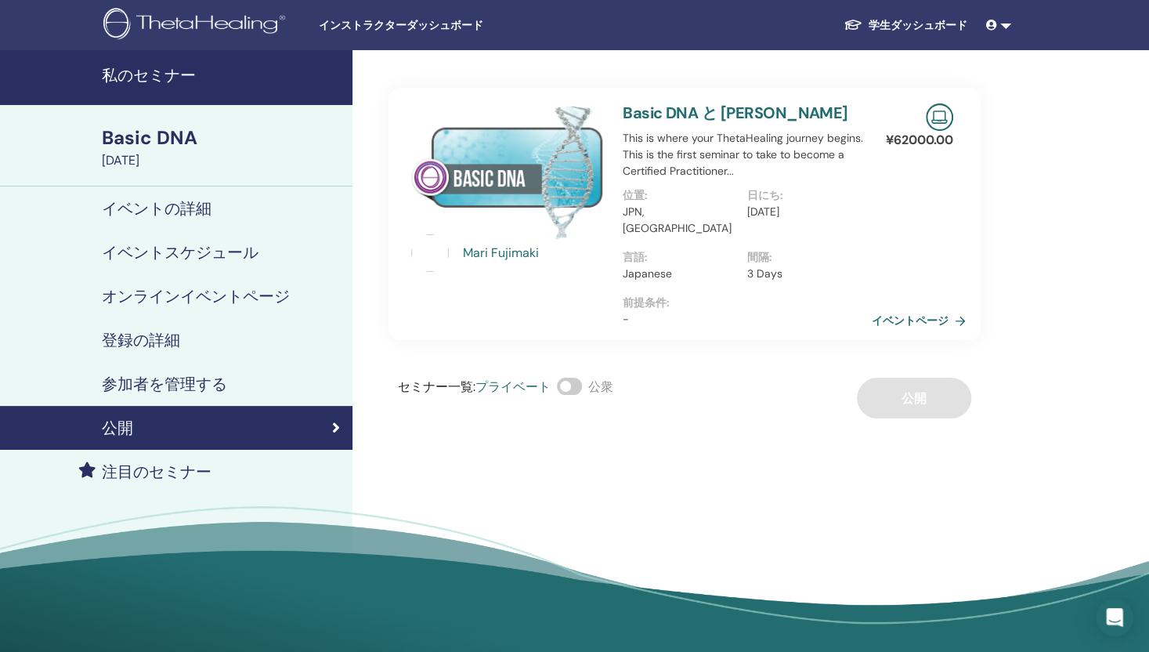
click at [168, 68] on h4 "私のセミナー" at bounding box center [222, 75] width 241 height 19
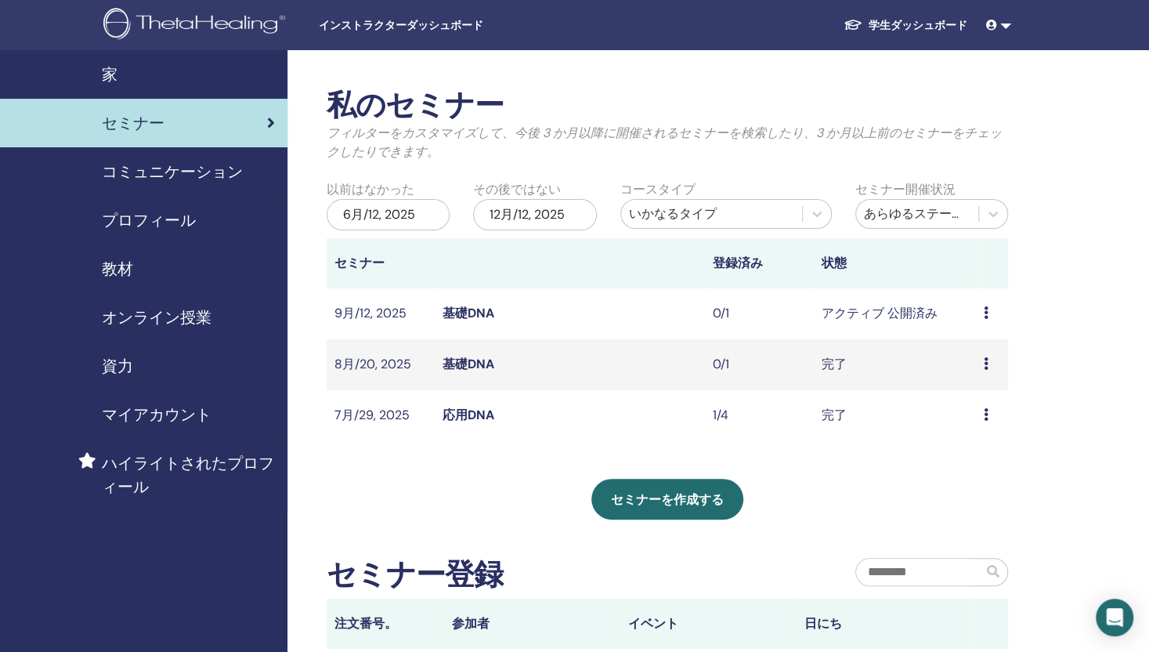
click at [984, 306] on icon at bounding box center [986, 312] width 5 height 13
click at [458, 313] on link "基礎DNA" at bounding box center [468, 313] width 52 height 16
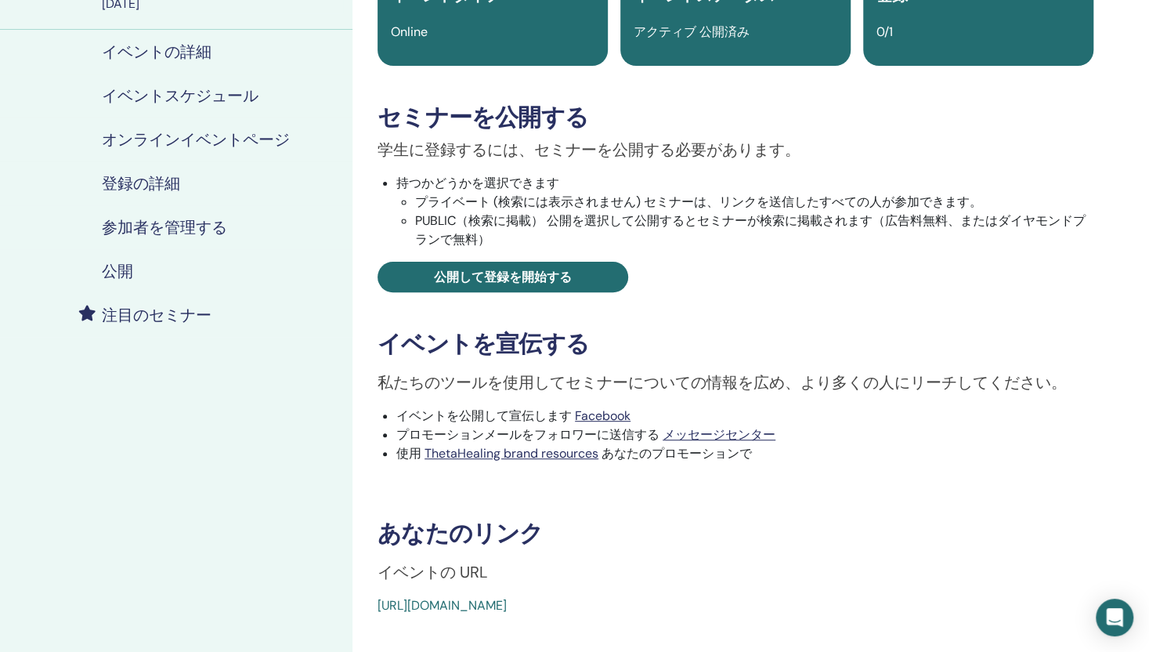
scroll to position [235, 0]
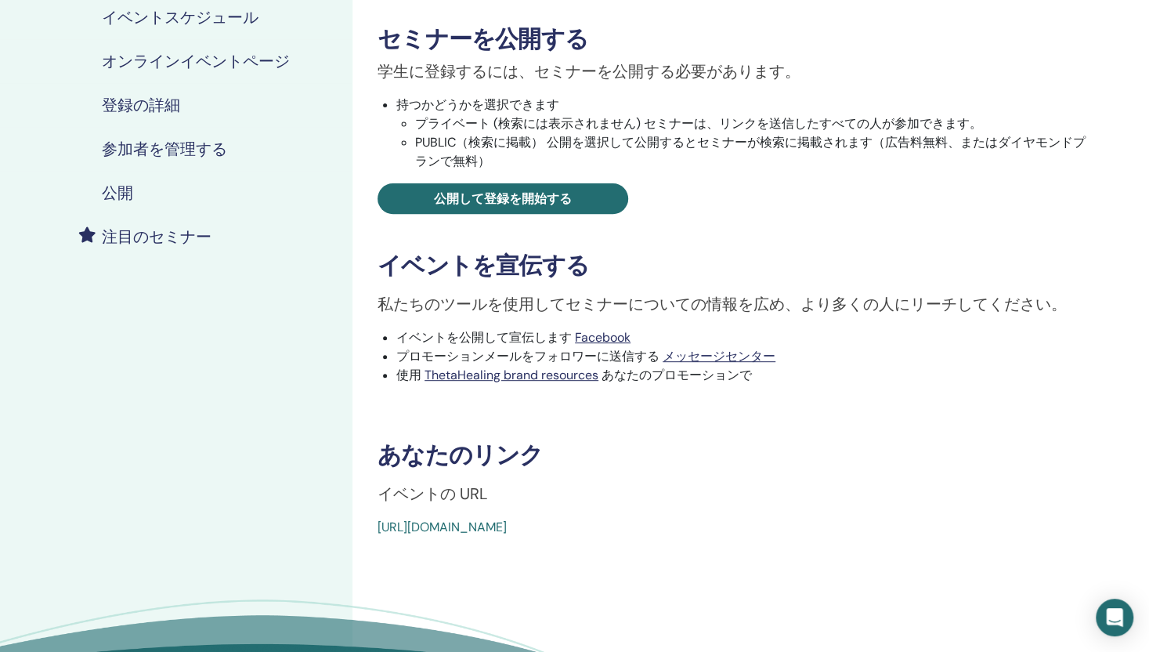
click at [507, 526] on link "https://www.thetahealing.com/seminar-377249-details.html" at bounding box center [441, 526] width 129 height 16
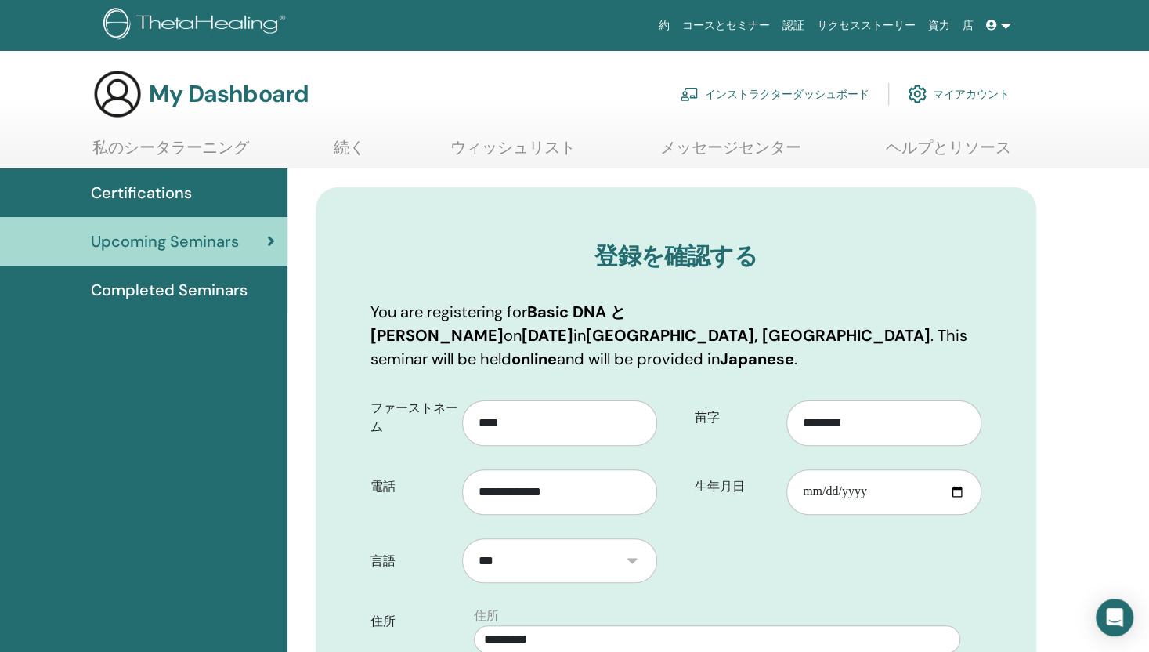
click at [776, 27] on link "コースとセミナー" at bounding box center [726, 25] width 100 height 29
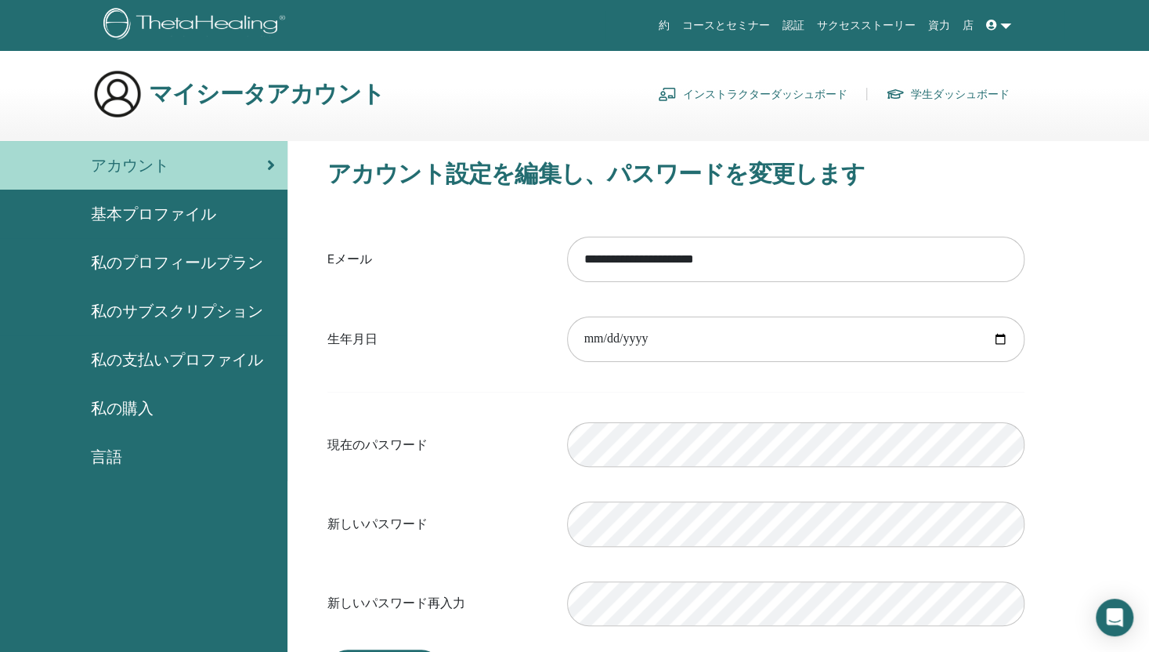
click at [817, 96] on link "インストラクターダッシュボード" at bounding box center [753, 93] width 190 height 25
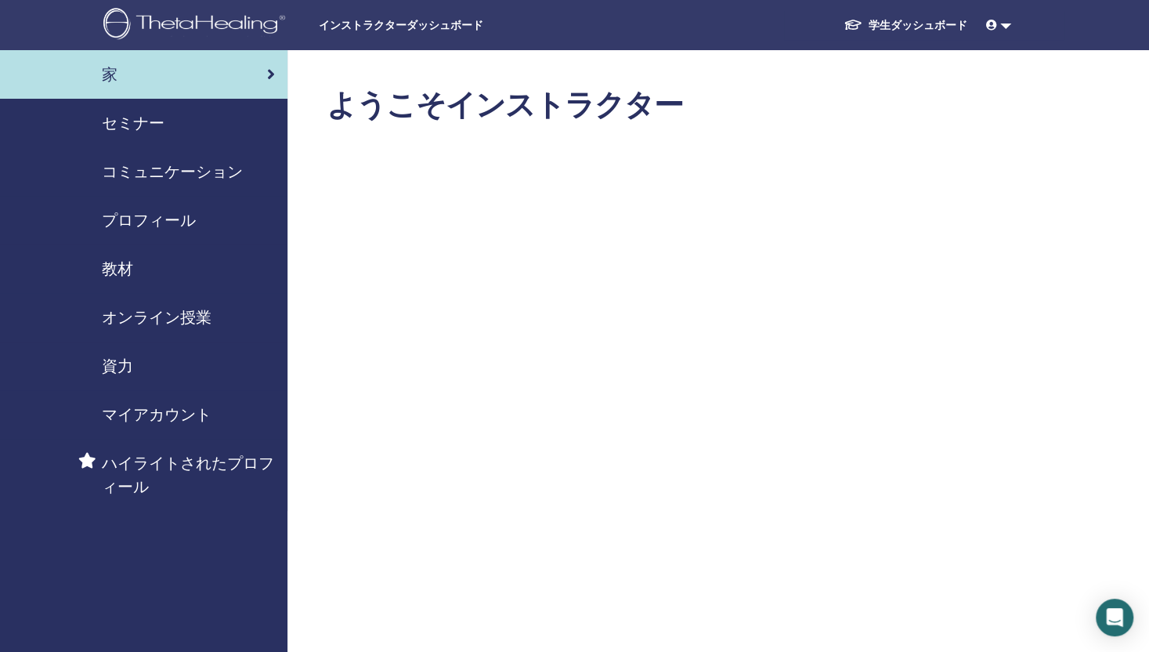
click at [163, 132] on span "セミナー" at bounding box center [133, 122] width 63 height 23
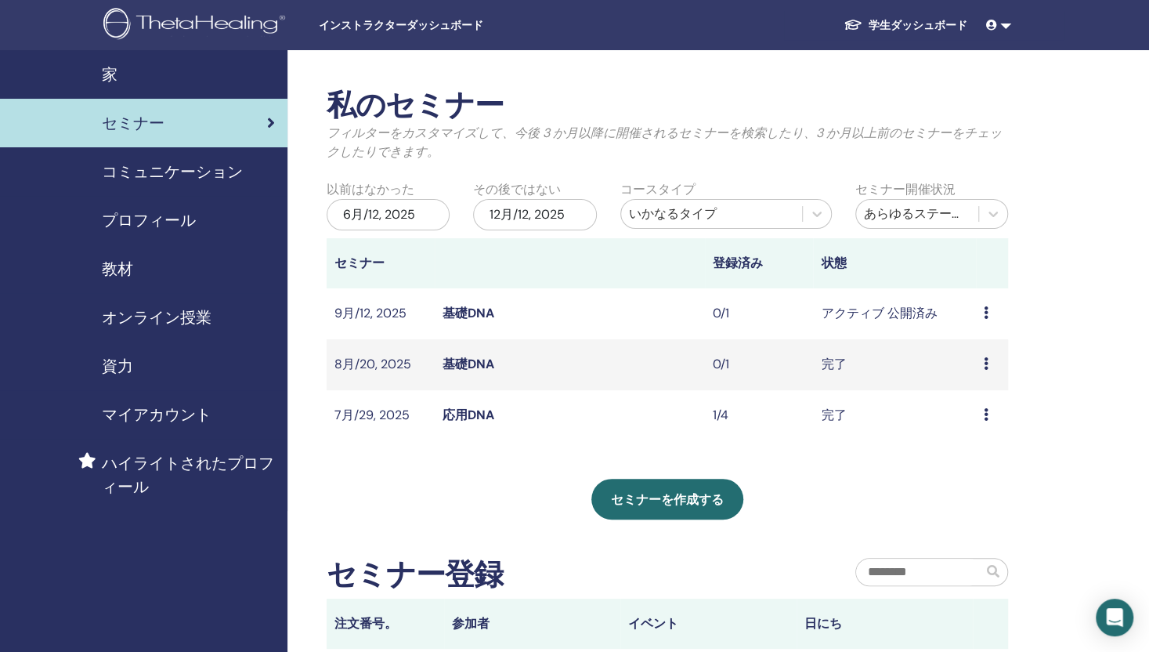
click at [454, 309] on link "基礎DNA" at bounding box center [468, 313] width 52 height 16
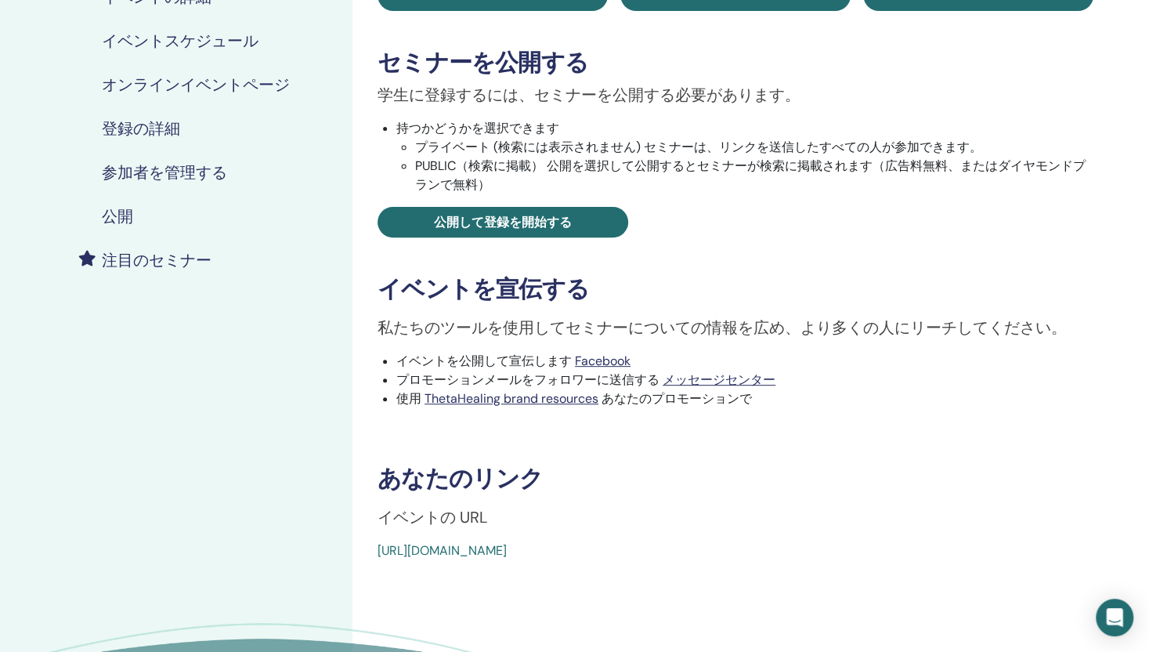
scroll to position [235, 0]
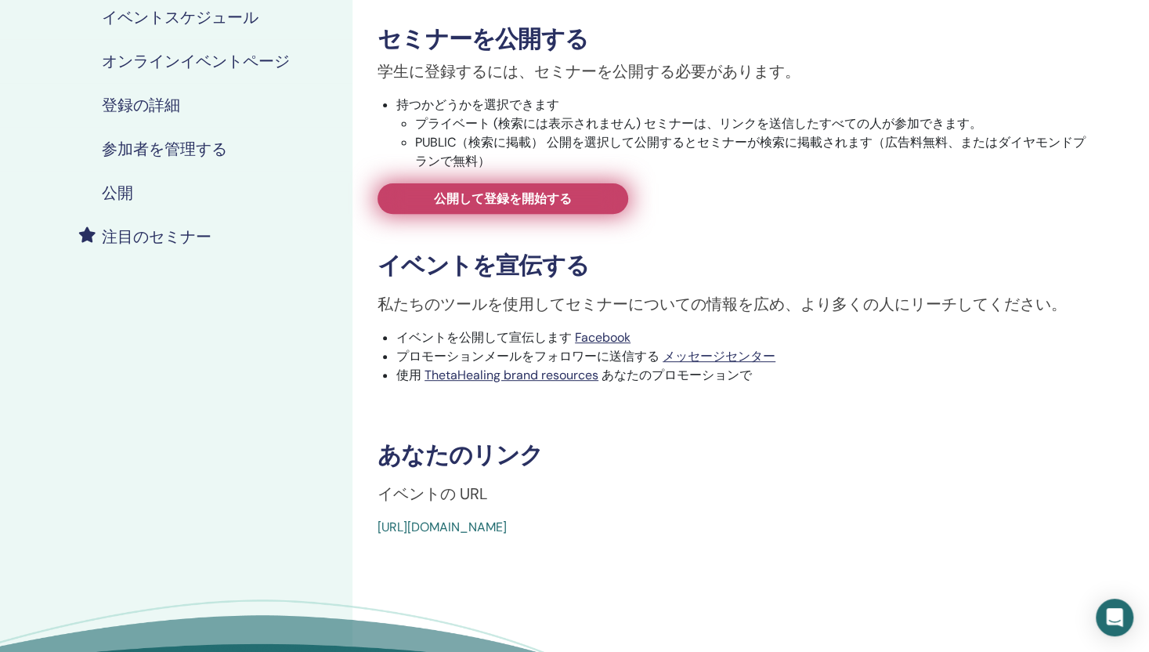
click at [534, 201] on span "公開して登録を開始する" at bounding box center [503, 198] width 138 height 16
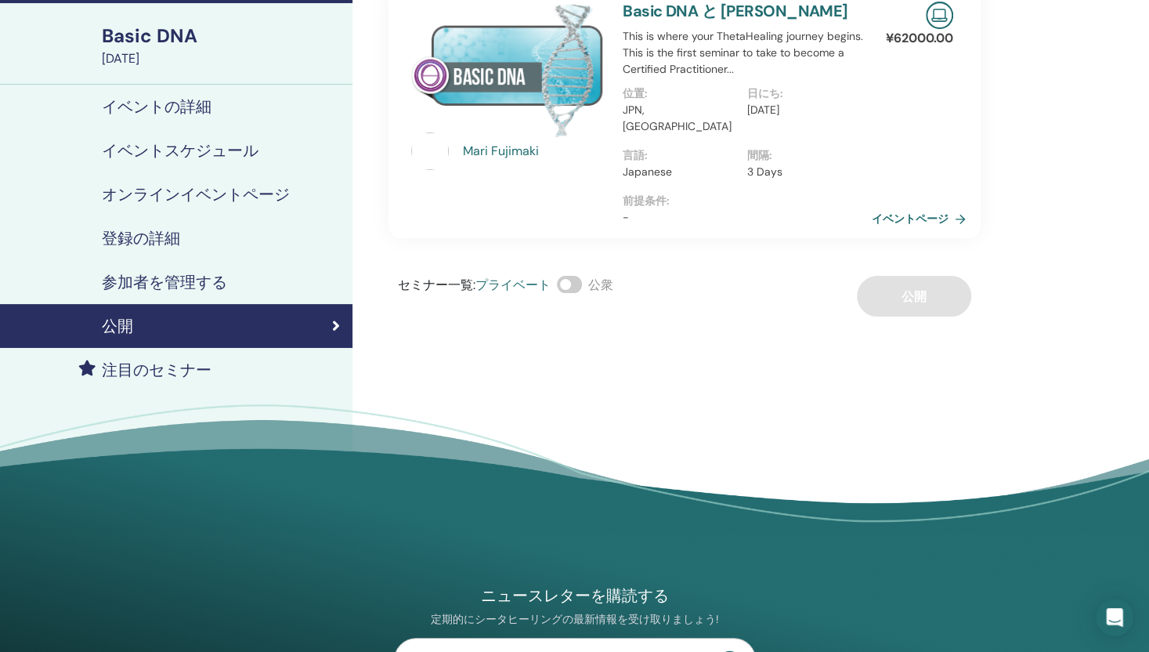
scroll to position [78, 0]
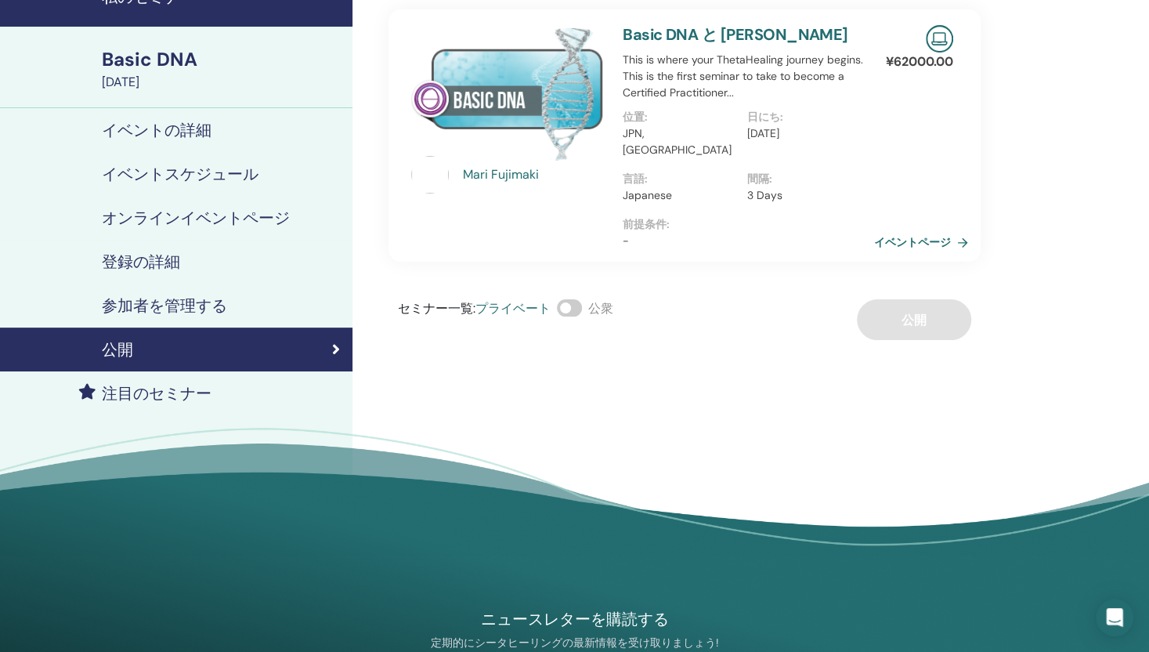
click at [918, 230] on link "イベントページ" at bounding box center [924, 241] width 100 height 23
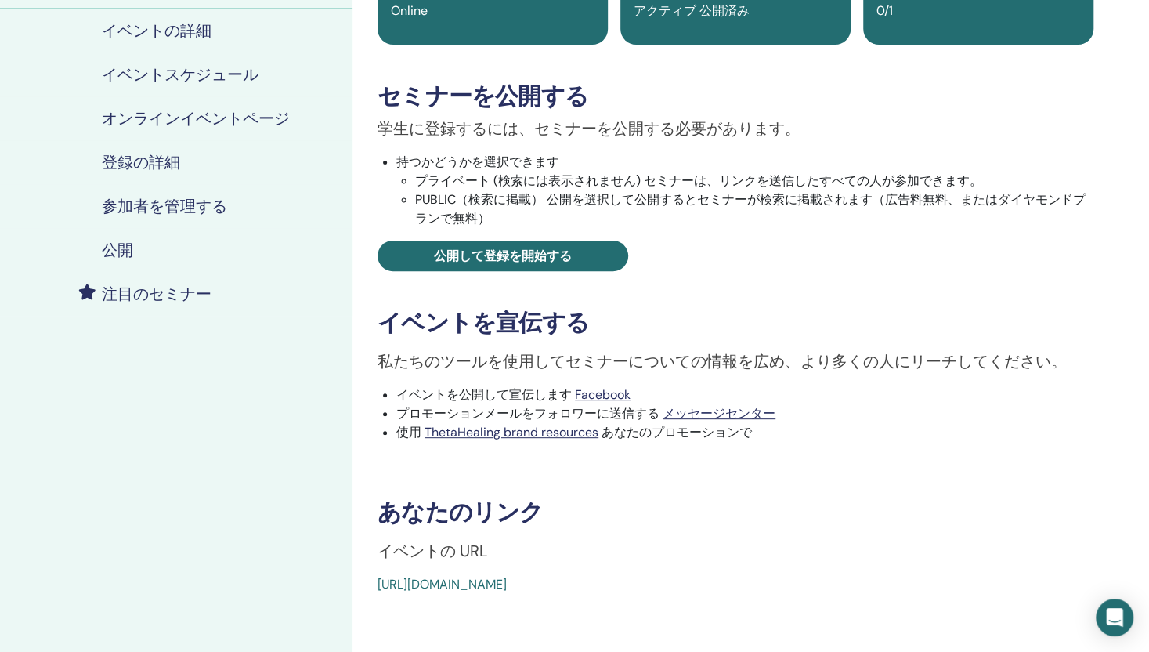
scroll to position [235, 0]
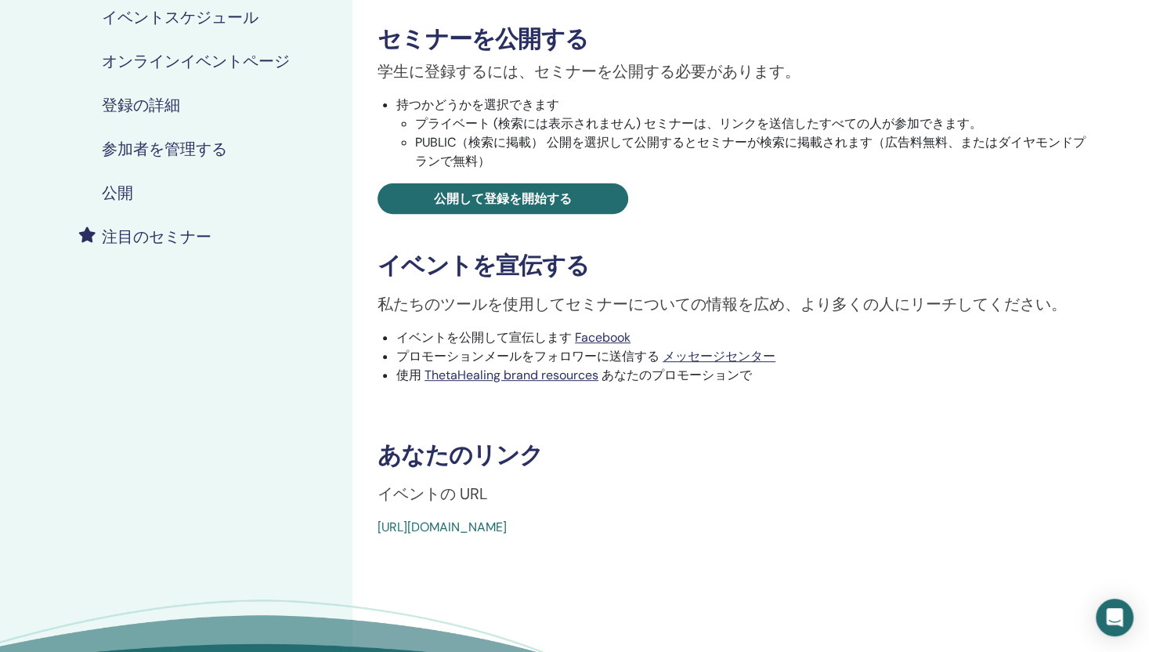
drag, startPoint x: 493, startPoint y: 529, endPoint x: 426, endPoint y: 529, distance: 67.4
click at [426, 529] on link "[URL][DOMAIN_NAME]" at bounding box center [441, 526] width 129 height 16
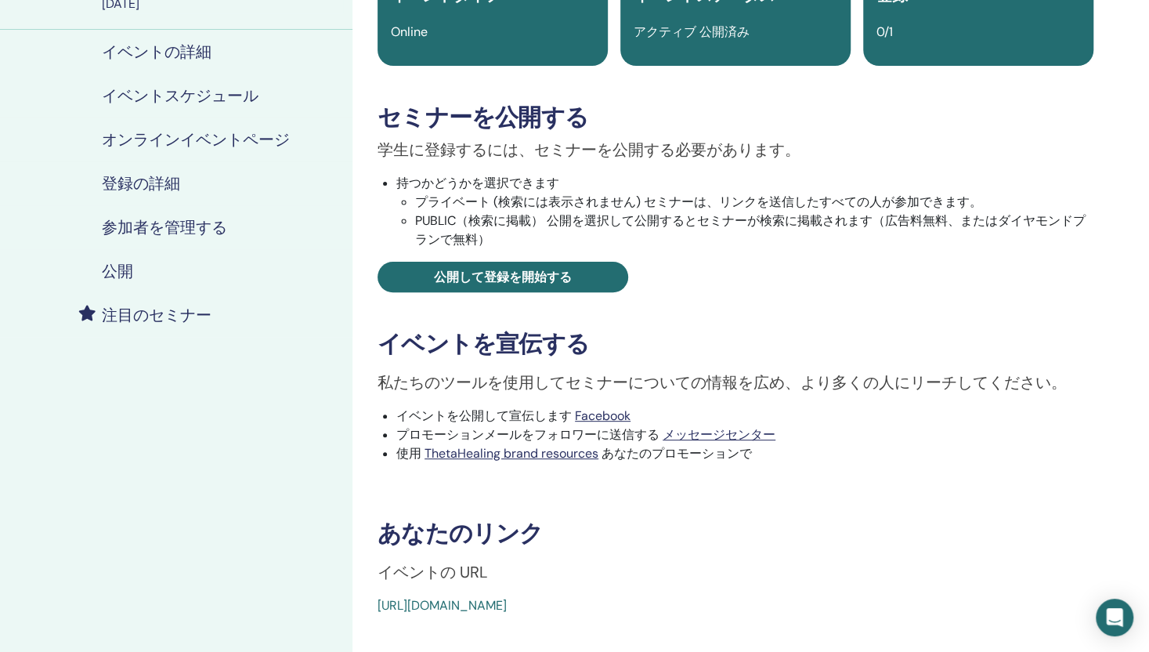
scroll to position [235, 0]
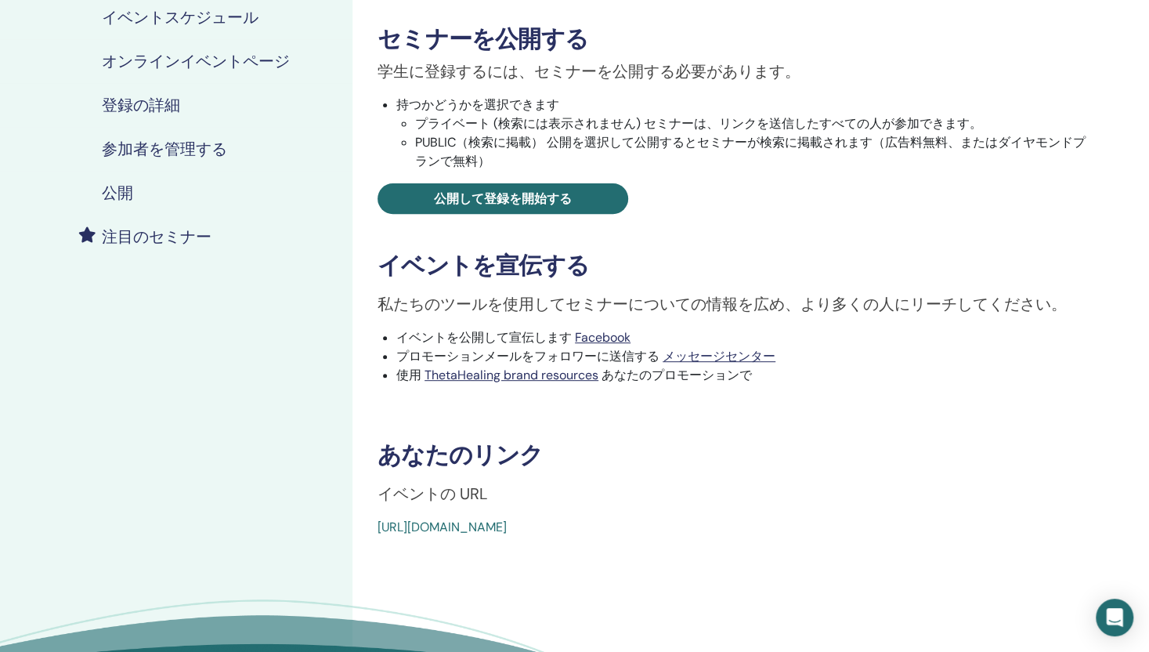
click at [495, 526] on link "[URL][DOMAIN_NAME]" at bounding box center [441, 526] width 129 height 16
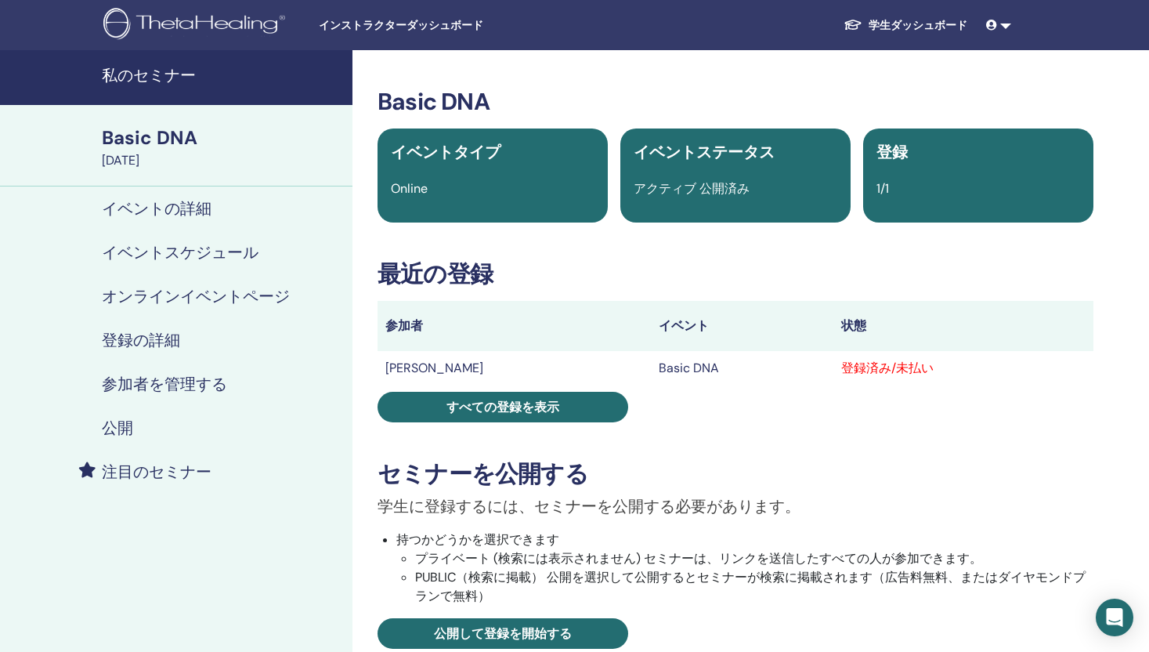
scroll to position [235, 0]
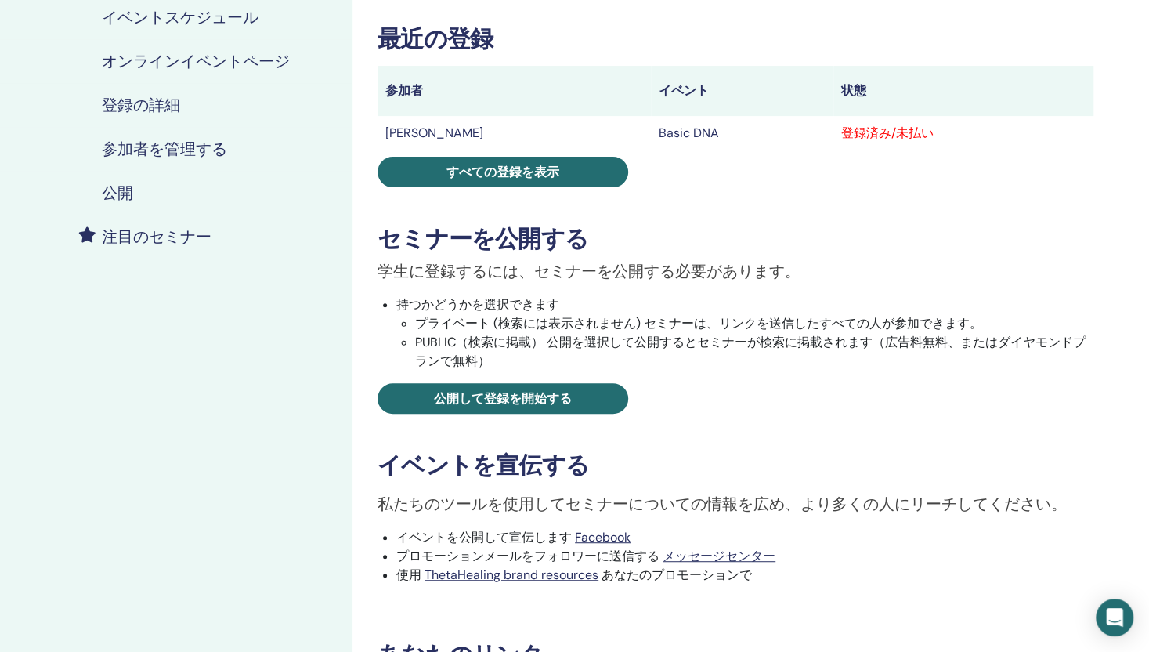
click at [156, 108] on h4 "登録の詳細" at bounding box center [141, 105] width 78 height 19
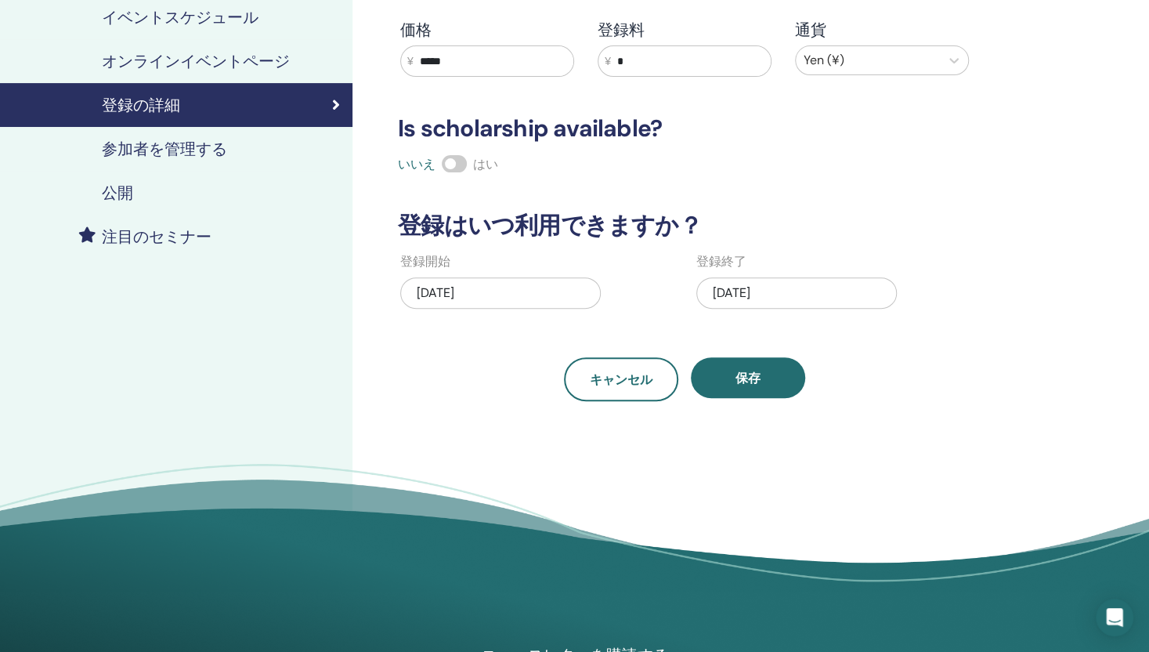
click at [156, 139] on h4 "参加者を管理する" at bounding box center [164, 148] width 125 height 19
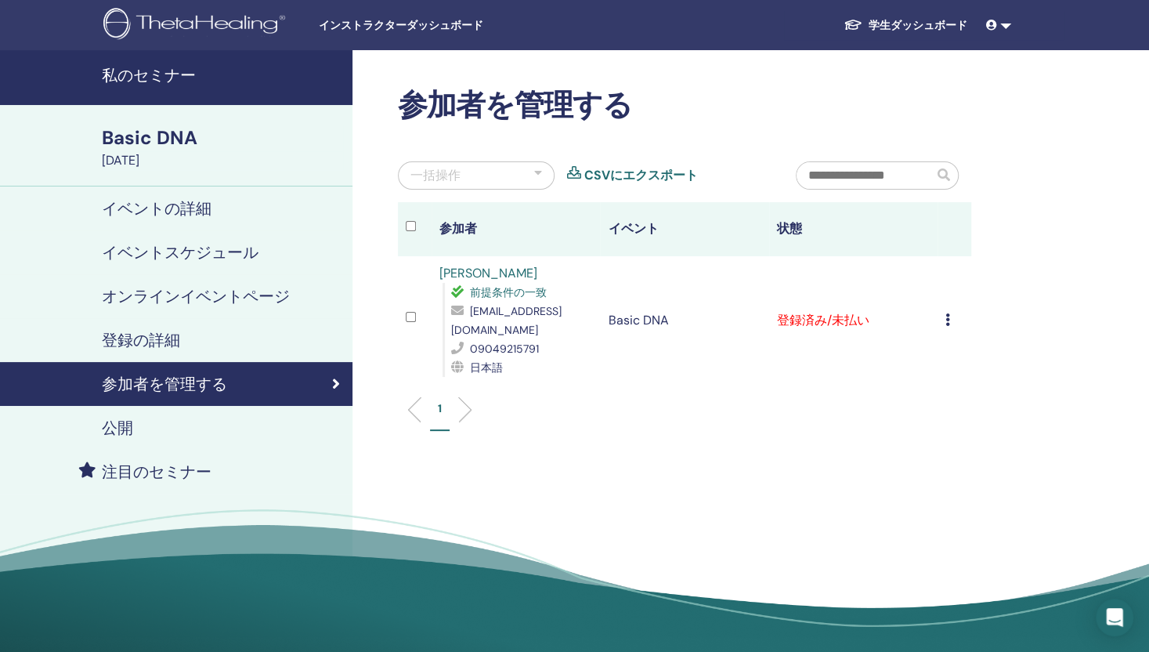
click at [1008, 24] on link at bounding box center [999, 25] width 38 height 29
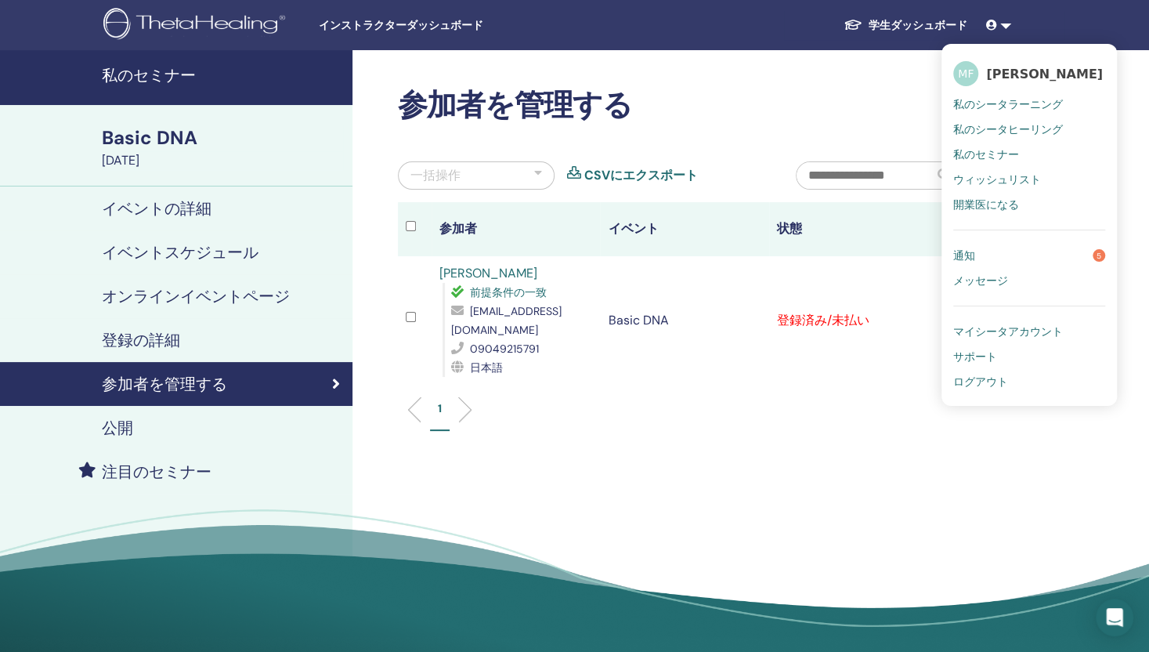
click at [968, 377] on span "ログアウト" at bounding box center [980, 381] width 55 height 14
